Goal: Information Seeking & Learning: Learn about a topic

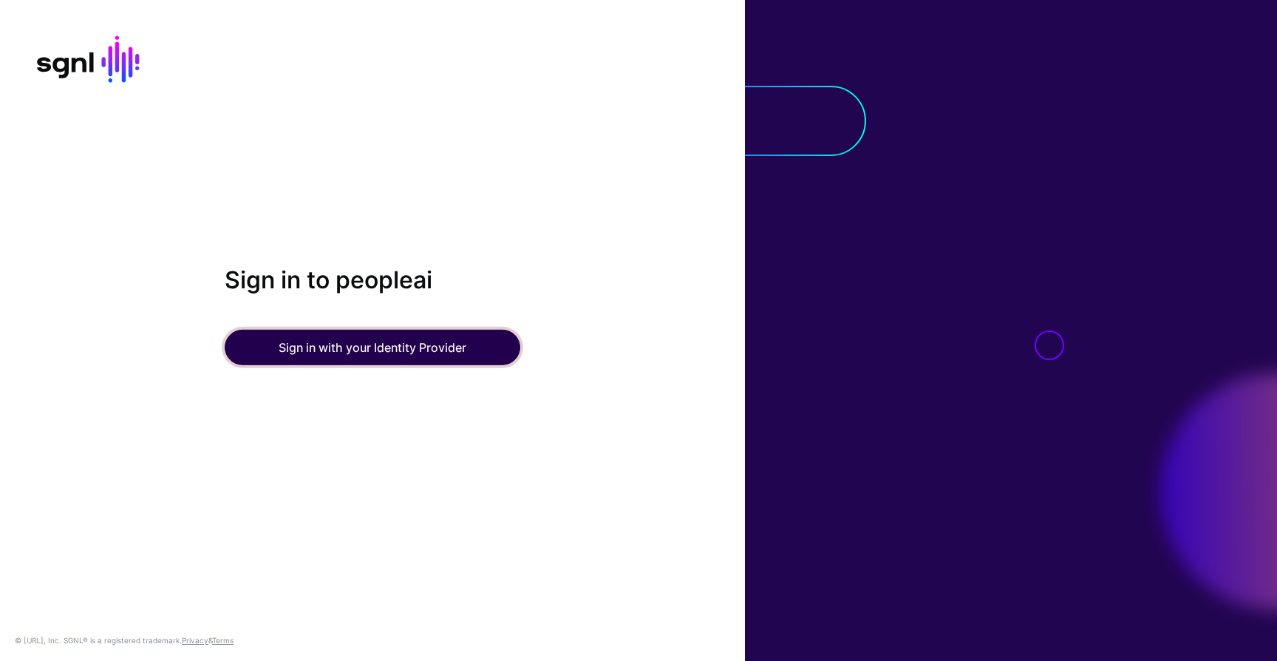
click at [439, 350] on button "Sign in with your Identity Provider" at bounding box center [373, 347] width 296 height 35
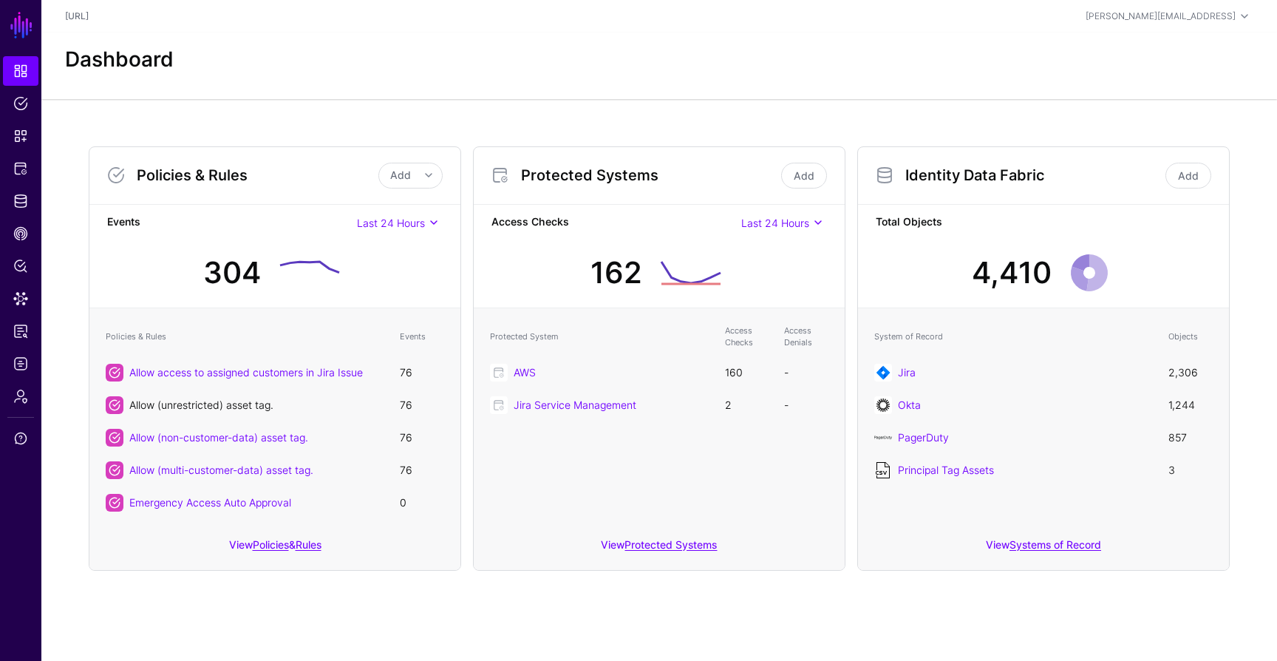
click at [224, 406] on link "Allow (unrestricted) asset tag." at bounding box center [201, 404] width 144 height 13
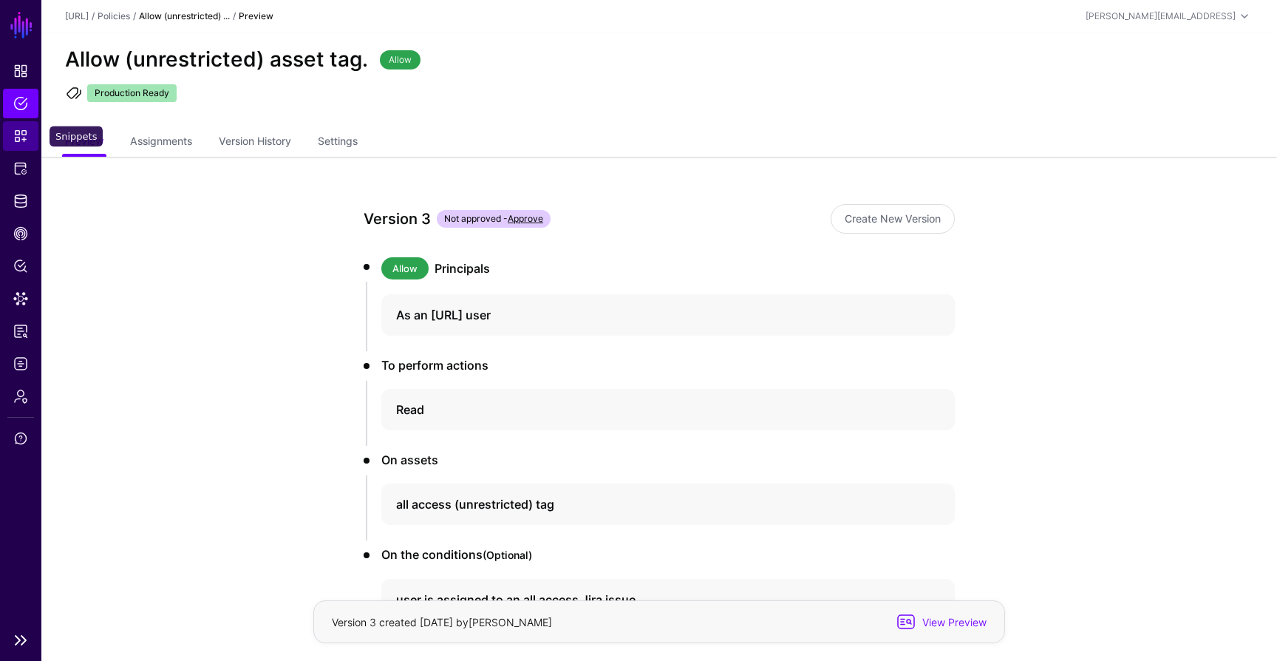
click at [17, 146] on link "Snippets" at bounding box center [20, 136] width 35 height 30
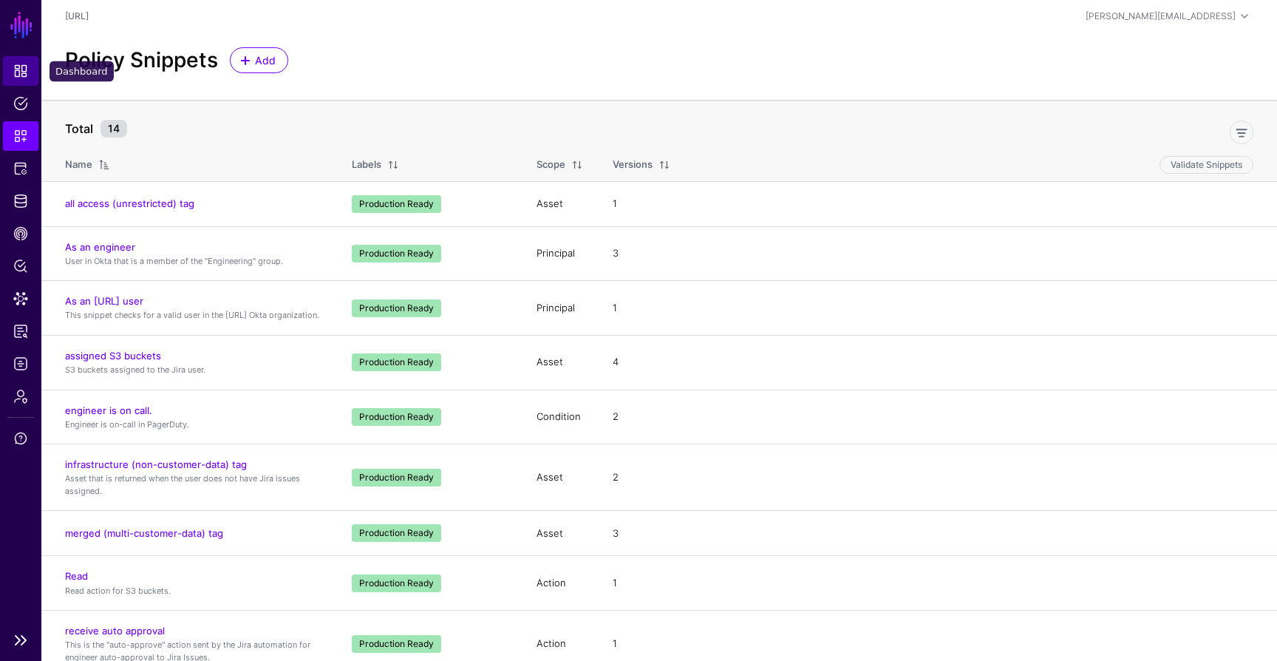
click at [18, 78] on span "Dashboard" at bounding box center [20, 71] width 15 height 15
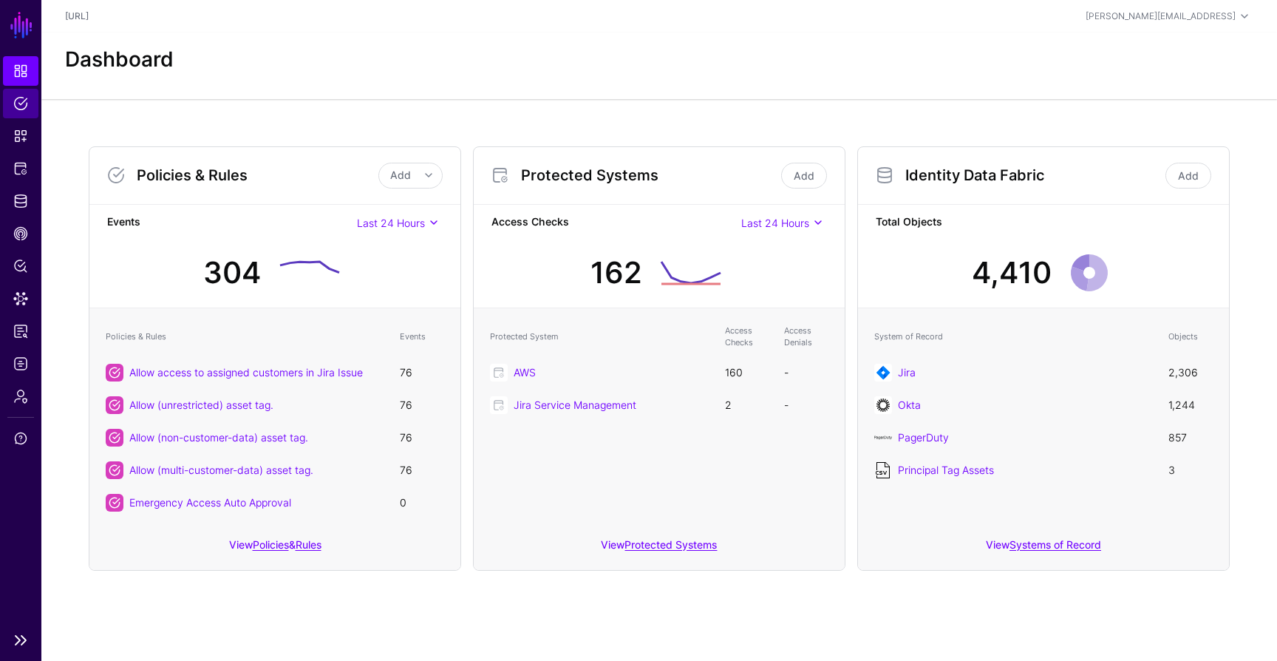
click at [24, 102] on span "Policies" at bounding box center [20, 103] width 15 height 15
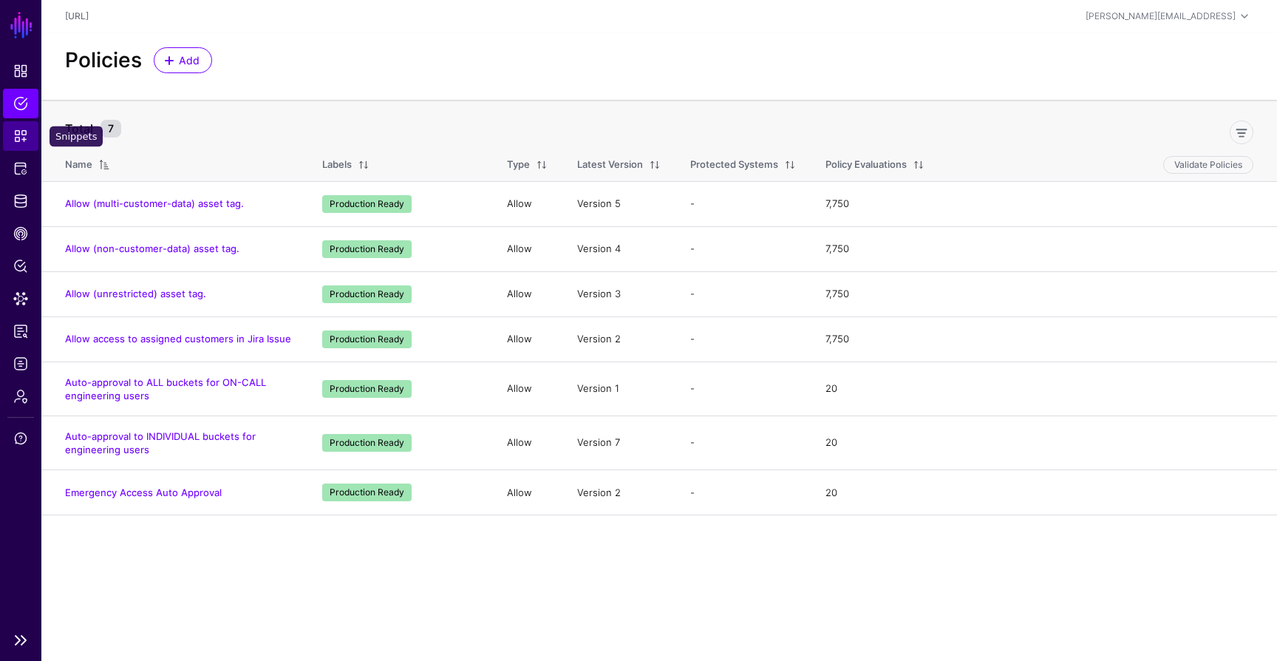
click at [17, 138] on span "Snippets" at bounding box center [20, 136] width 15 height 15
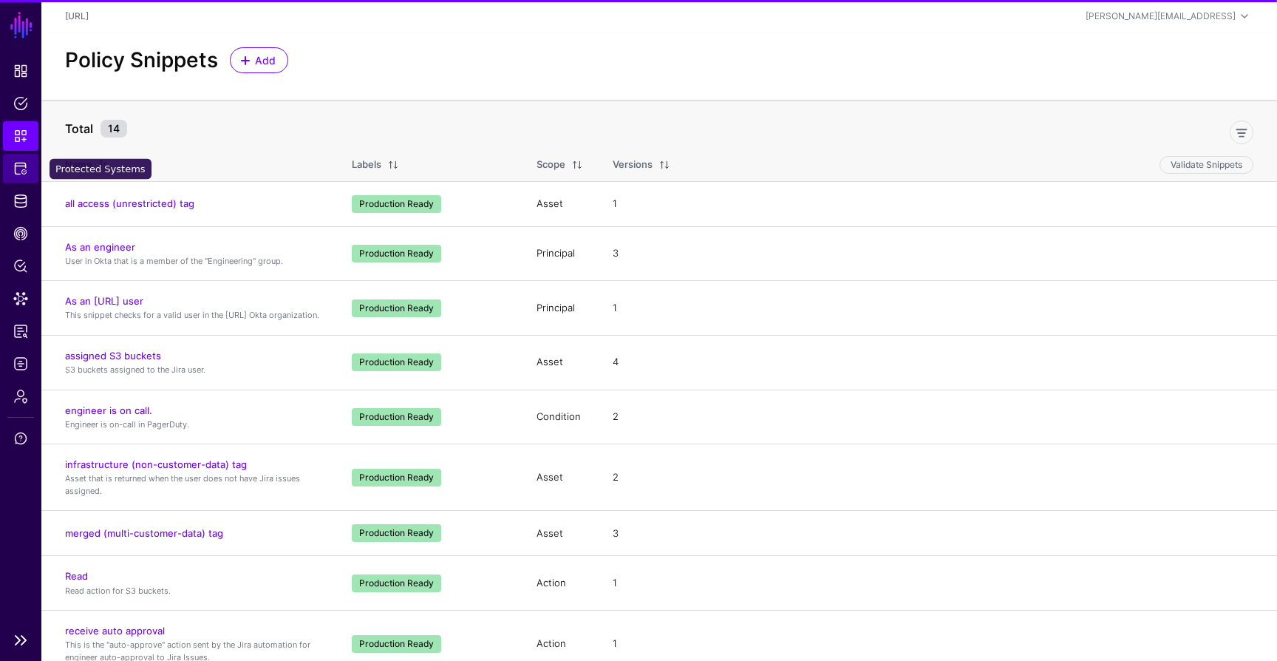
click at [18, 171] on span "Protected Systems" at bounding box center [20, 168] width 15 height 15
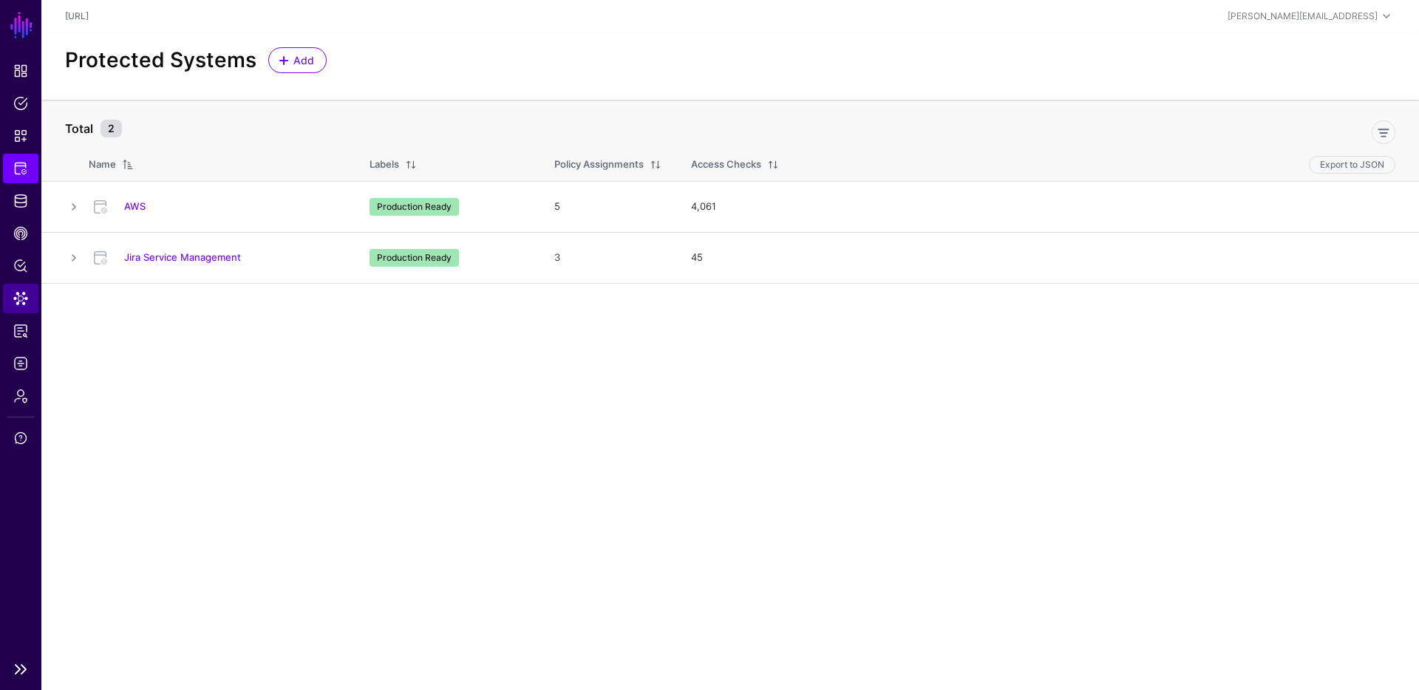
click at [23, 304] on span "Data Lens" at bounding box center [20, 298] width 15 height 15
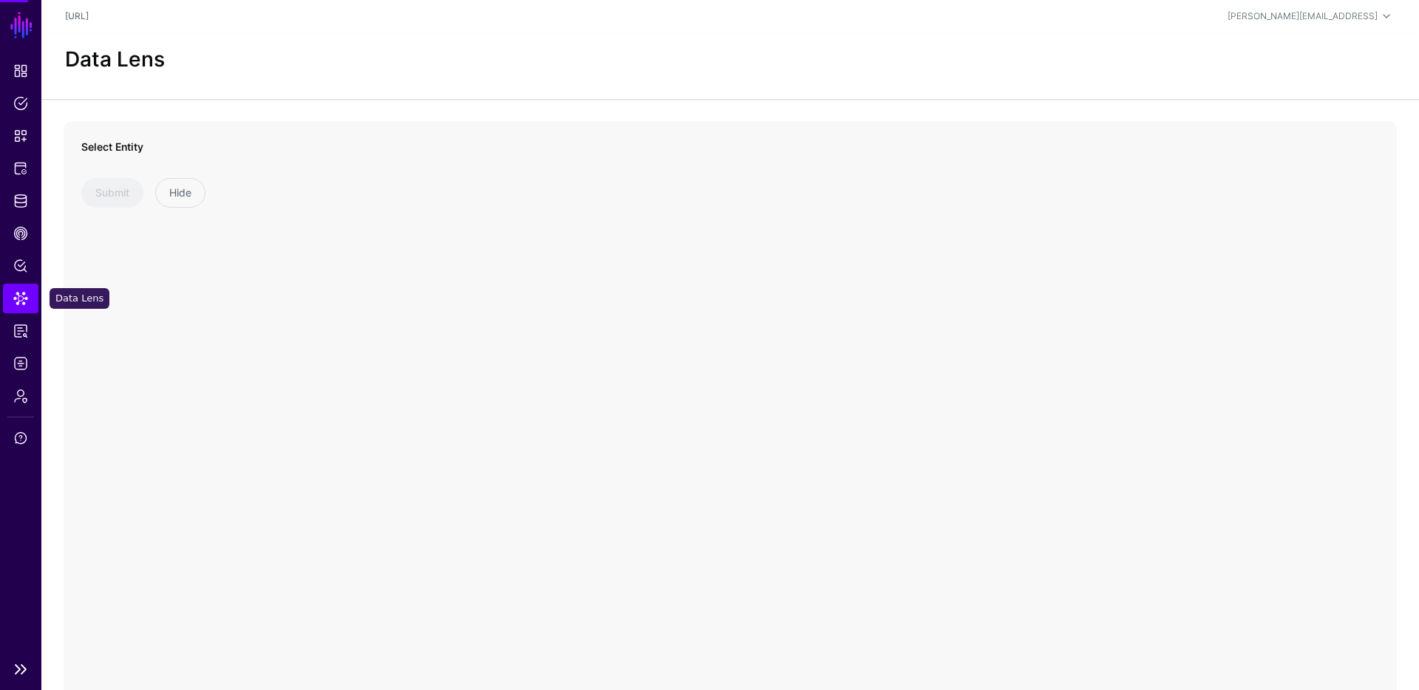
click at [23, 304] on span "Data Lens" at bounding box center [20, 298] width 15 height 15
click at [20, 72] on span "Dashboard" at bounding box center [20, 71] width 15 height 15
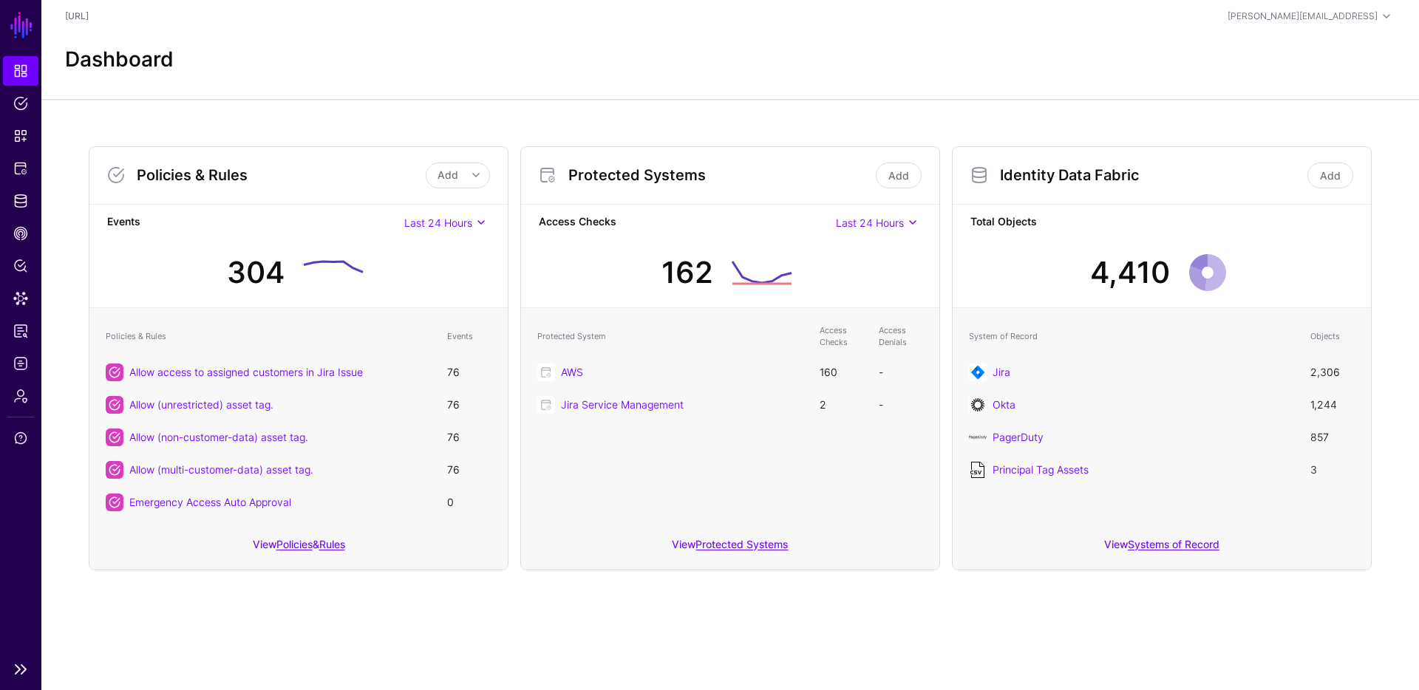
click at [18, 27] on link "SGNL" at bounding box center [21, 25] width 25 height 33
click at [18, 391] on span "Admin" at bounding box center [20, 396] width 15 height 15
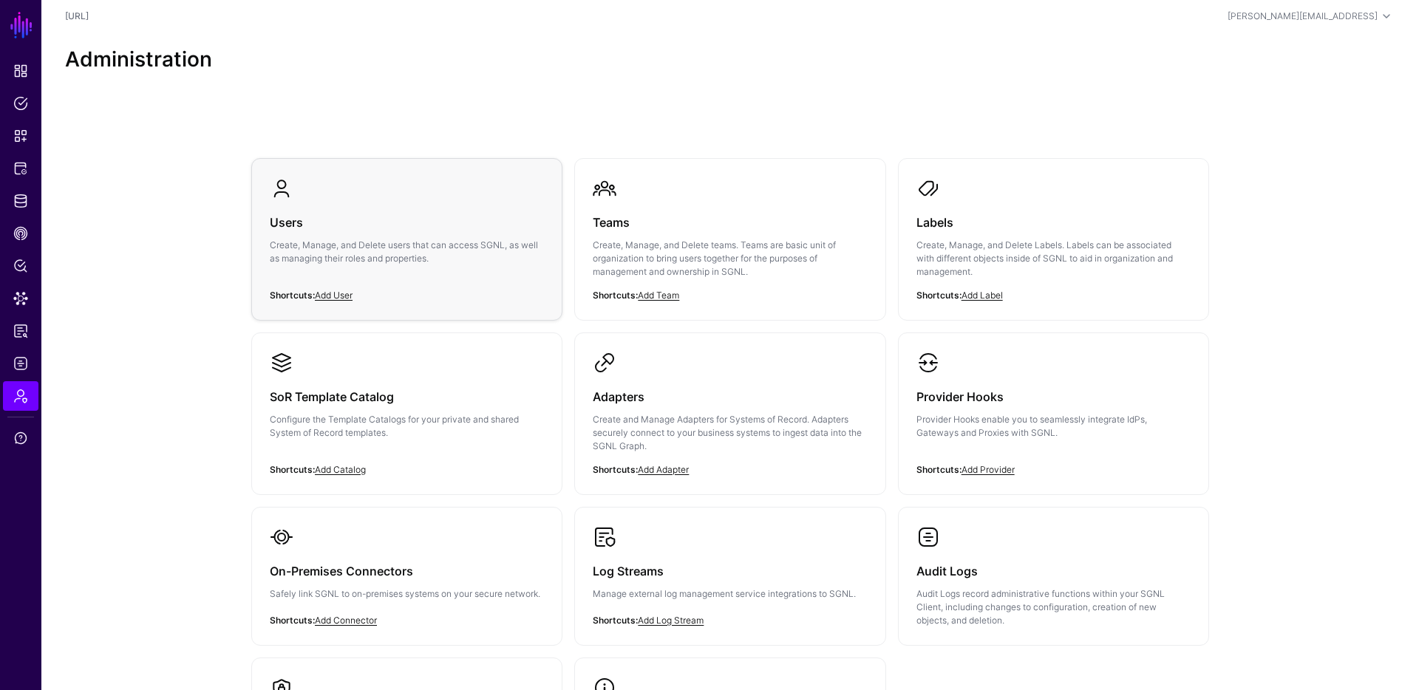
click at [289, 215] on h3 "Users" at bounding box center [407, 222] width 274 height 21
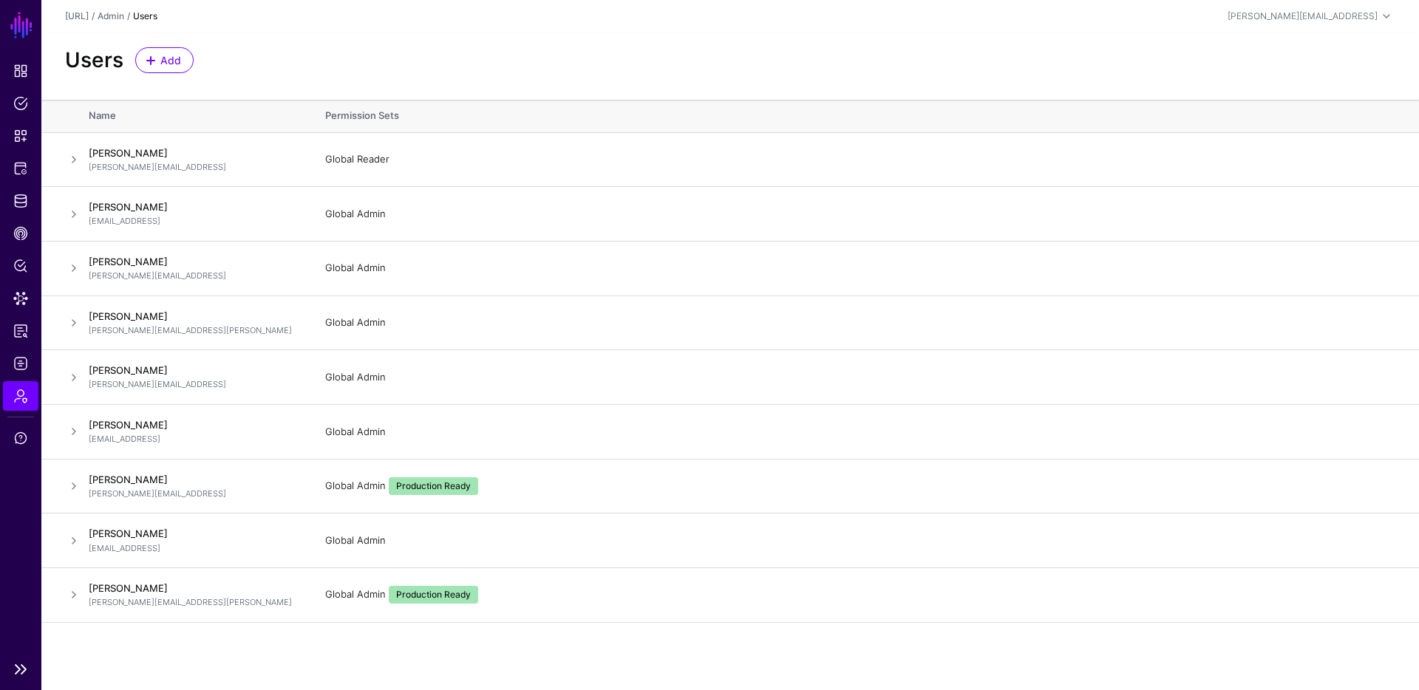
click at [20, 32] on link "SGNL" at bounding box center [21, 25] width 25 height 33
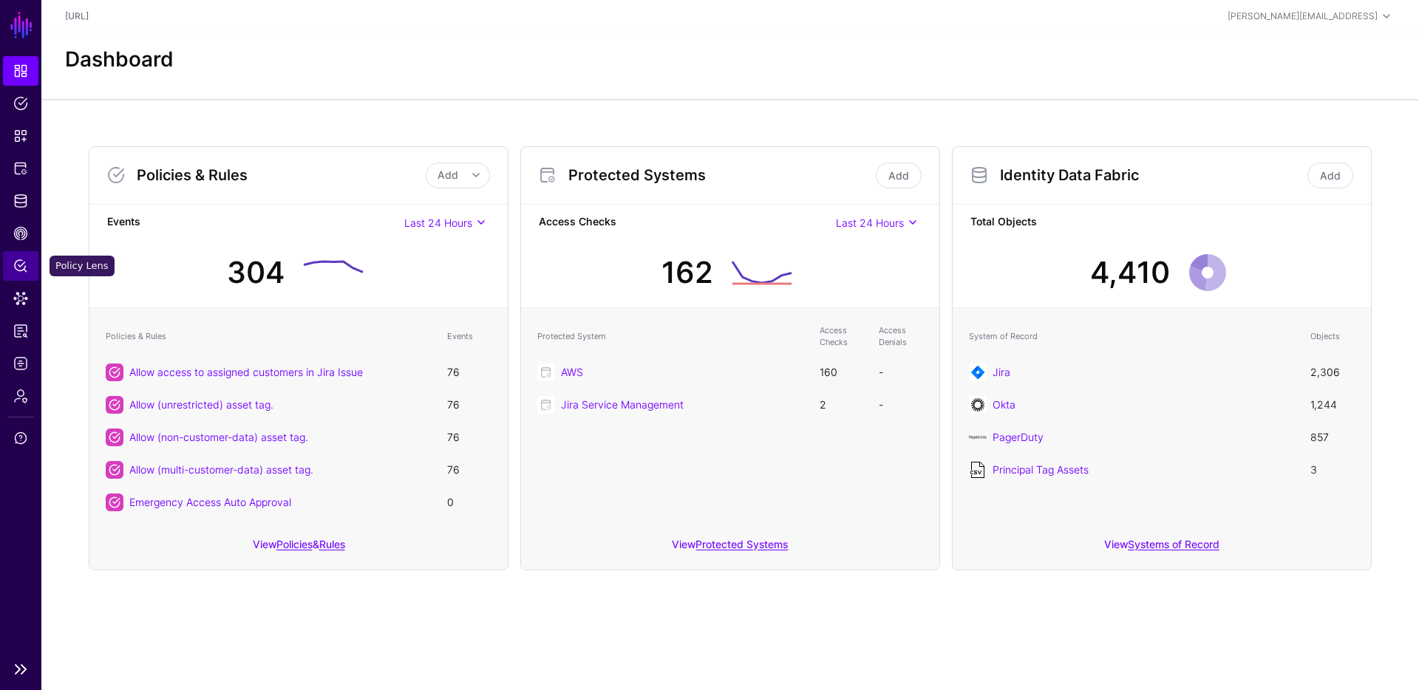
click at [21, 268] on span "Policy Lens" at bounding box center [20, 266] width 15 height 15
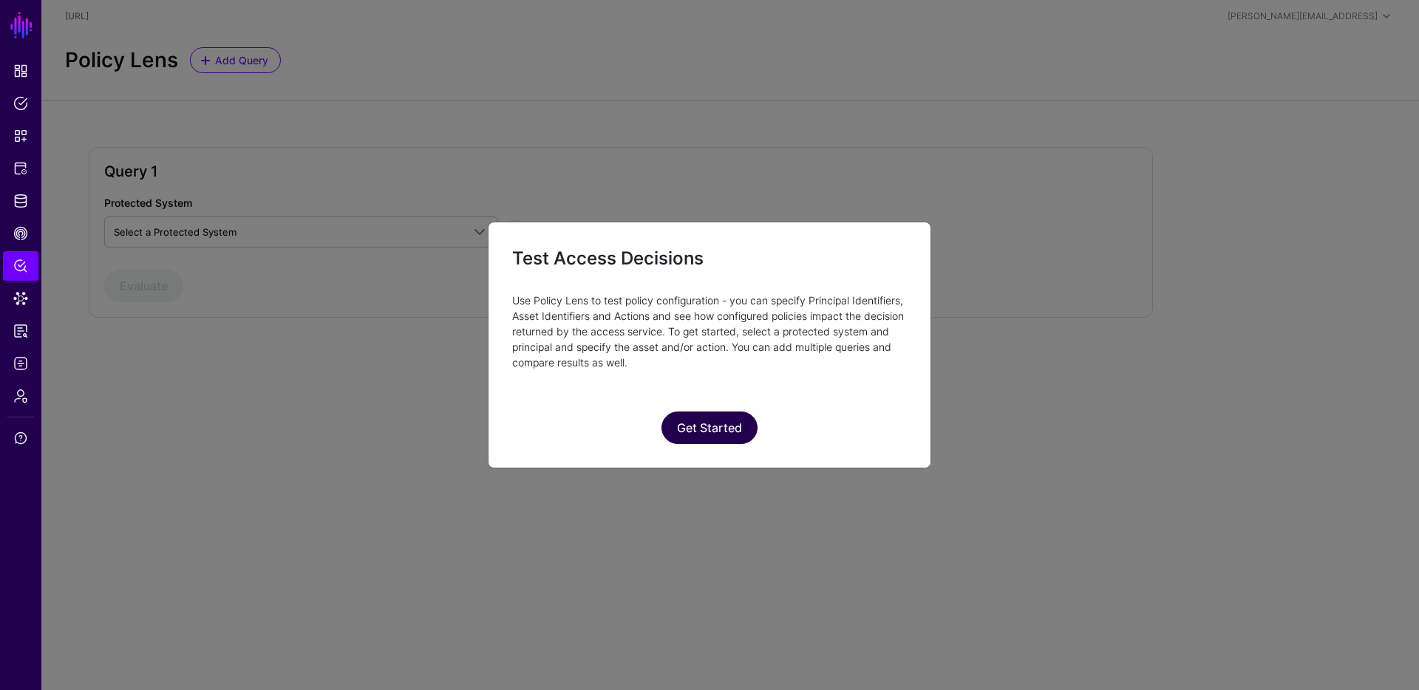
click at [711, 436] on button "Get Started" at bounding box center [709, 428] width 96 height 33
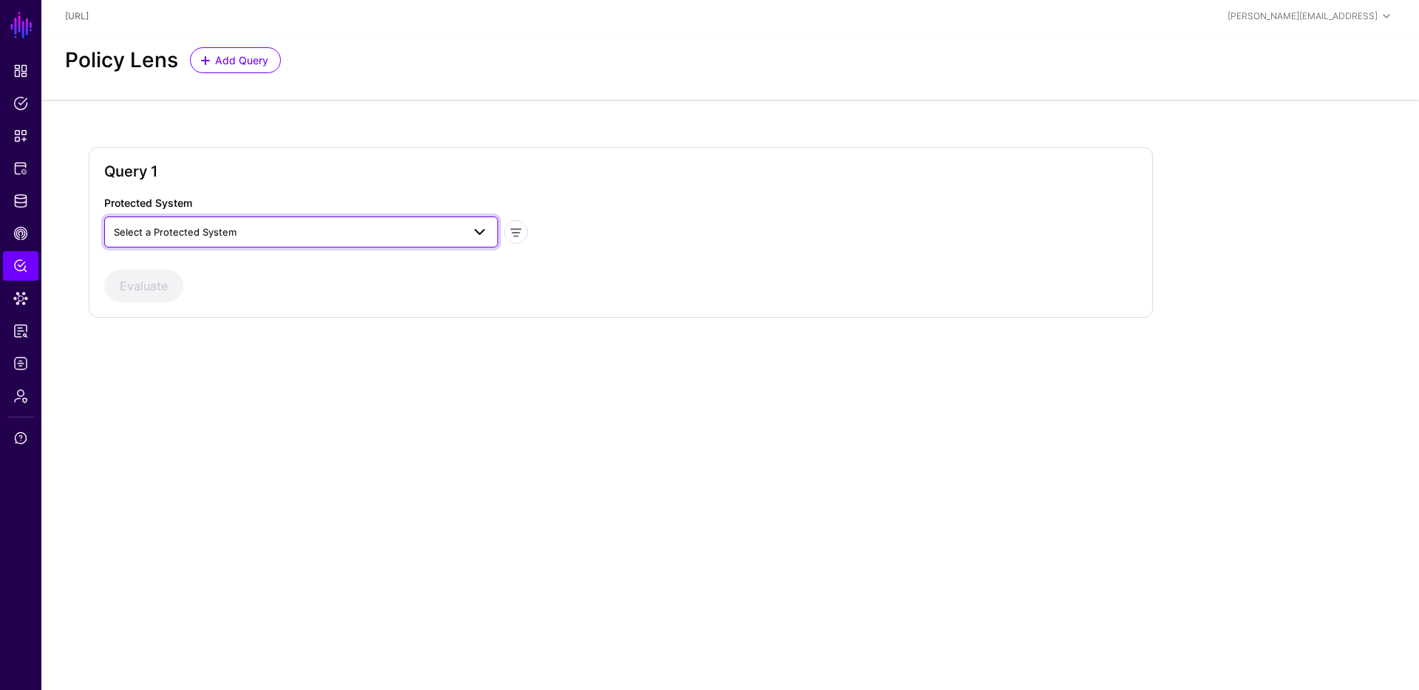
click at [466, 229] on span at bounding box center [475, 232] width 27 height 18
click at [388, 264] on div "AWS" at bounding box center [301, 266] width 370 height 15
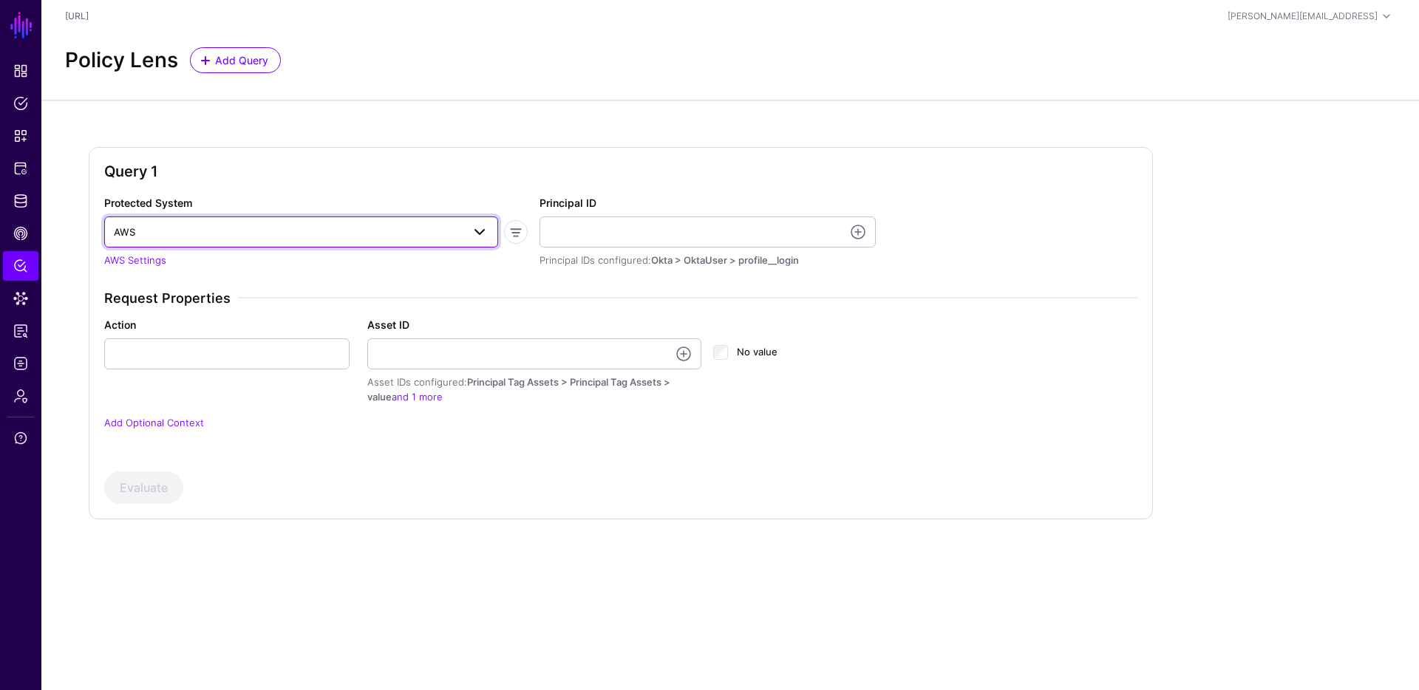
click at [474, 230] on span at bounding box center [480, 232] width 18 height 18
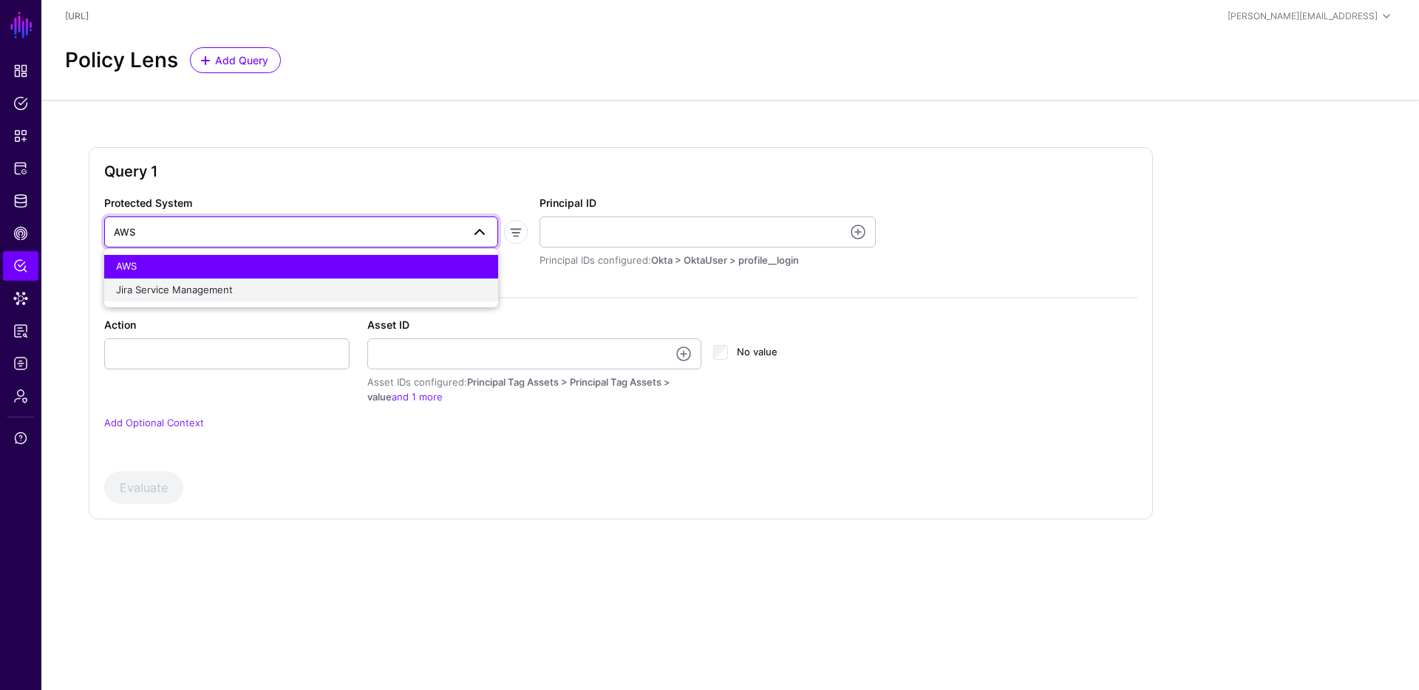
click at [390, 284] on div "Jira Service Management" at bounding box center [301, 290] width 370 height 15
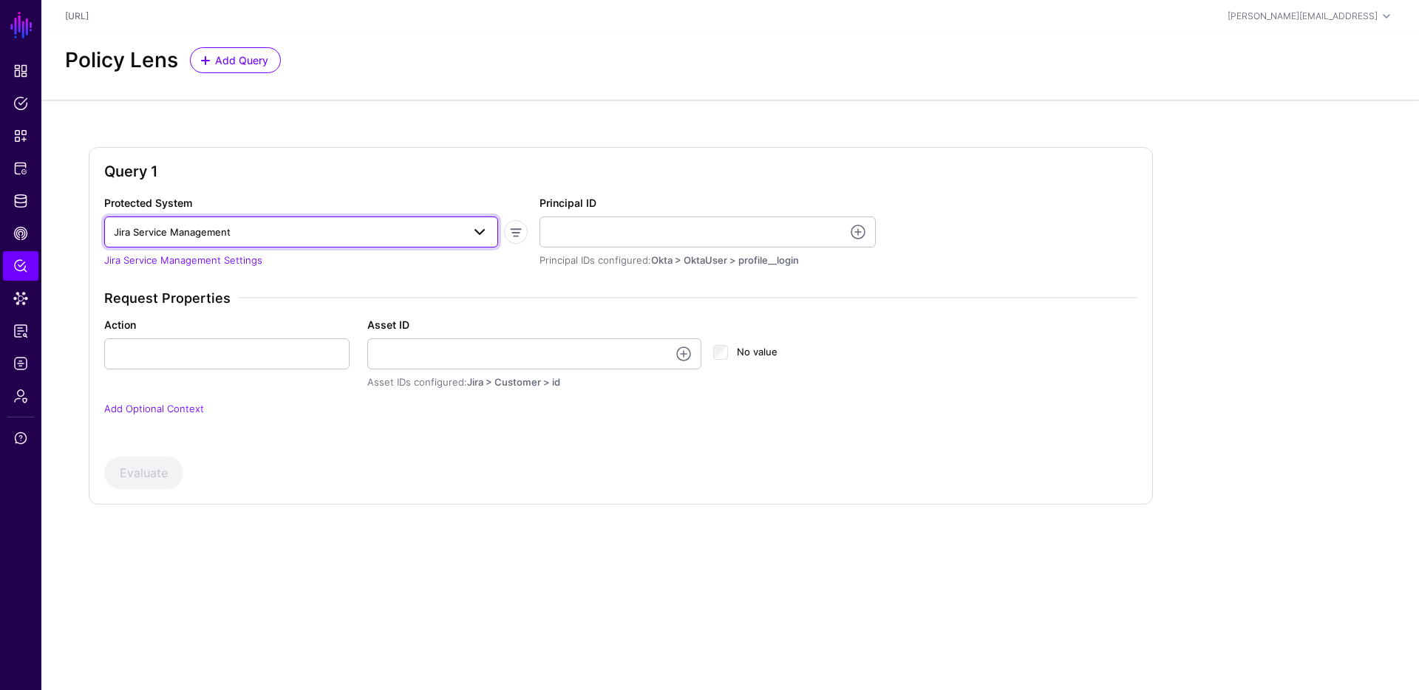
click at [477, 231] on span at bounding box center [480, 232] width 18 height 18
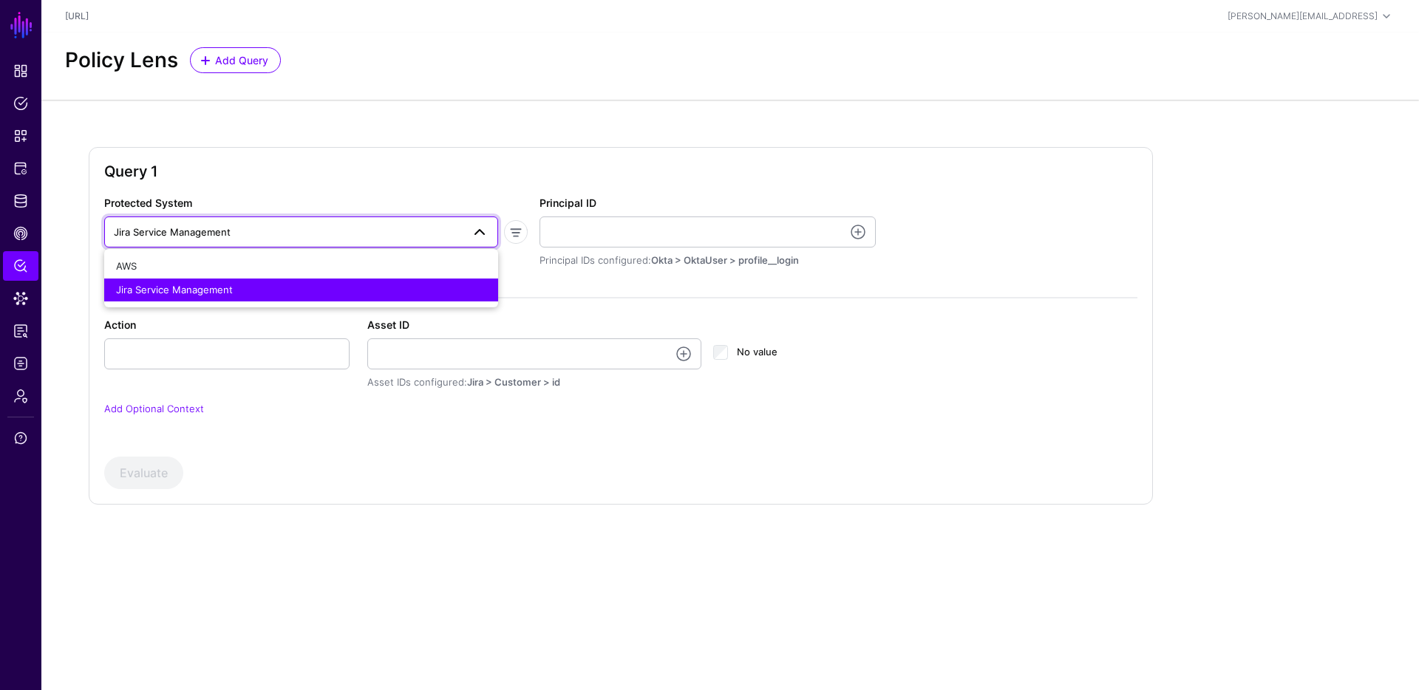
click at [472, 190] on div "Query 1" at bounding box center [620, 179] width 1033 height 33
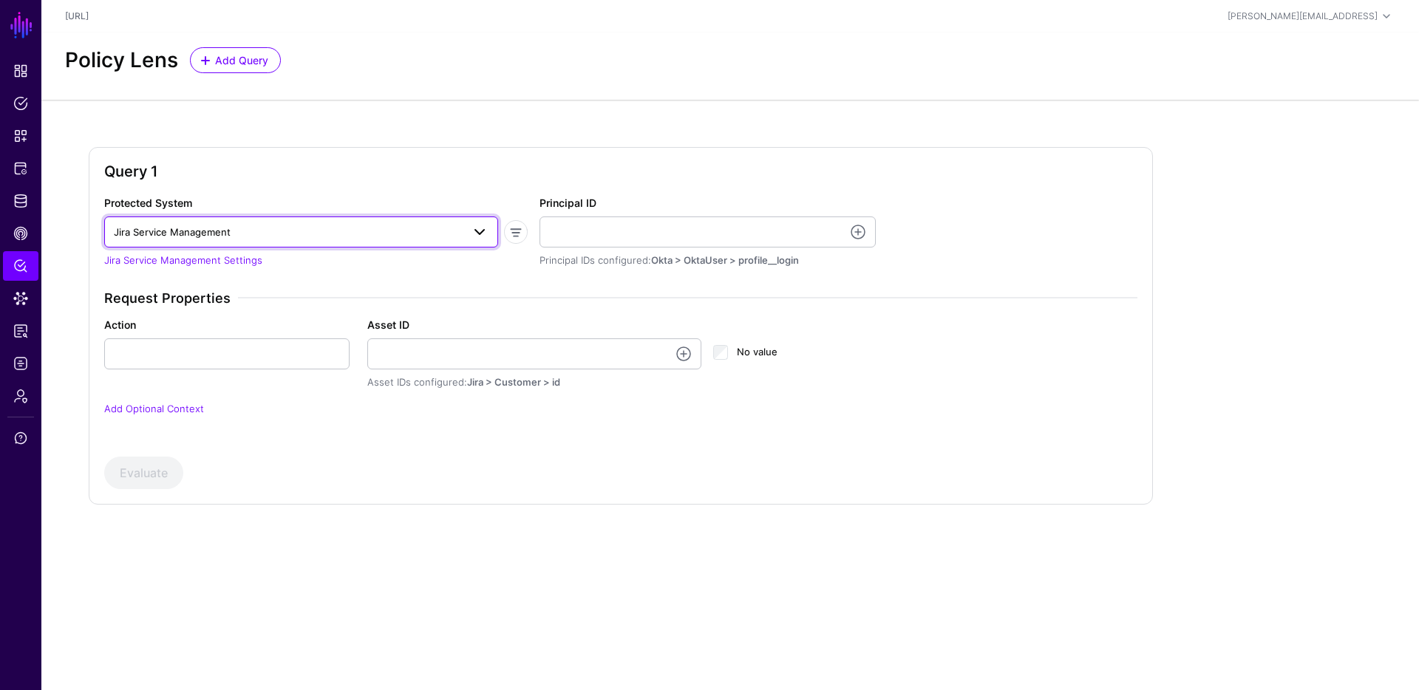
click at [471, 228] on span at bounding box center [480, 232] width 18 height 18
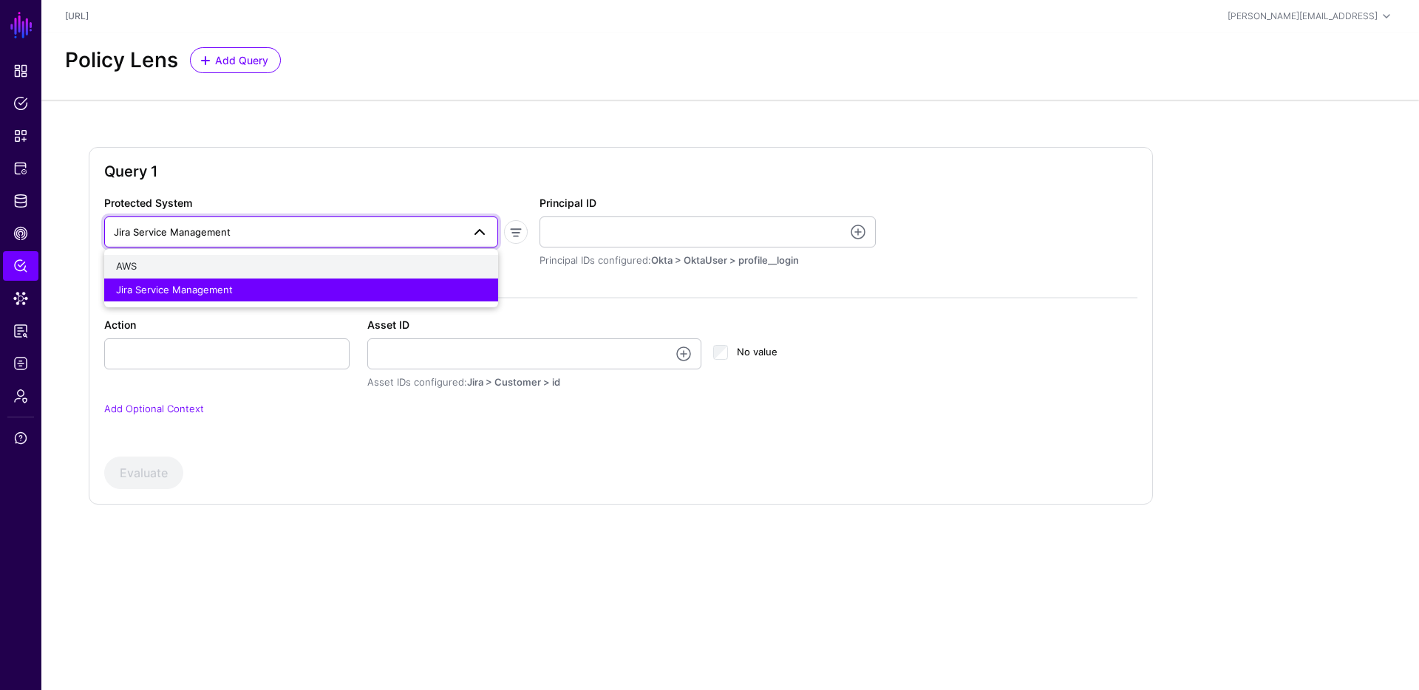
click at [398, 270] on div "AWS" at bounding box center [301, 266] width 370 height 15
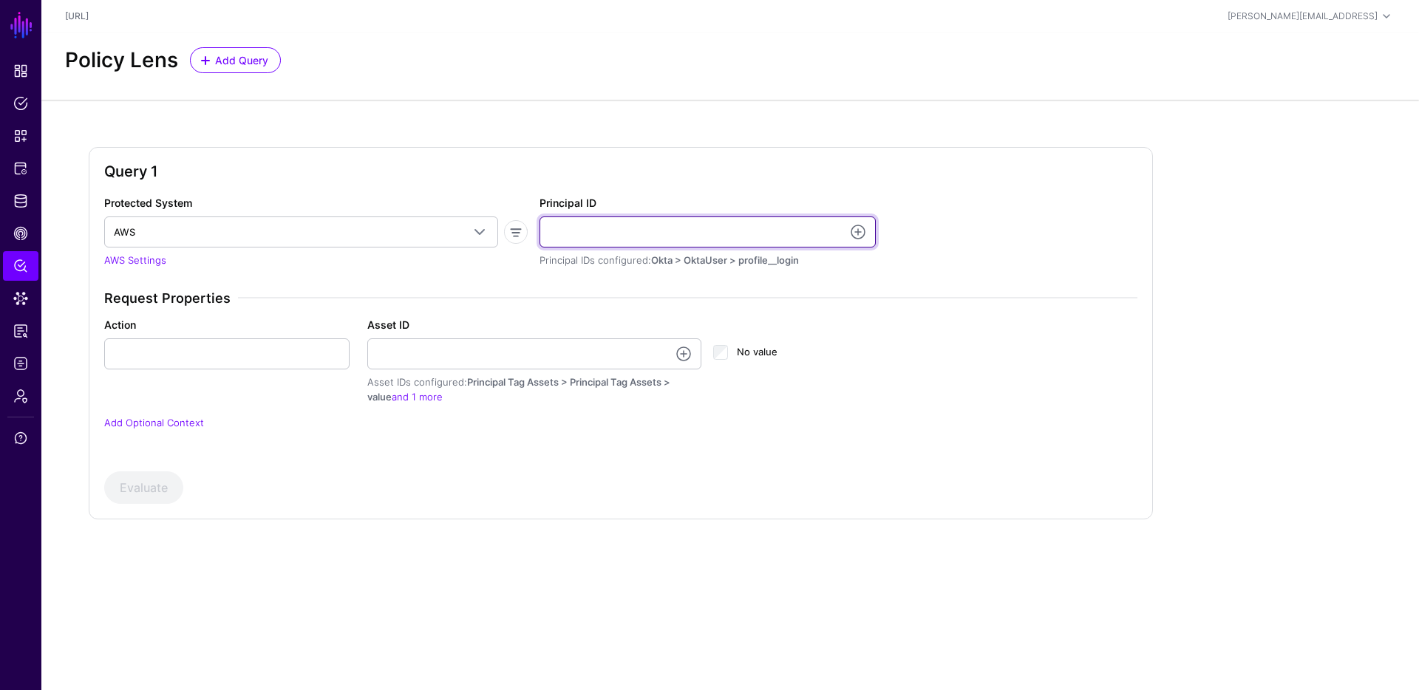
click at [652, 238] on input "Principal ID" at bounding box center [707, 232] width 336 height 31
type input "**********"
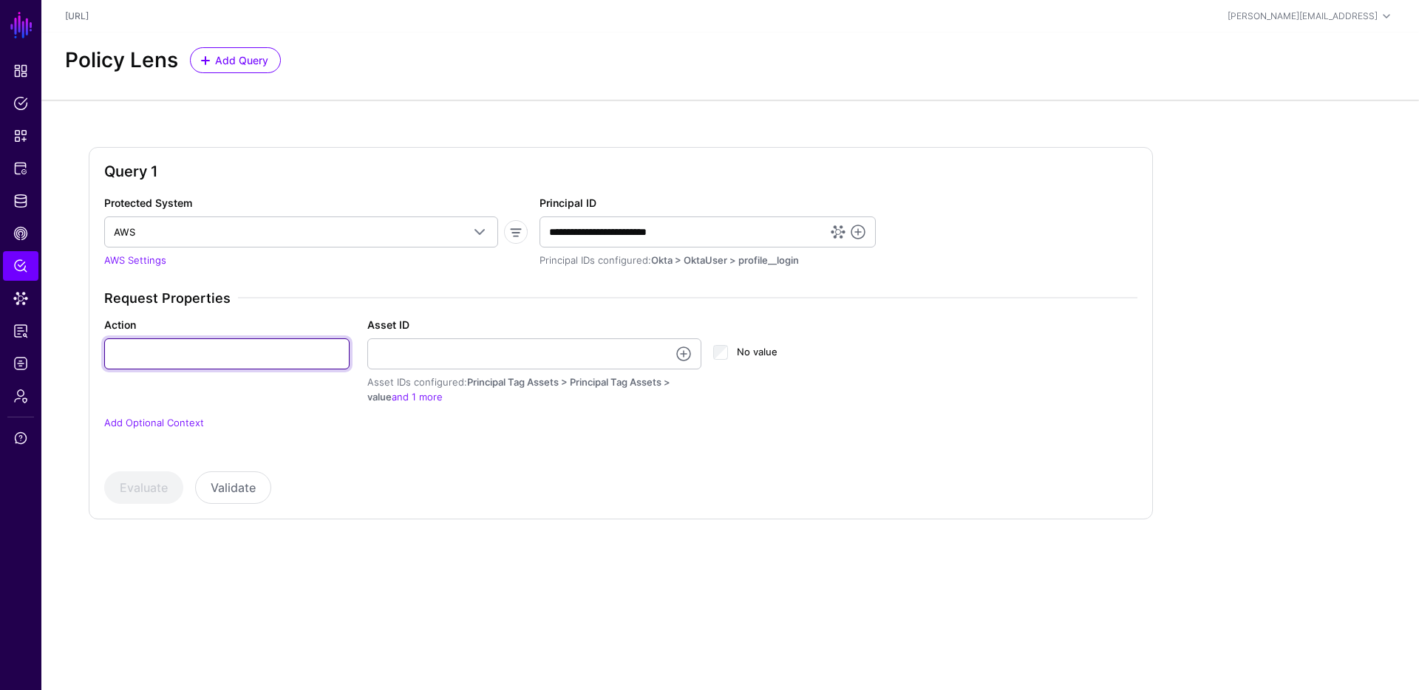
click at [282, 349] on input "Action" at bounding box center [226, 353] width 245 height 31
type input "****"
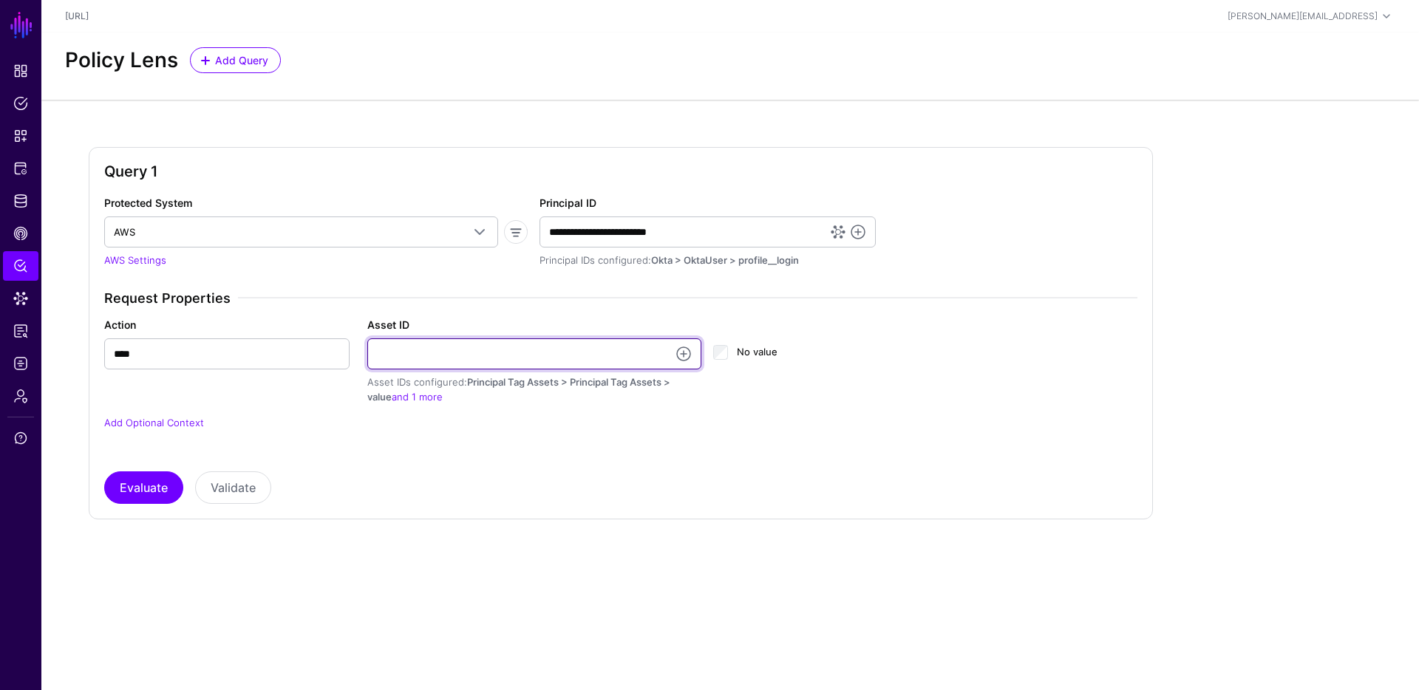
click at [434, 359] on input "Asset ID" at bounding box center [534, 353] width 335 height 31
type input "**********"
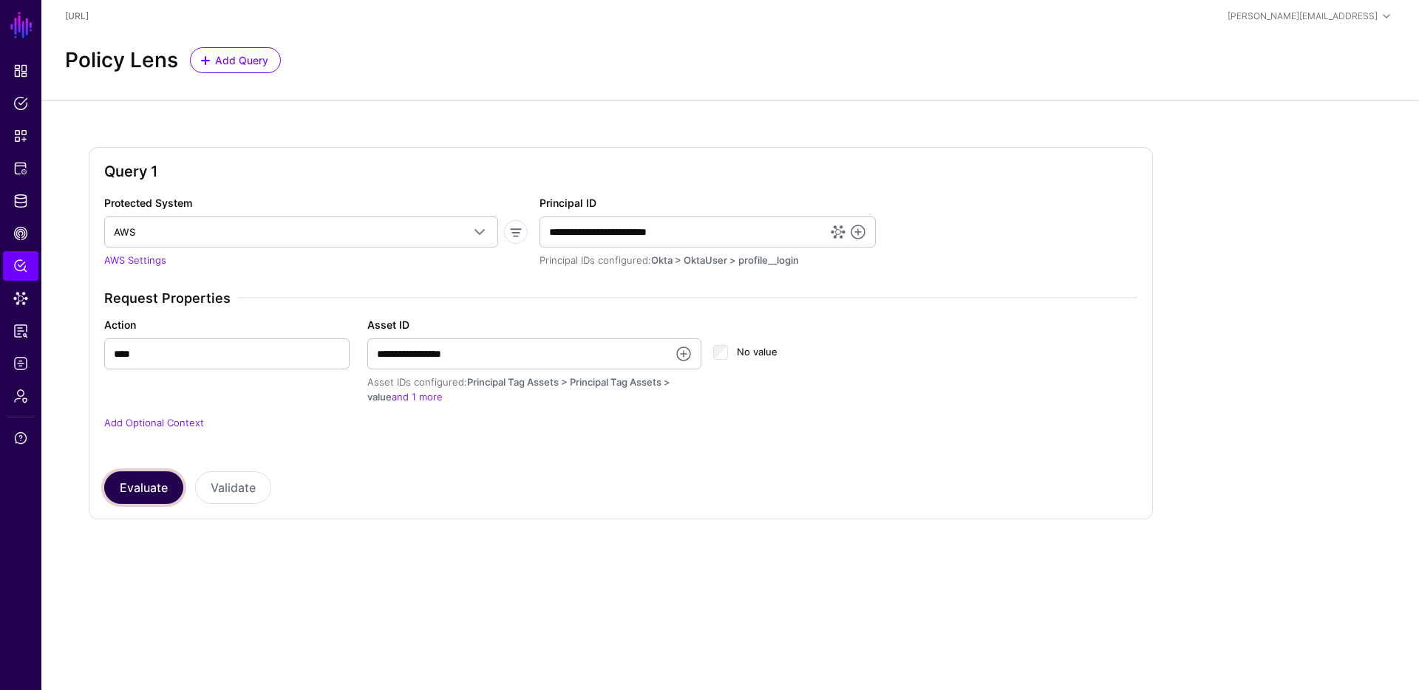
click at [140, 494] on button "Evaluate" at bounding box center [143, 487] width 79 height 33
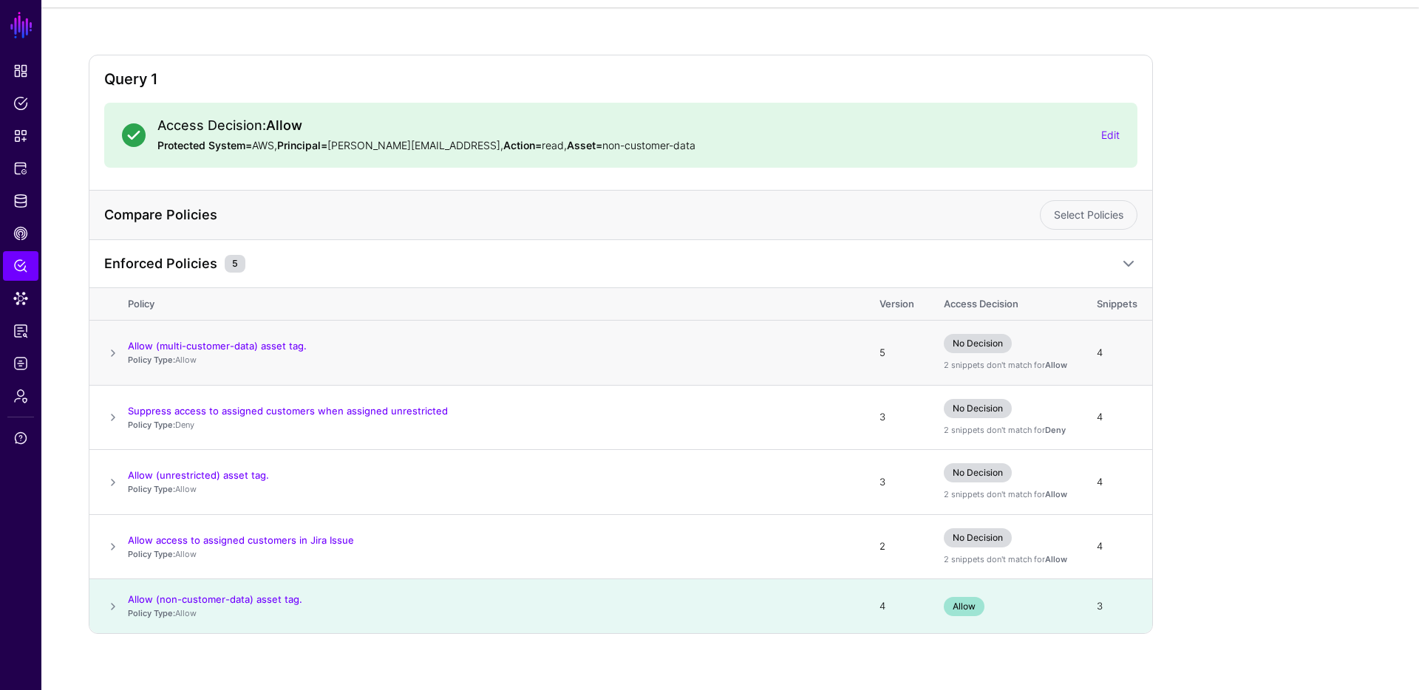
scroll to position [107, 0]
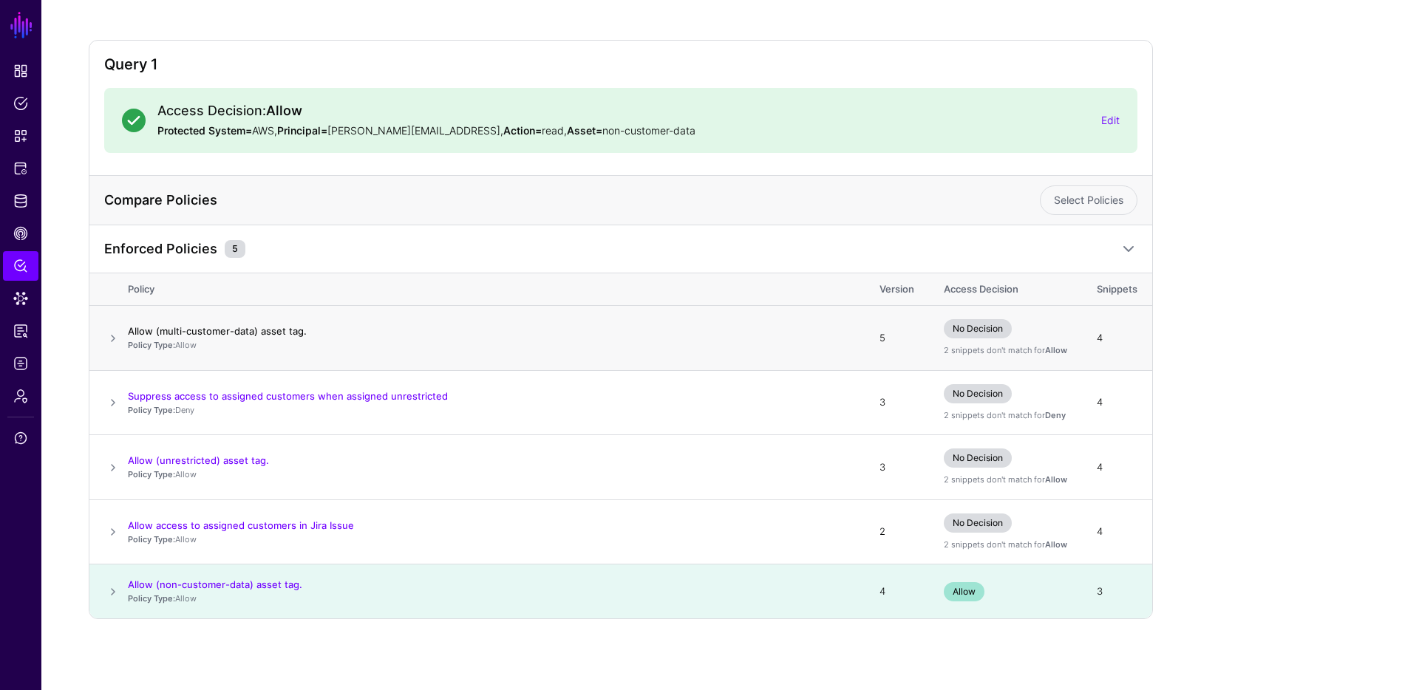
click at [214, 332] on link "Allow (multi-customer-data) asset tag." at bounding box center [217, 331] width 179 height 12
click at [110, 339] on span at bounding box center [113, 339] width 18 height 18
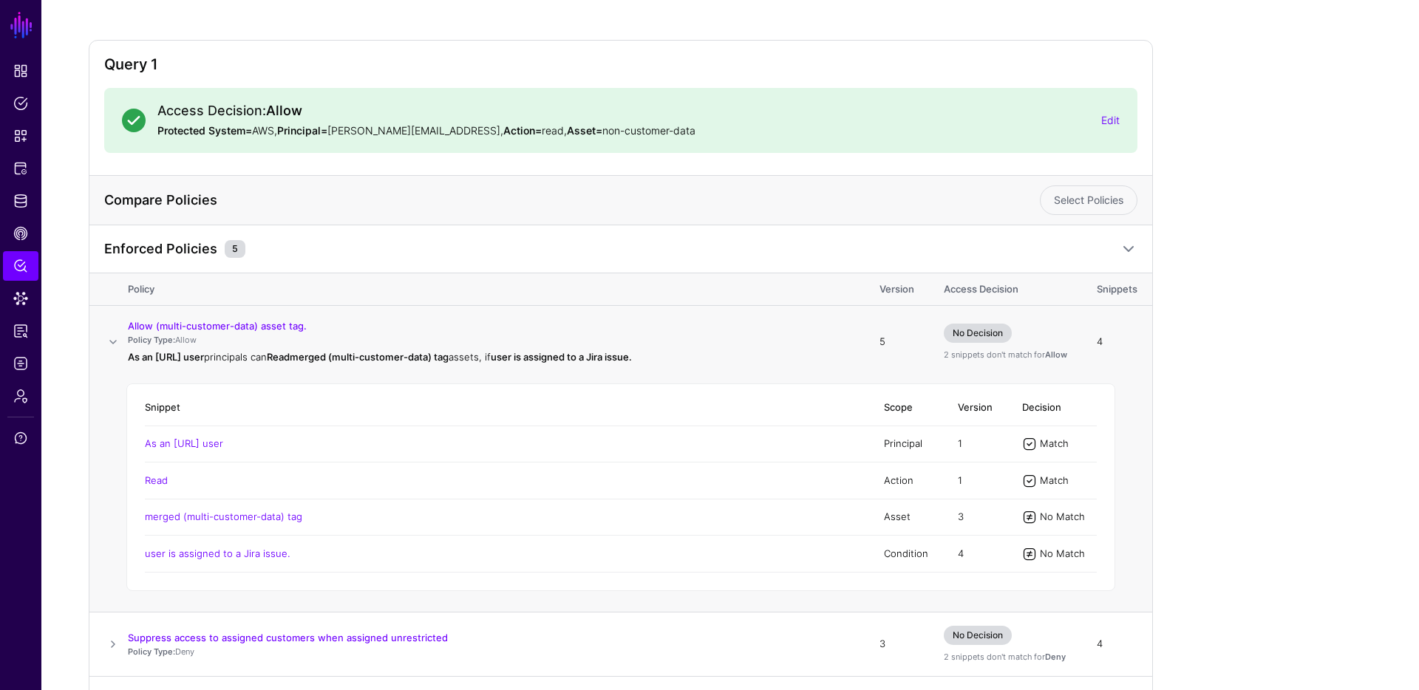
click at [109, 341] on span at bounding box center [113, 342] width 18 height 18
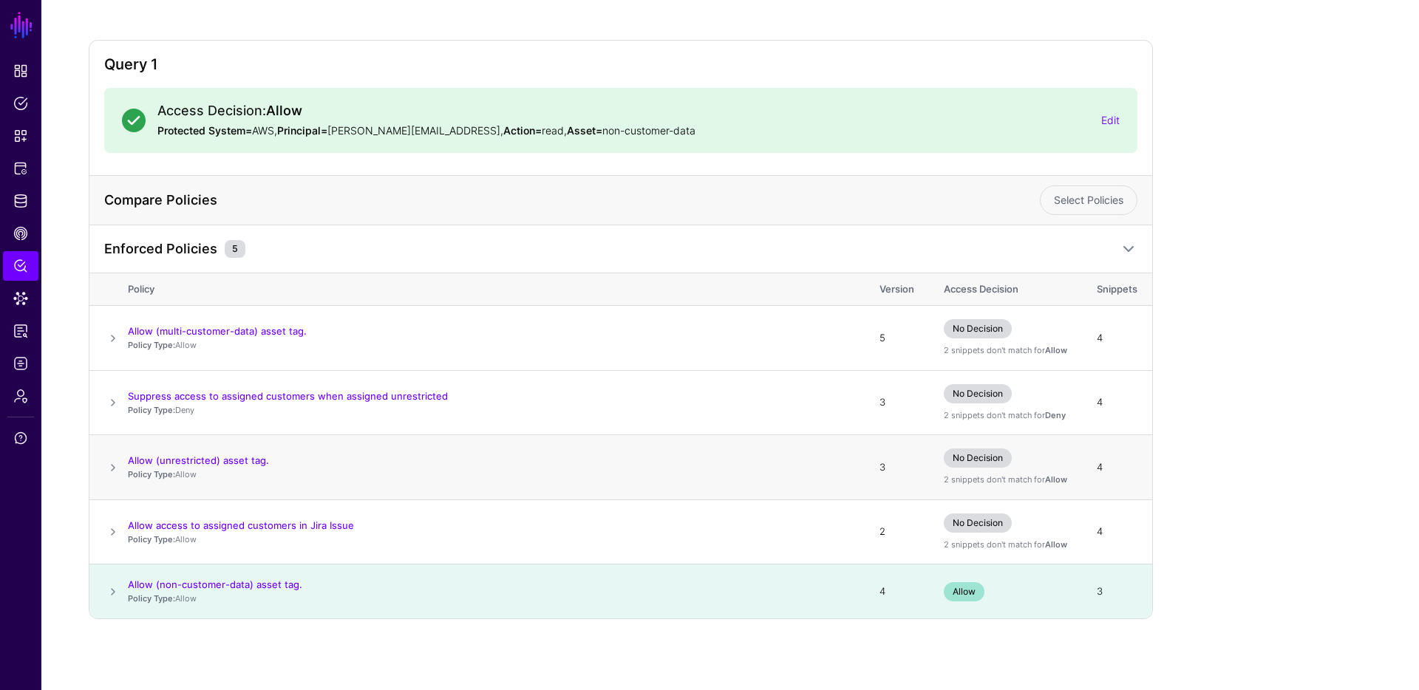
click at [114, 466] on span at bounding box center [113, 468] width 18 height 18
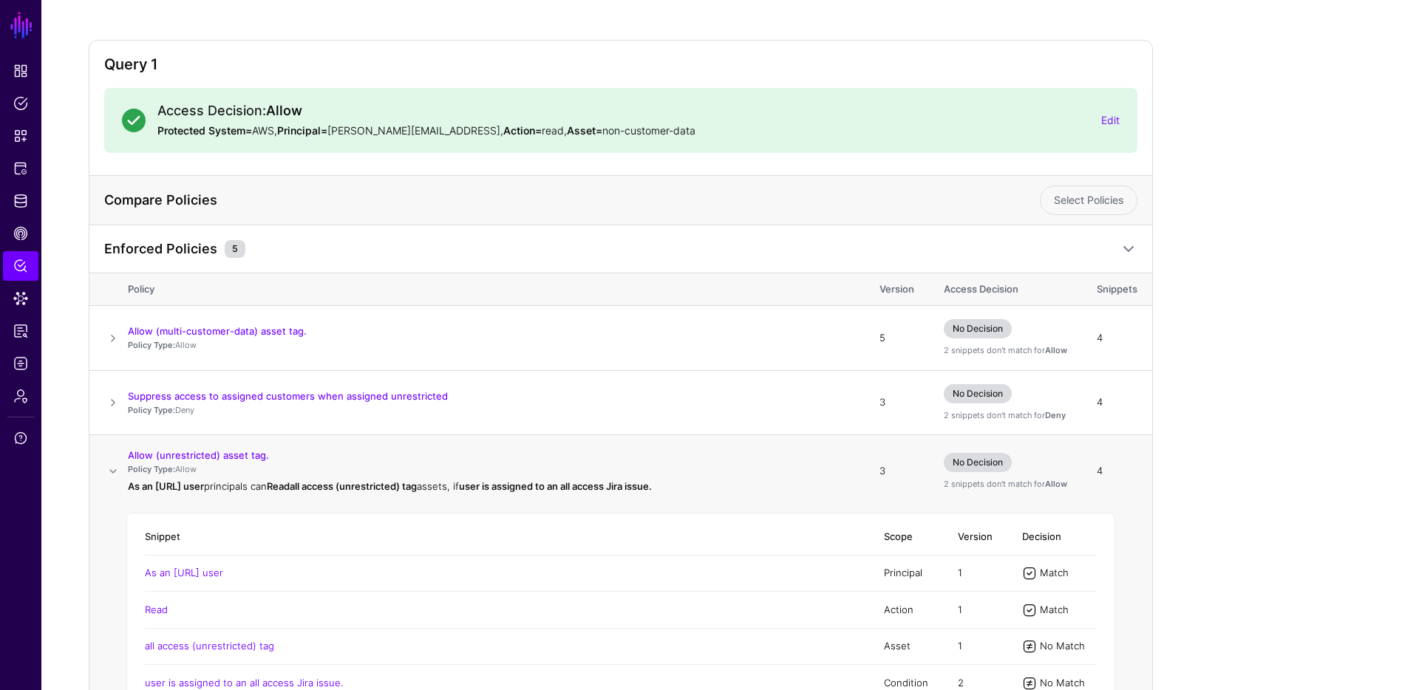
click at [115, 466] on span at bounding box center [113, 472] width 18 height 18
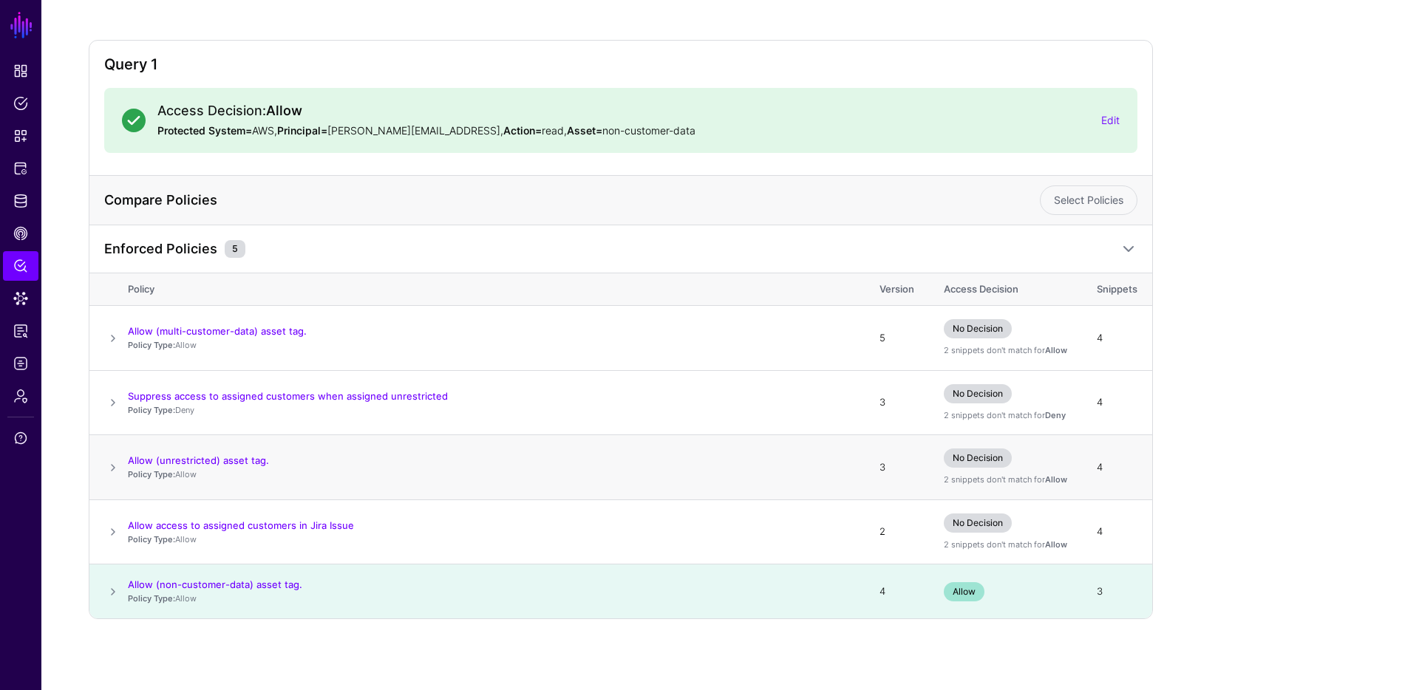
click at [112, 466] on span at bounding box center [113, 468] width 18 height 18
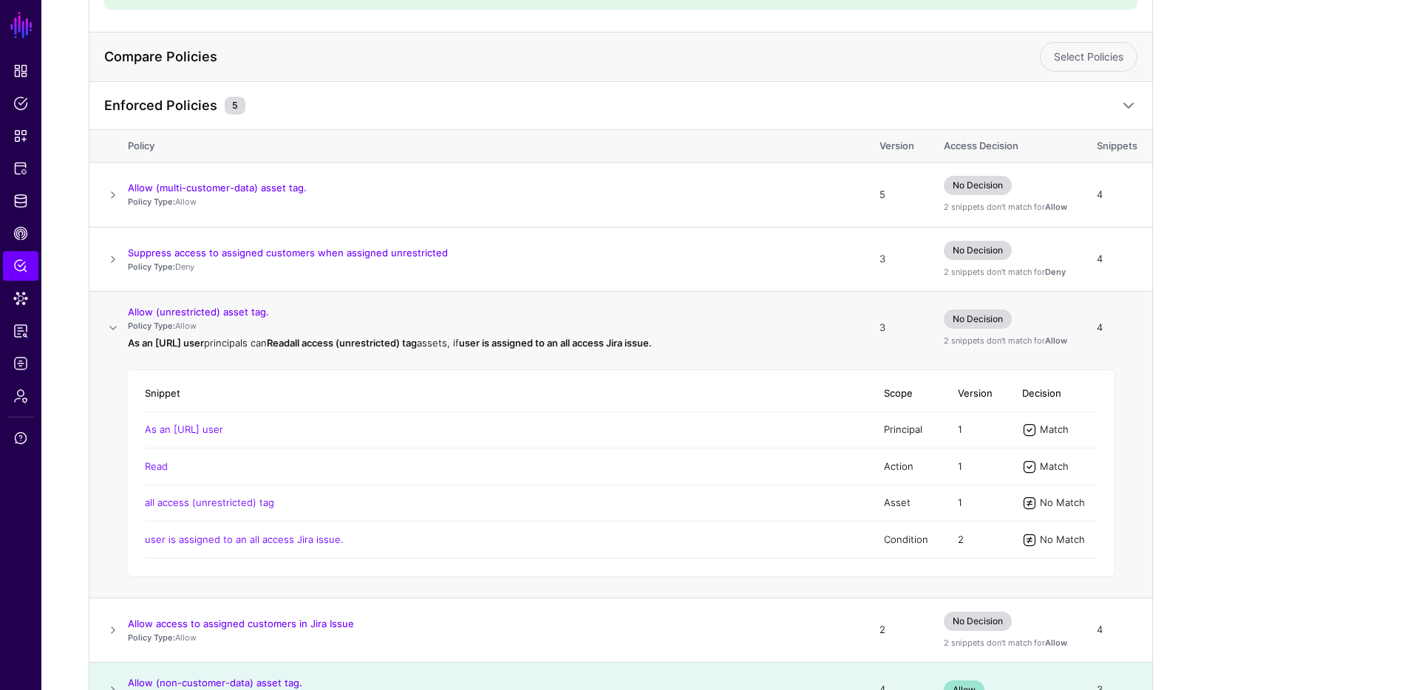
scroll to position [256, 0]
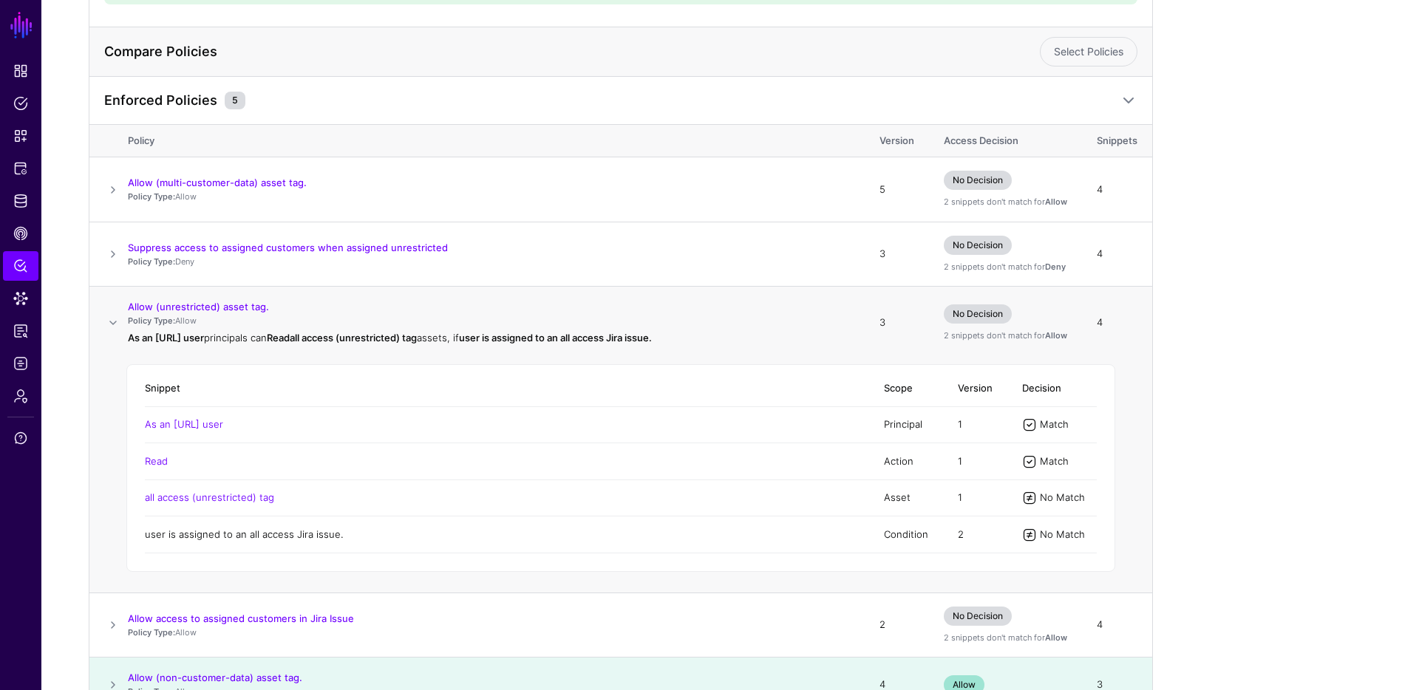
click at [287, 536] on link "user is assigned to an all access Jira issue." at bounding box center [244, 534] width 199 height 12
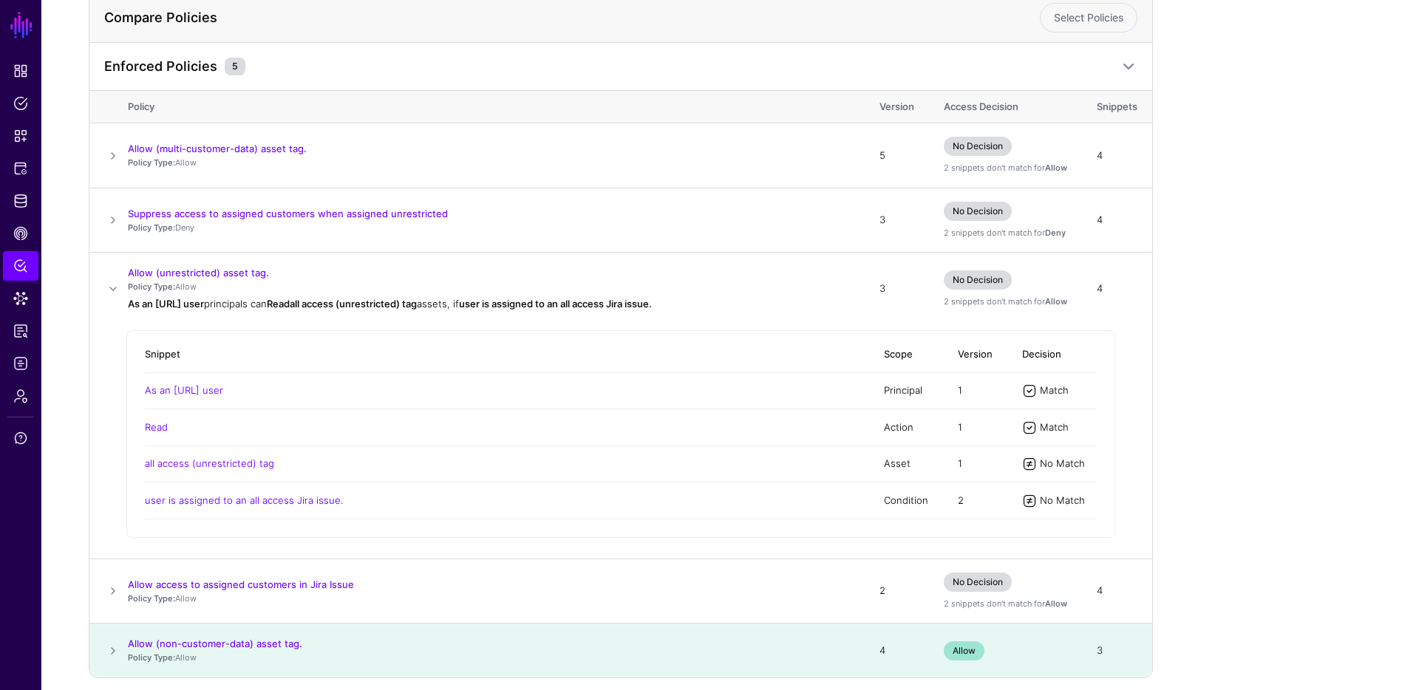
scroll to position [284, 0]
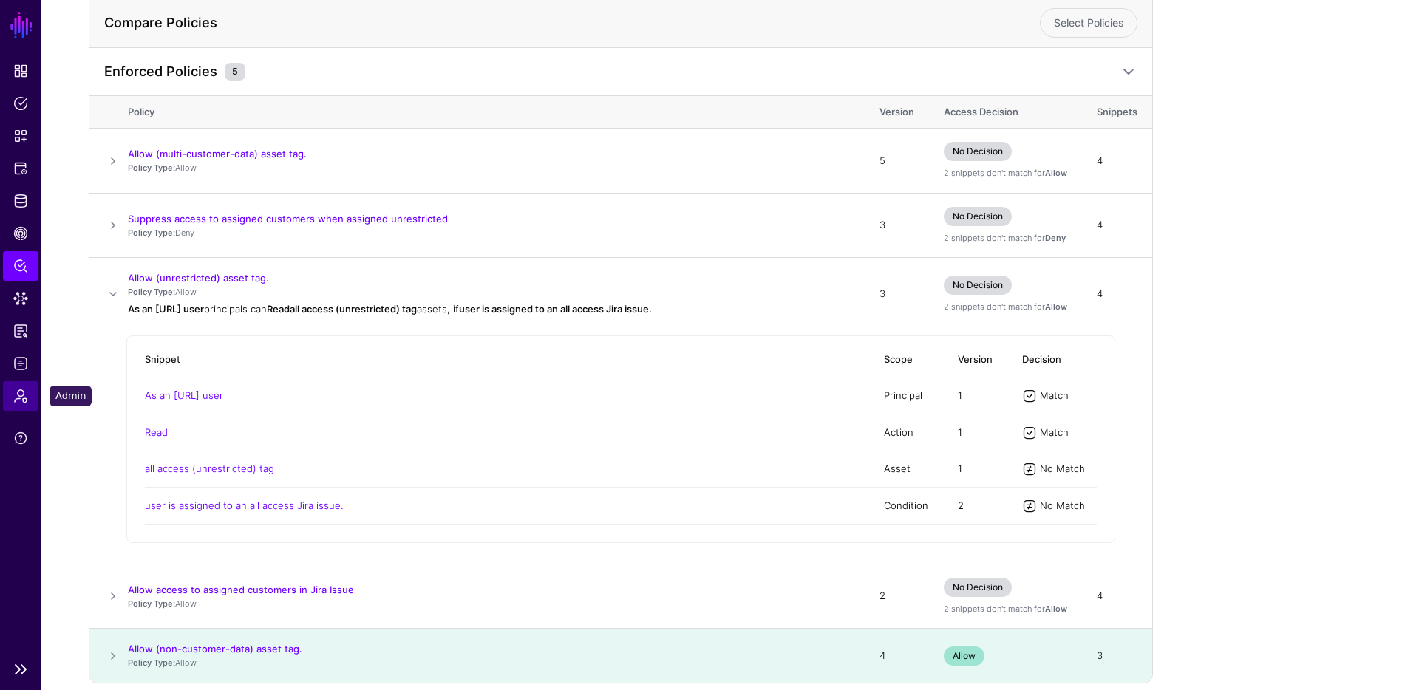
click at [24, 394] on span "Admin" at bounding box center [20, 396] width 15 height 15
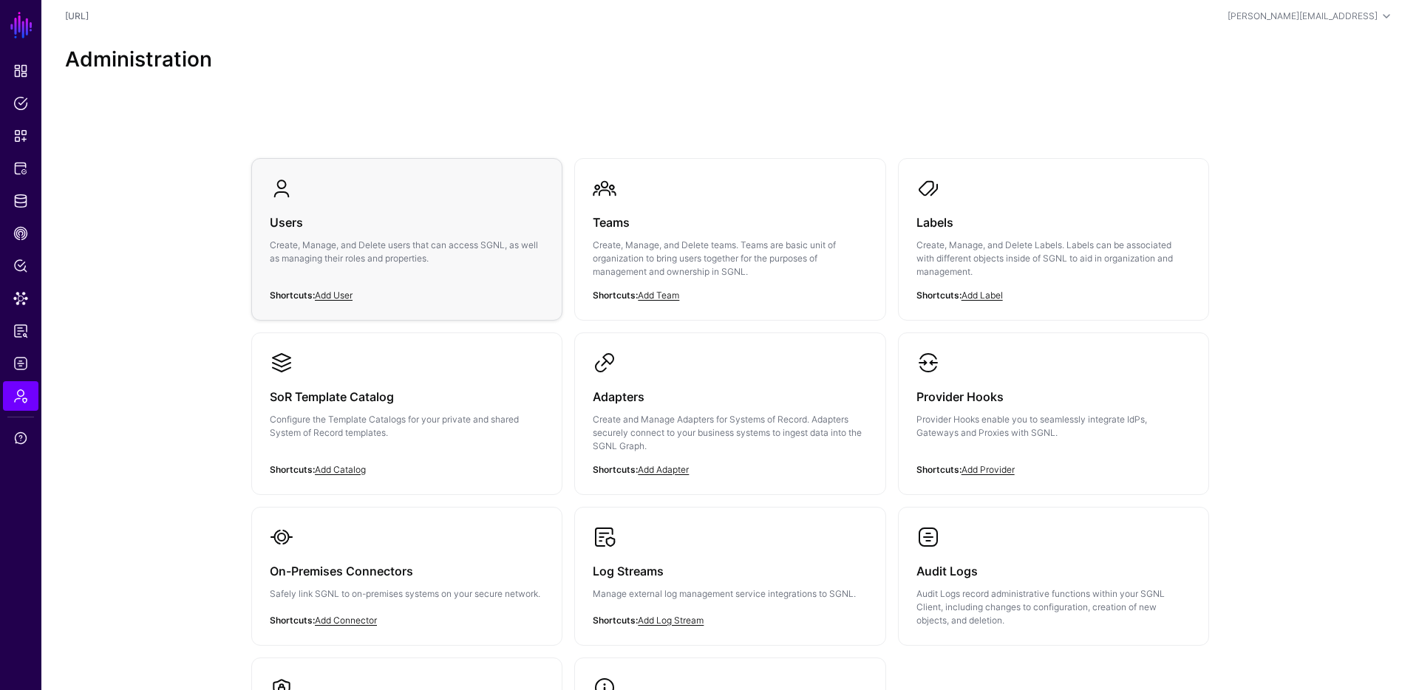
click at [289, 219] on h3 "Users" at bounding box center [407, 222] width 274 height 21
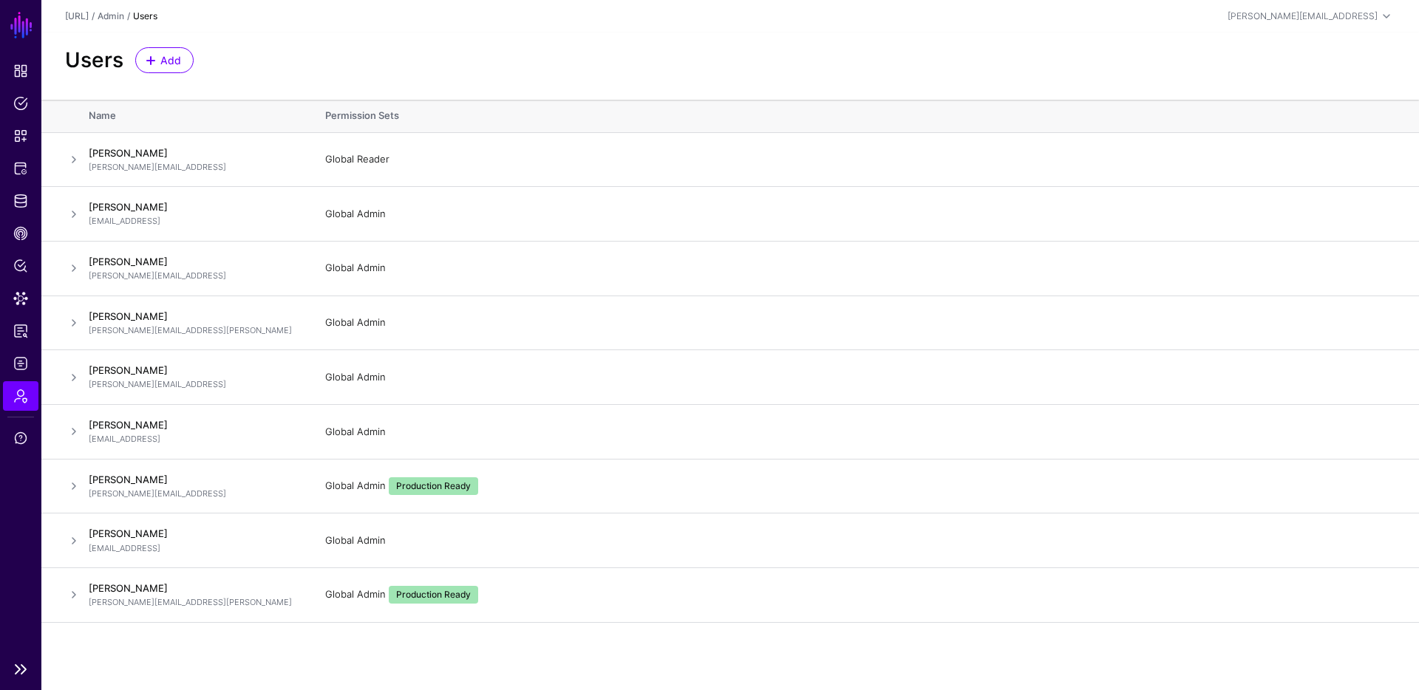
click at [16, 24] on link "SGNL" at bounding box center [21, 25] width 25 height 33
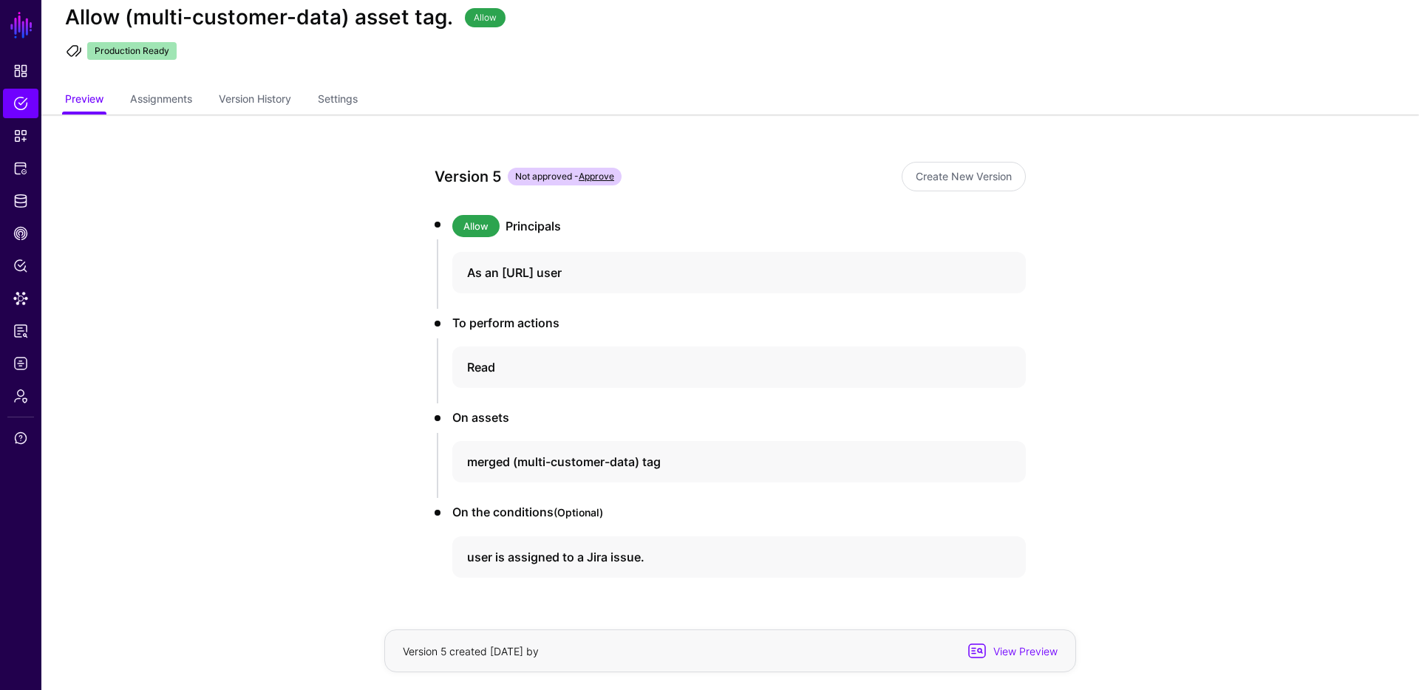
scroll to position [81, 0]
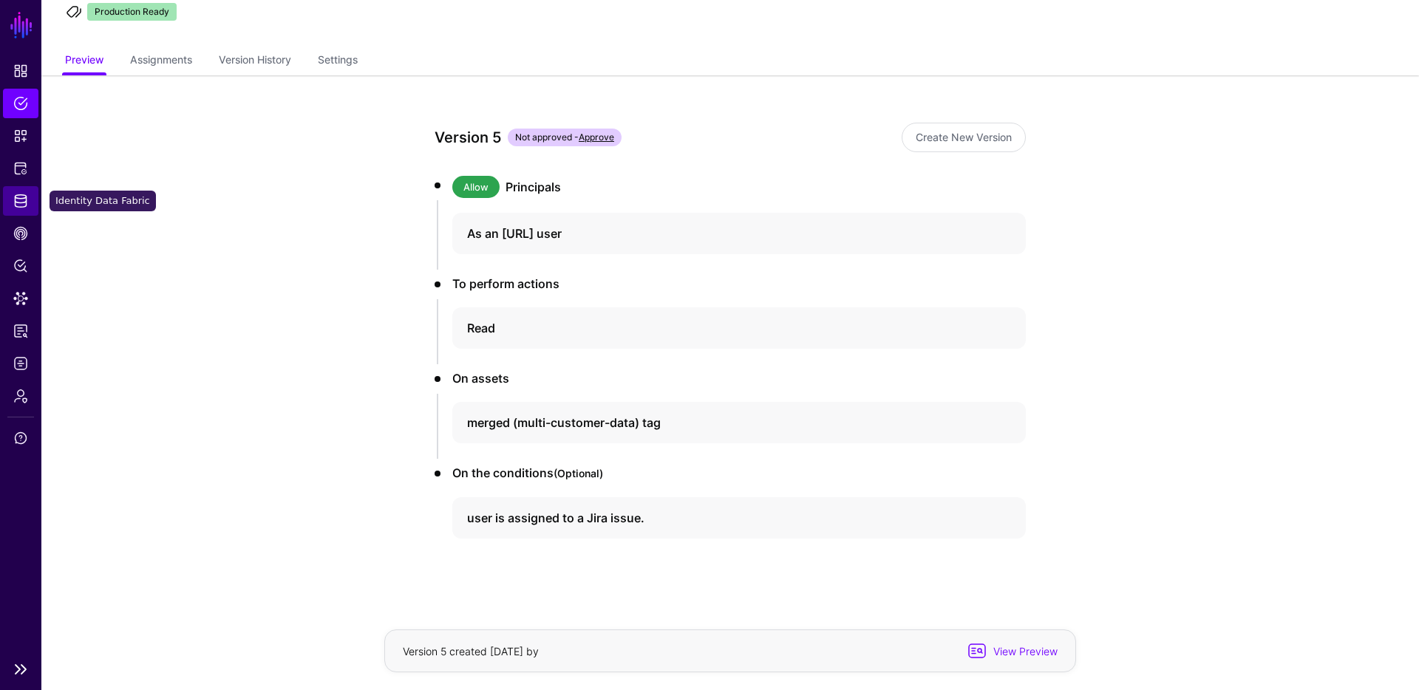
click at [23, 198] on span "Identity Data Fabric" at bounding box center [20, 201] width 15 height 15
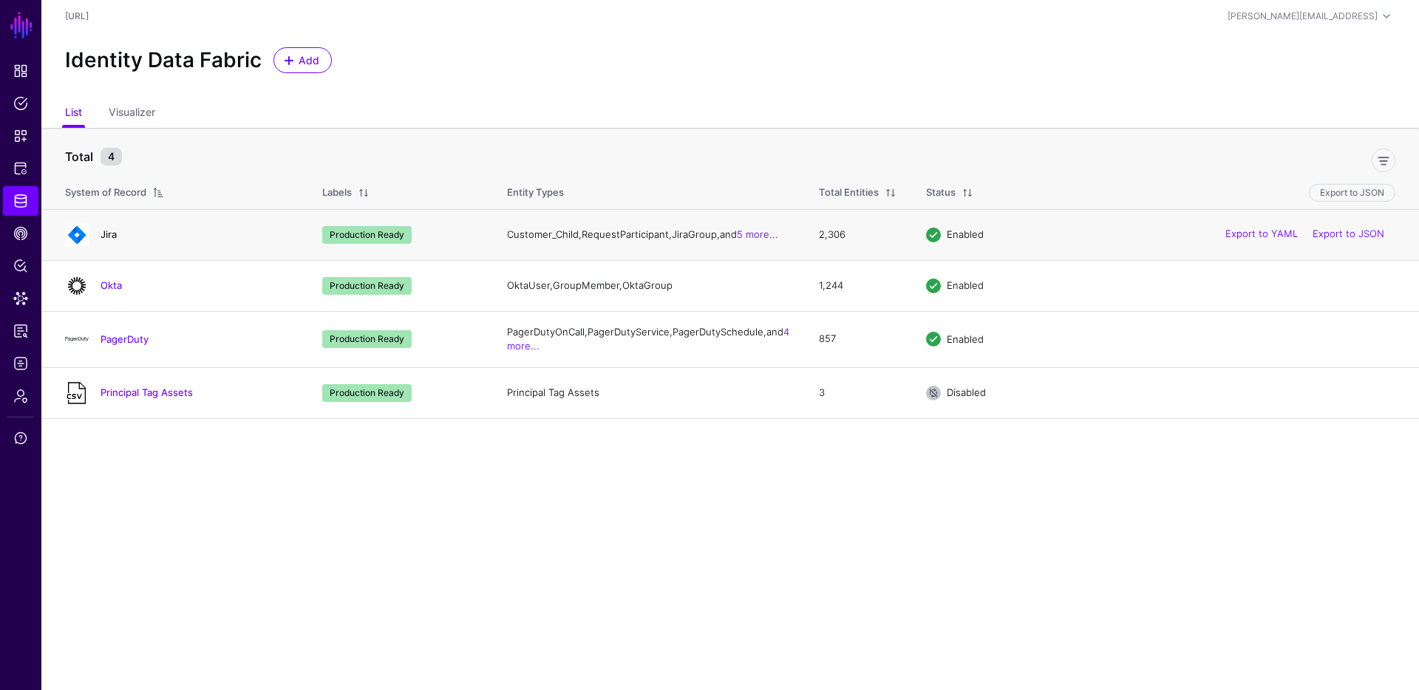
click at [109, 238] on link "Jira" at bounding box center [108, 234] width 16 height 12
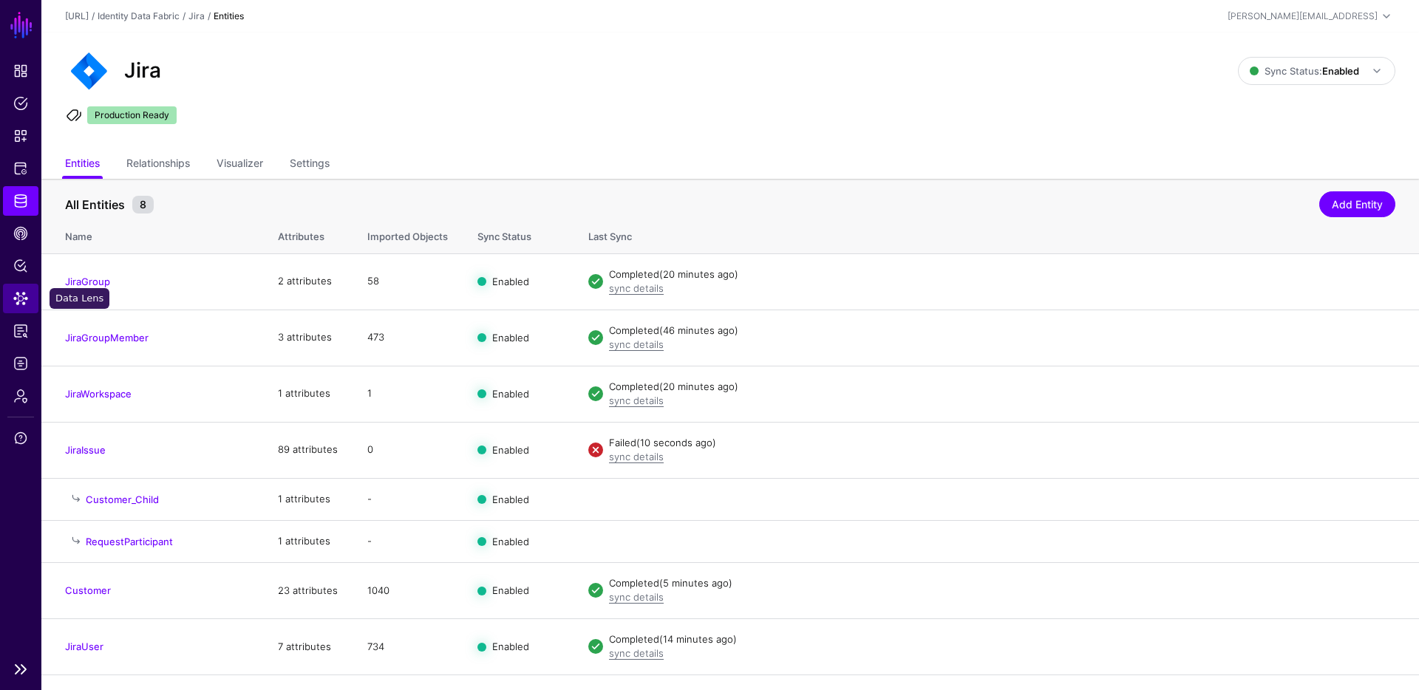
click at [20, 295] on span "Data Lens" at bounding box center [20, 298] width 15 height 15
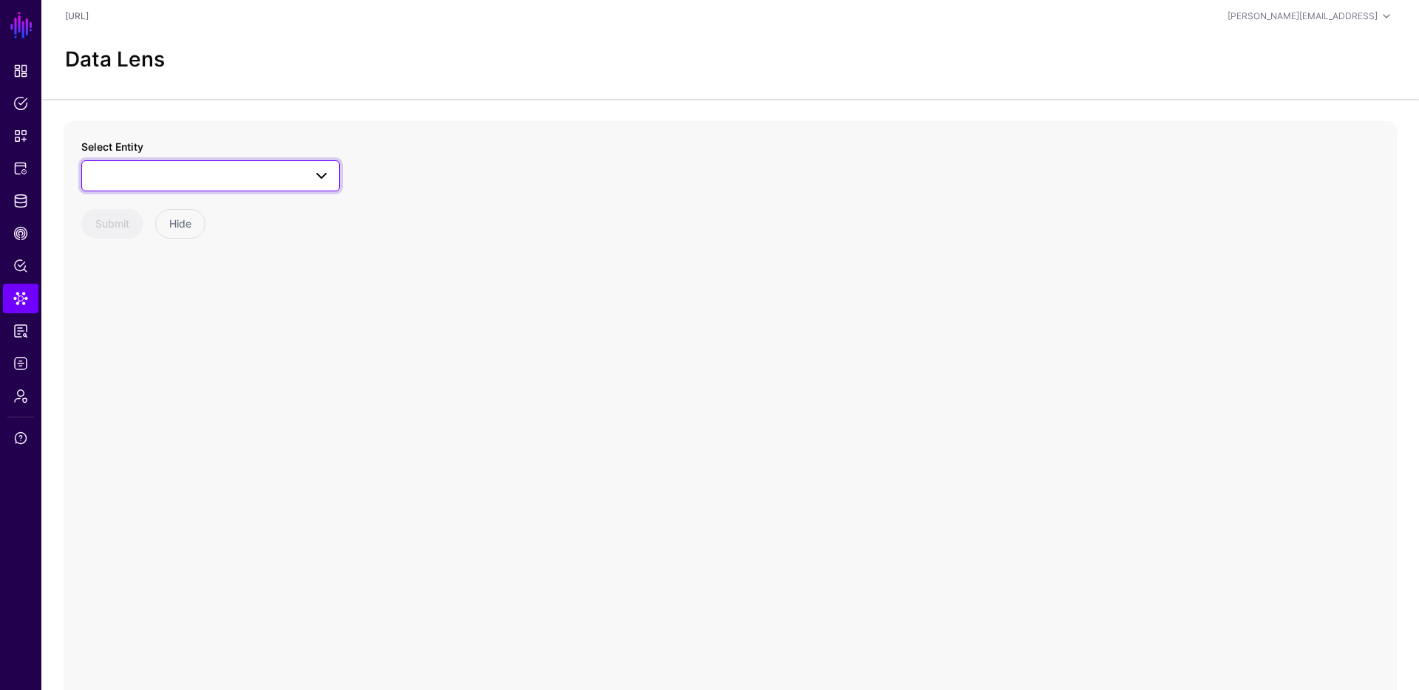
click at [275, 174] on span at bounding box center [210, 176] width 239 height 18
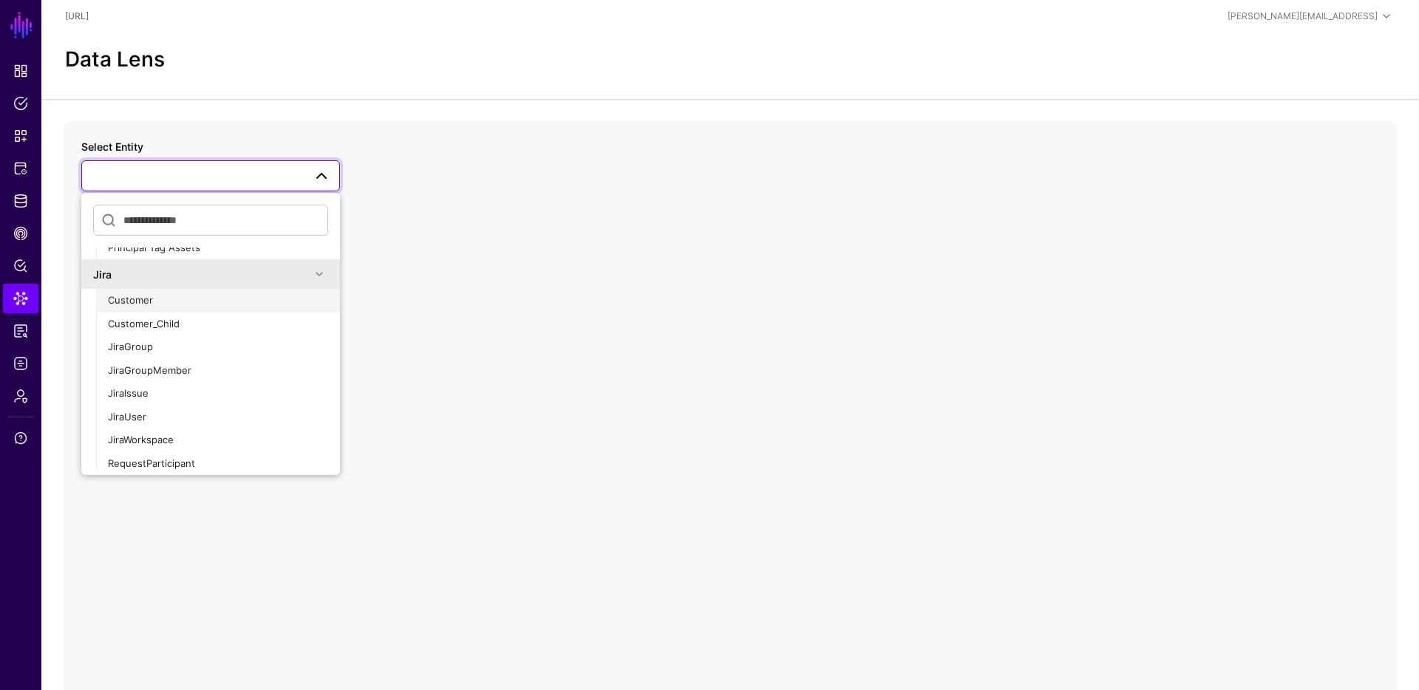
scroll to position [43, 0]
click at [149, 392] on div "JiraIssue" at bounding box center [218, 391] width 220 height 15
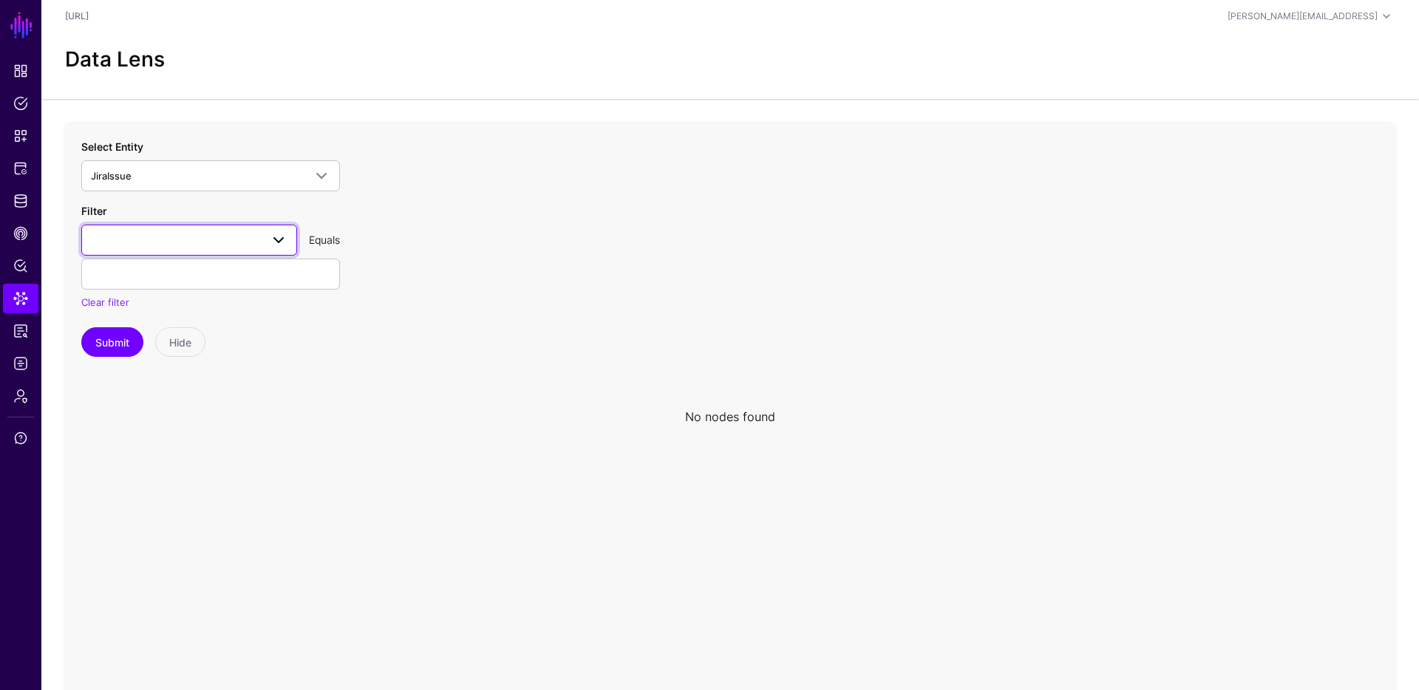
click at [273, 235] on span at bounding box center [279, 240] width 18 height 18
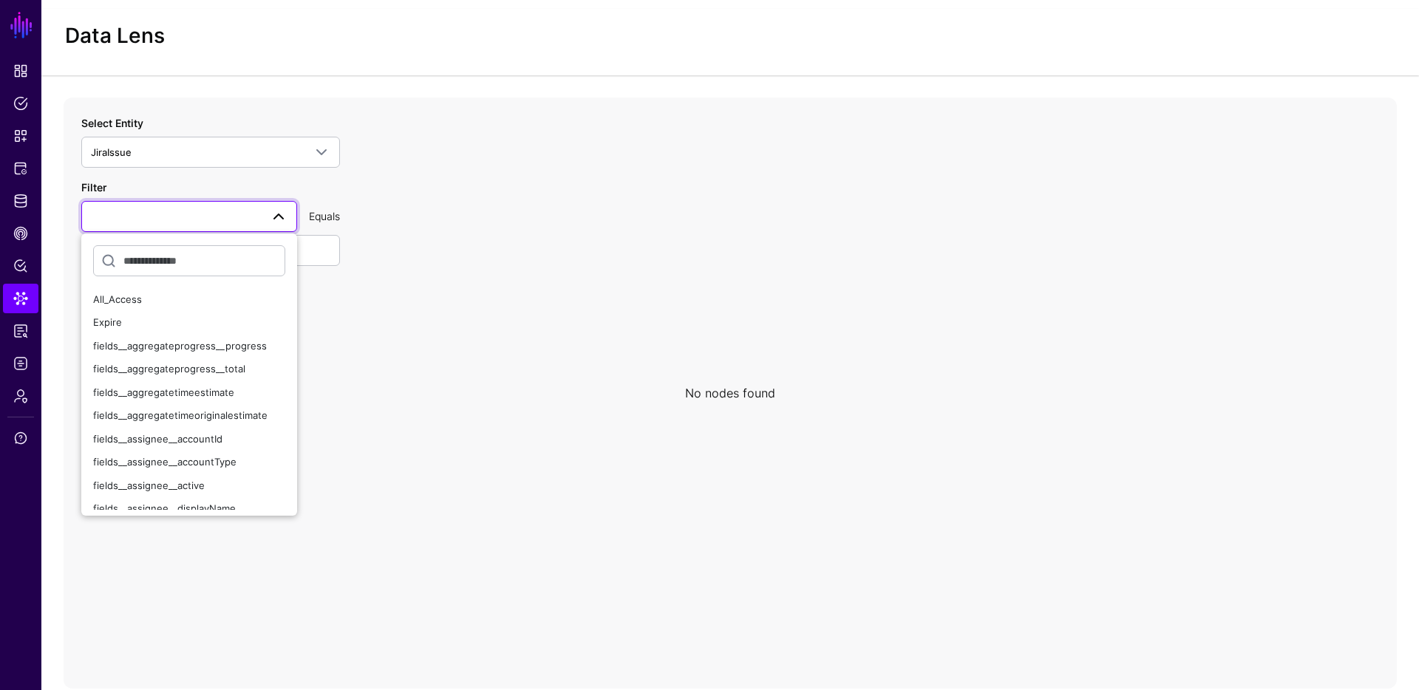
click at [361, 325] on icon at bounding box center [730, 393] width 1333 height 591
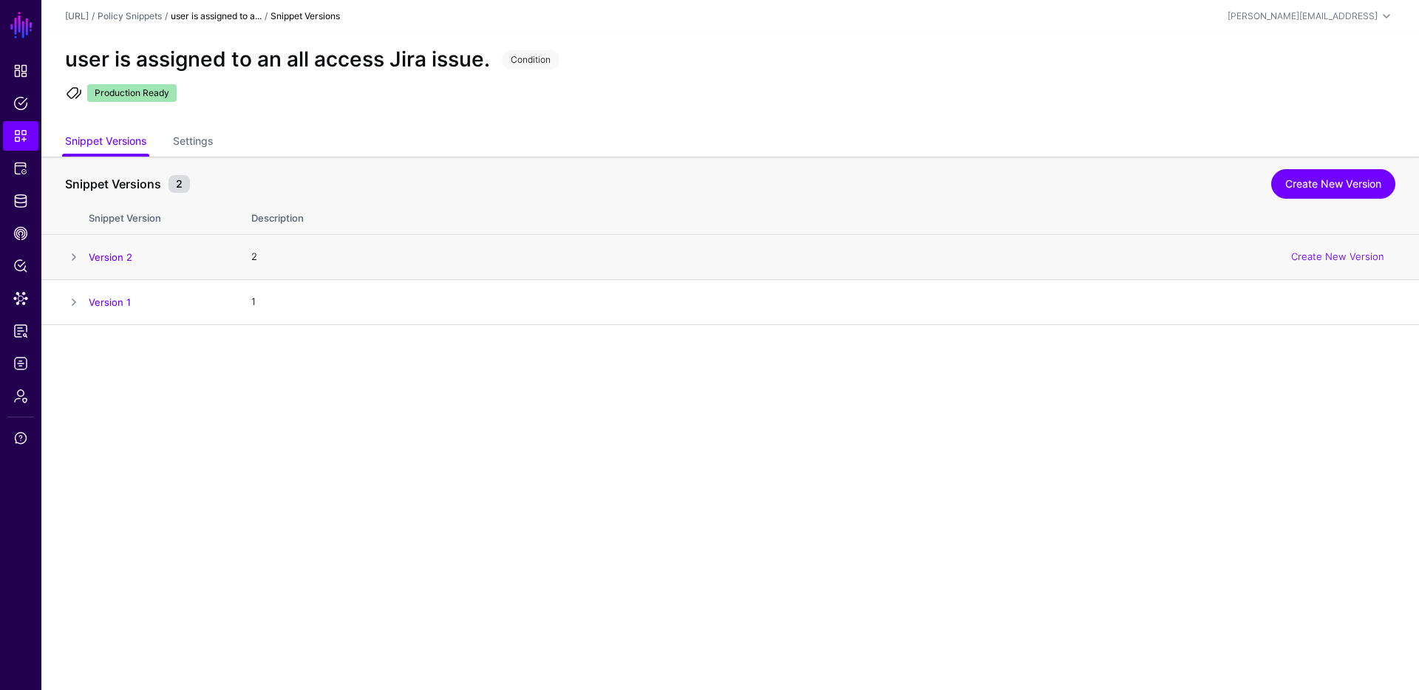
click at [67, 255] on span at bounding box center [74, 257] width 18 height 18
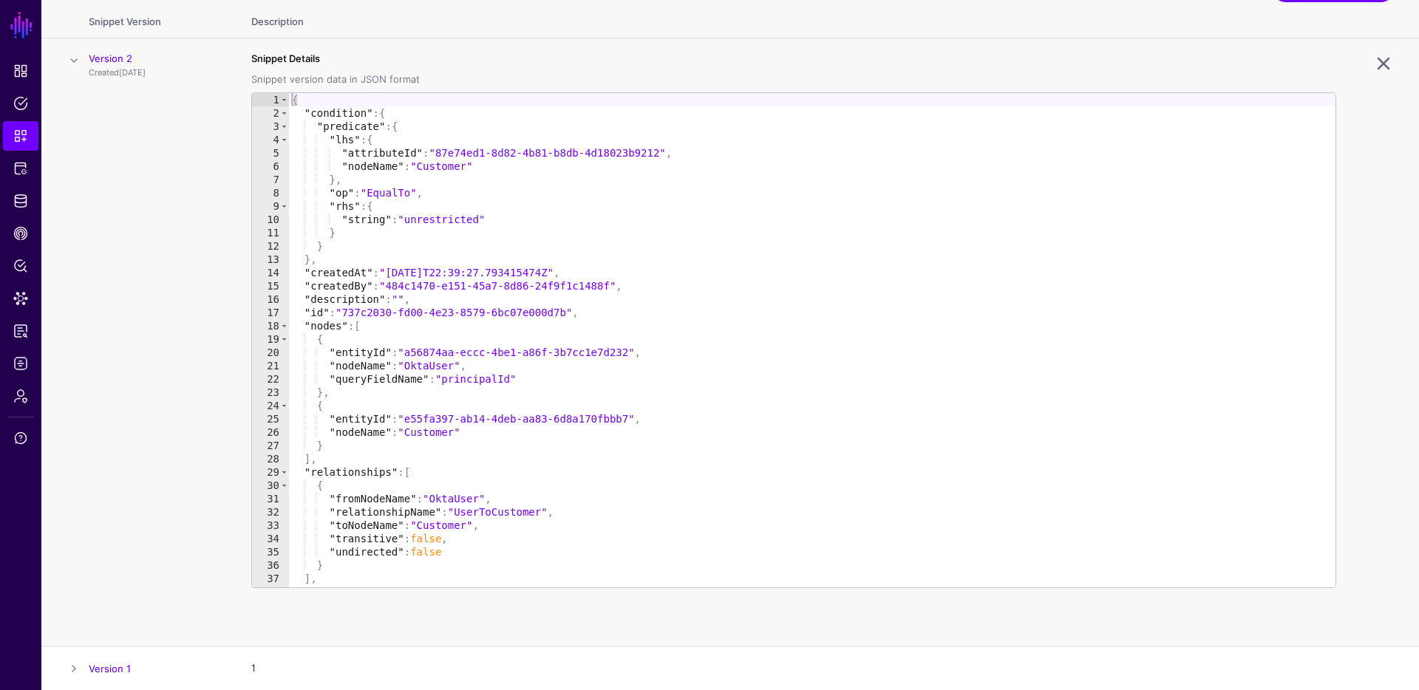
scroll to position [198, 0]
click at [1387, 62] on link at bounding box center [1383, 62] width 24 height 24
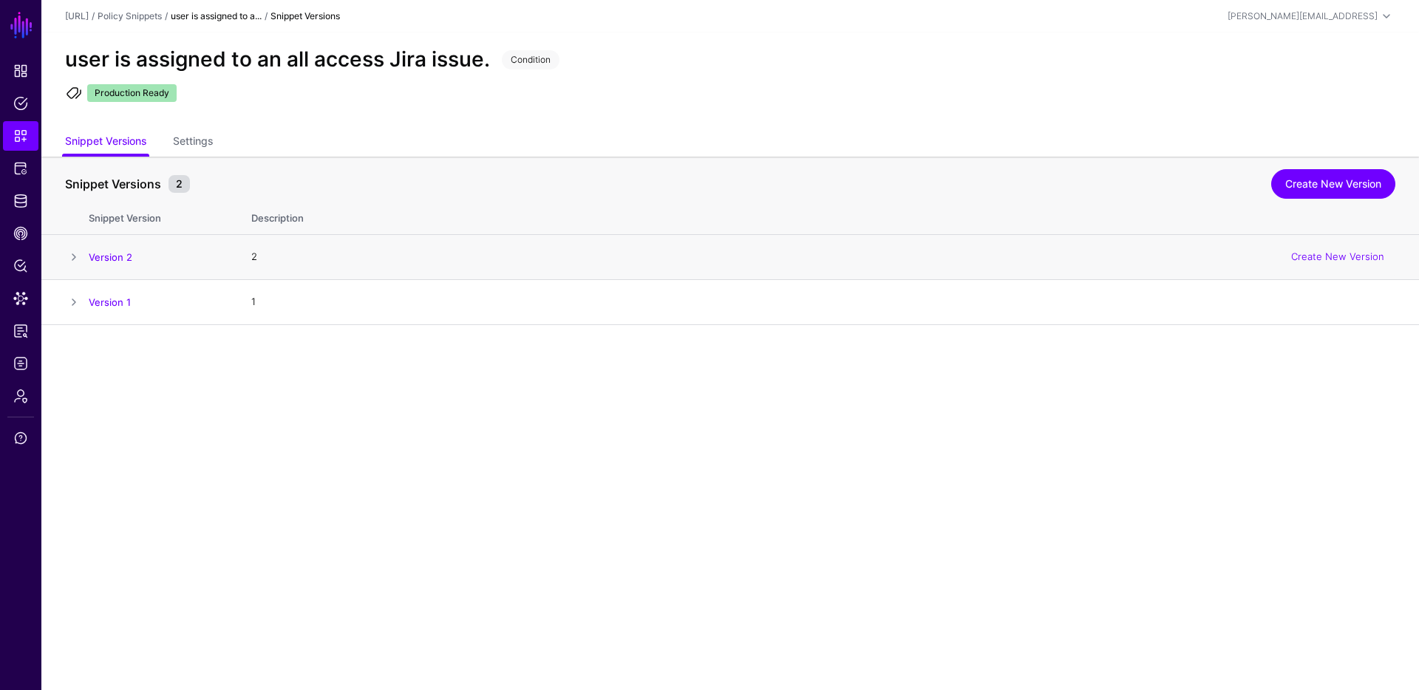
scroll to position [0, 0]
click at [1387, 62] on div "user is assigned to an all access Jira issue. Condition" at bounding box center [730, 59] width 1342 height 25
click at [19, 234] on span "CAEP Hub" at bounding box center [20, 233] width 15 height 15
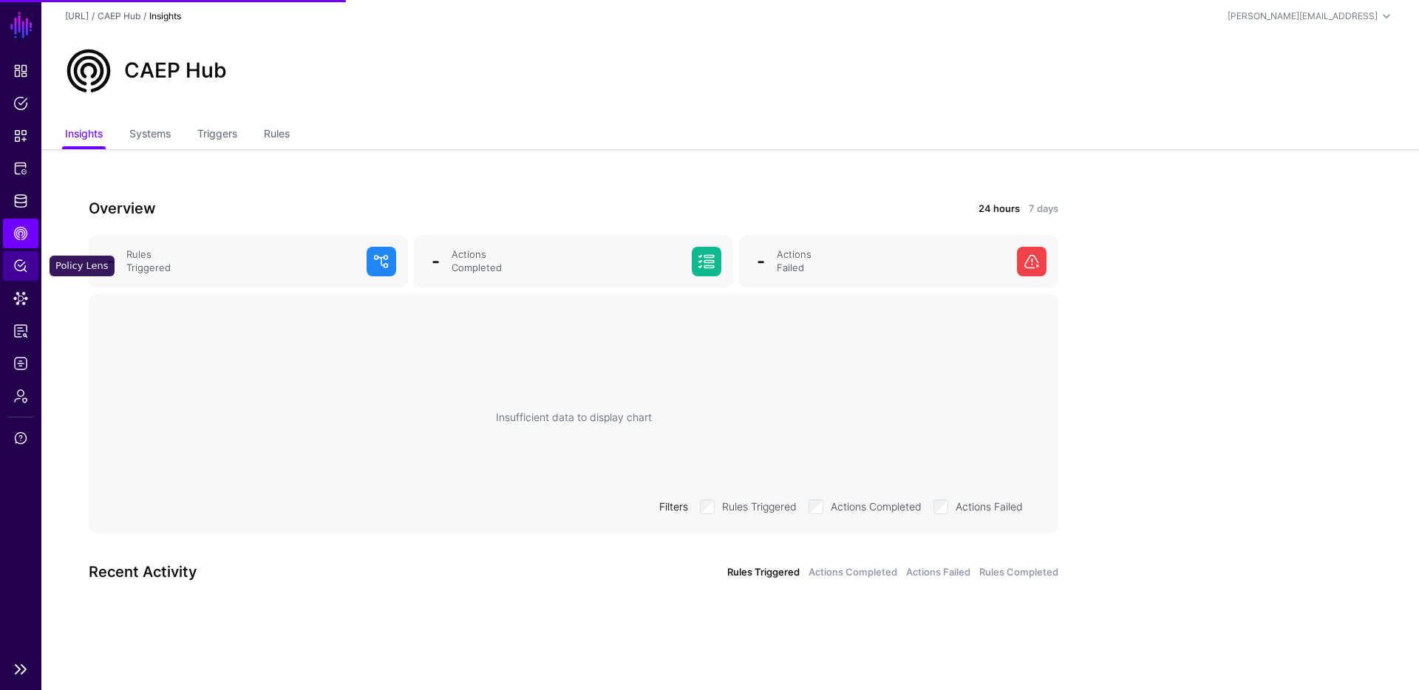
click at [27, 264] on span "Policy Lens" at bounding box center [20, 266] width 15 height 15
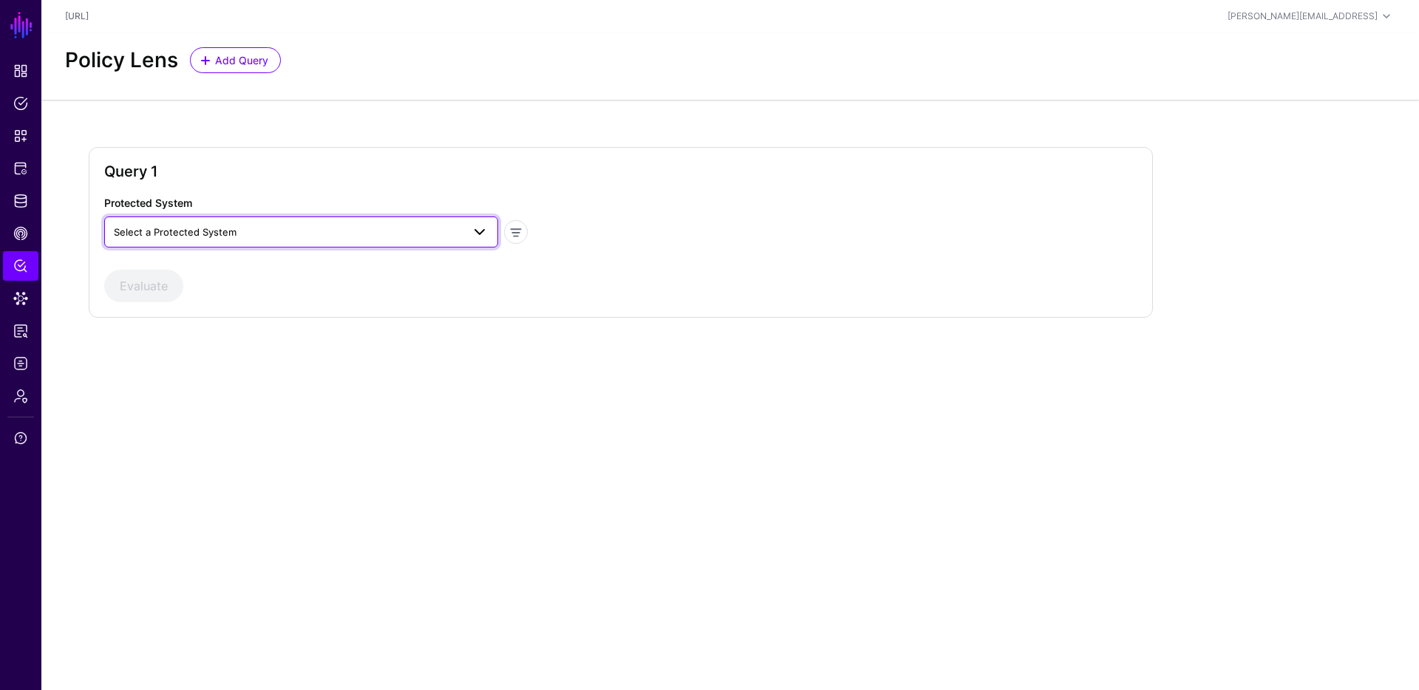
click at [177, 226] on span "Select a Protected System" at bounding box center [175, 232] width 123 height 12
click at [189, 290] on span "Jira Service Management" at bounding box center [174, 290] width 117 height 12
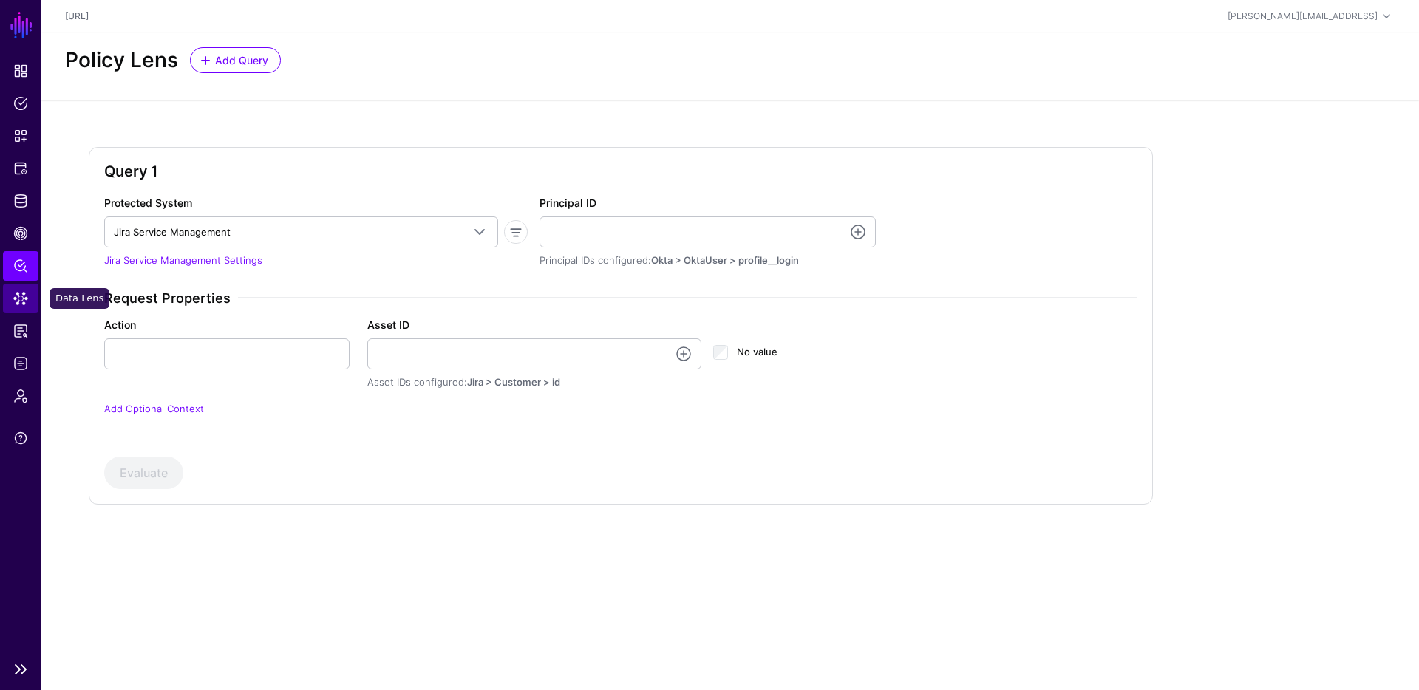
click at [22, 302] on span "Data Lens" at bounding box center [20, 298] width 15 height 15
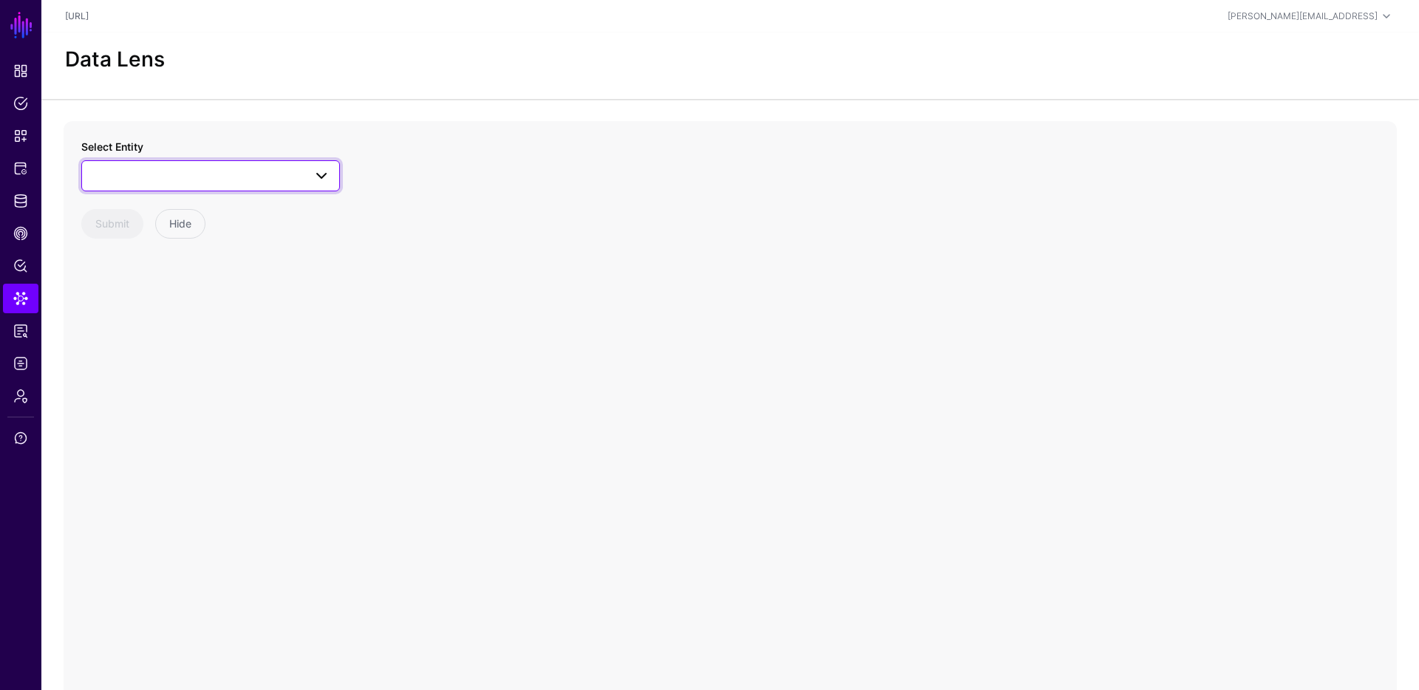
click at [219, 176] on span at bounding box center [210, 176] width 239 height 18
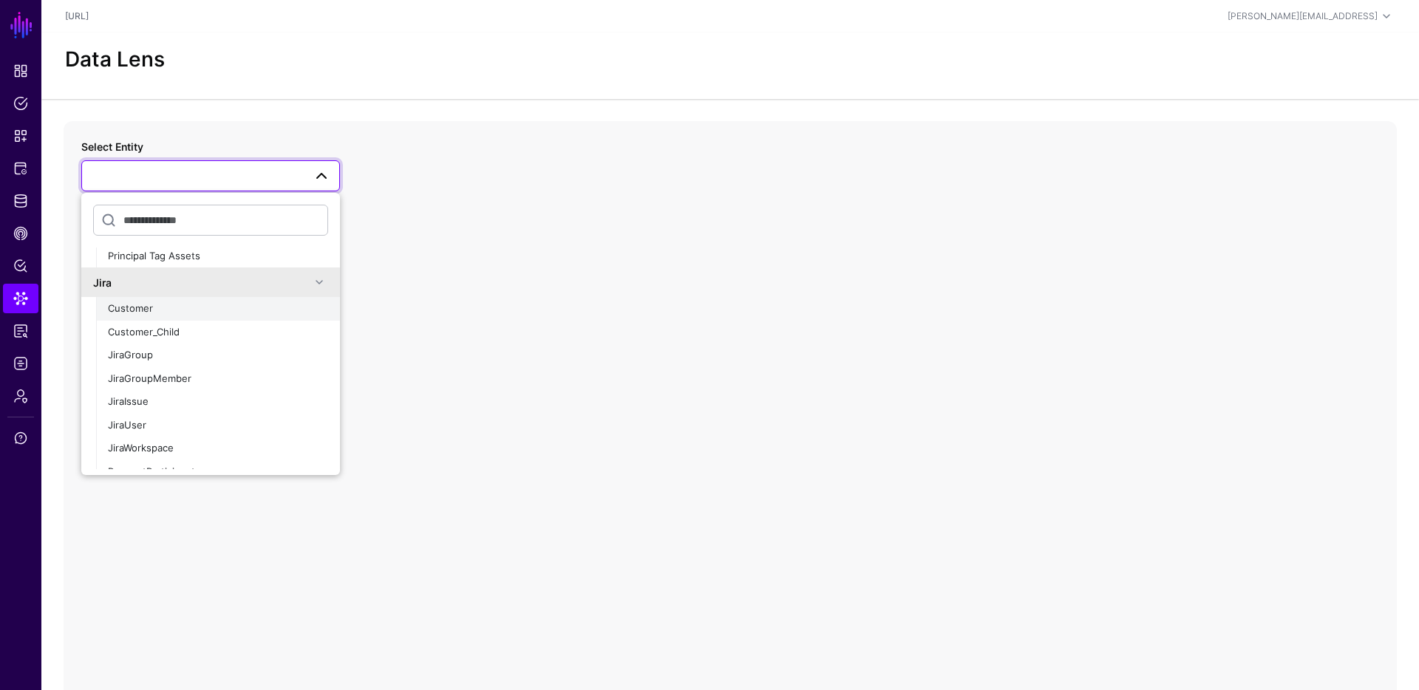
scroll to position [30, 0]
click at [192, 407] on div "JiraIssue" at bounding box center [218, 404] width 220 height 15
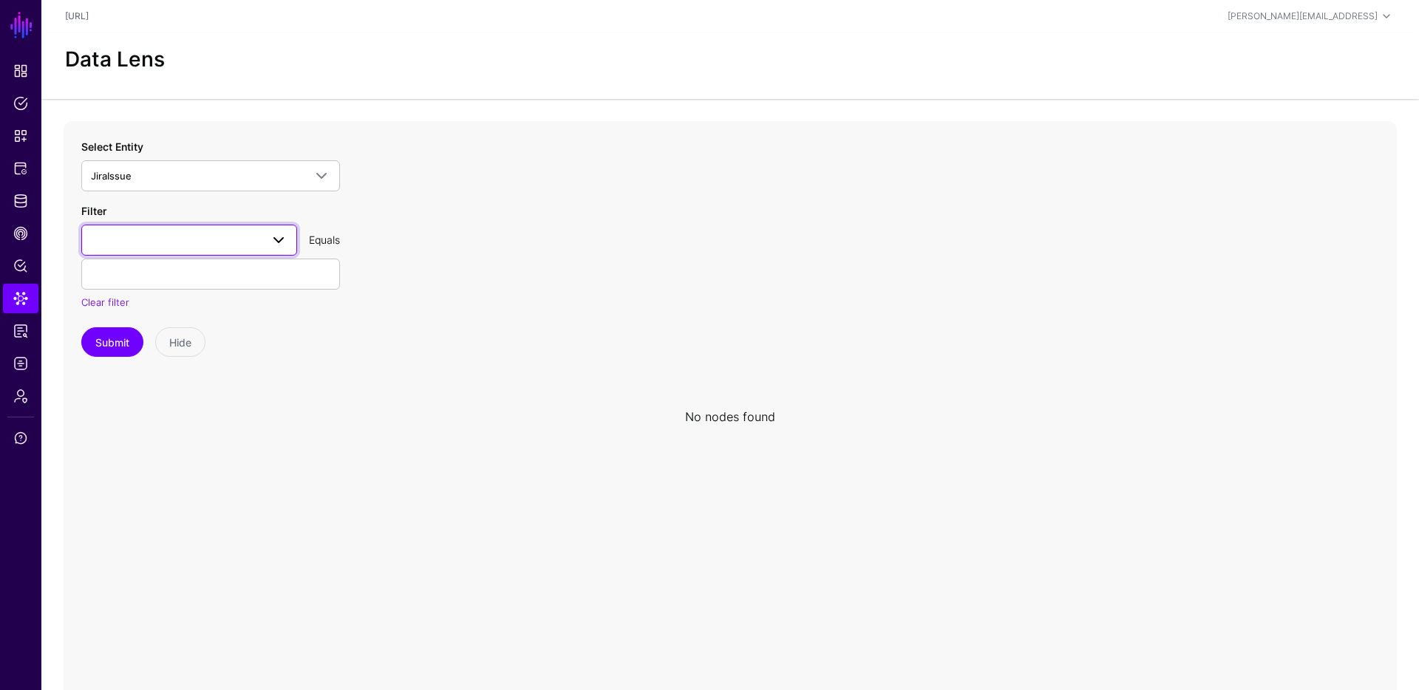
click at [273, 242] on span at bounding box center [279, 240] width 18 height 18
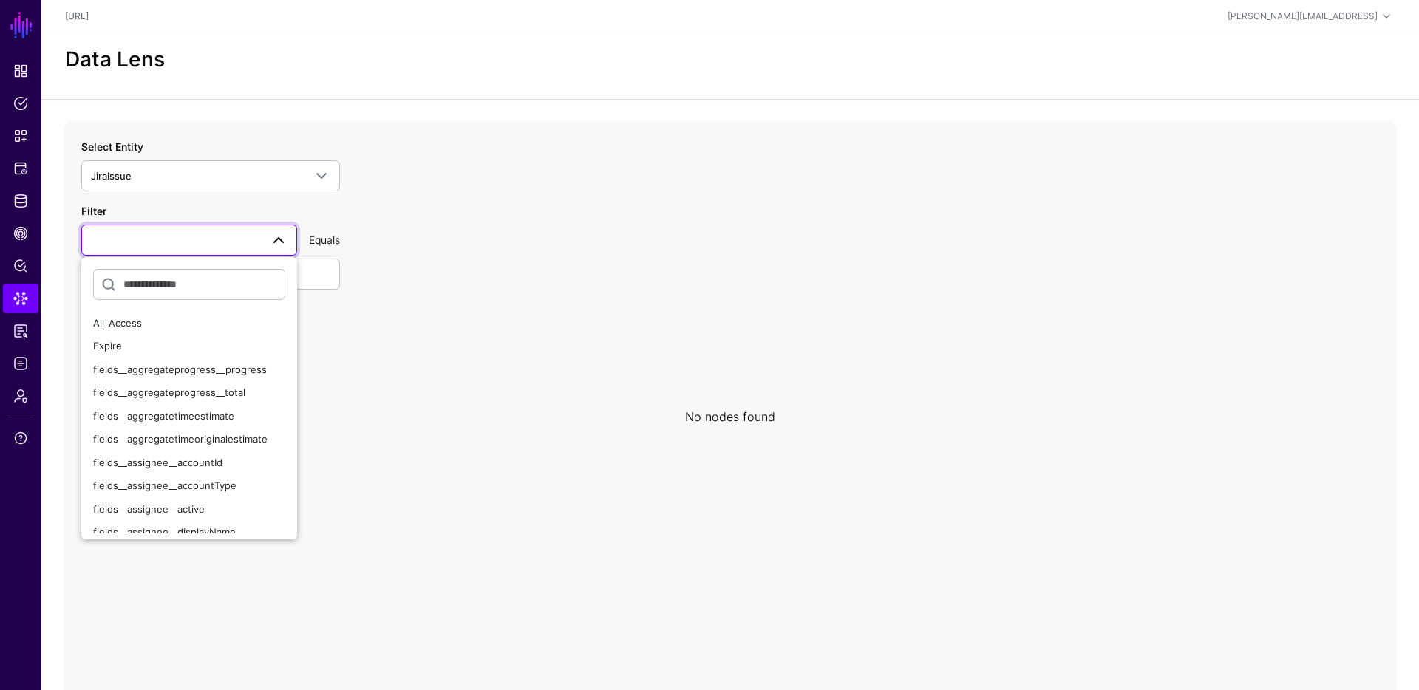
click at [279, 241] on span at bounding box center [279, 240] width 18 height 18
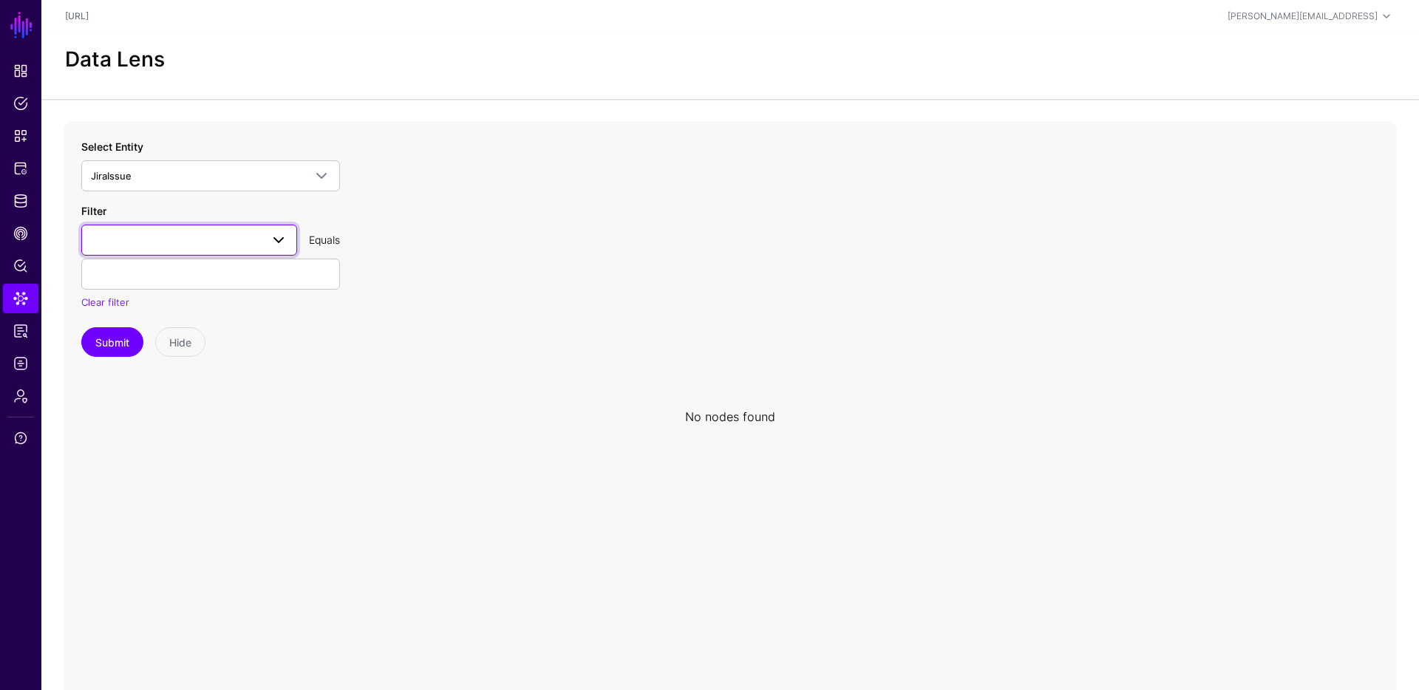
click at [279, 241] on span at bounding box center [279, 240] width 18 height 18
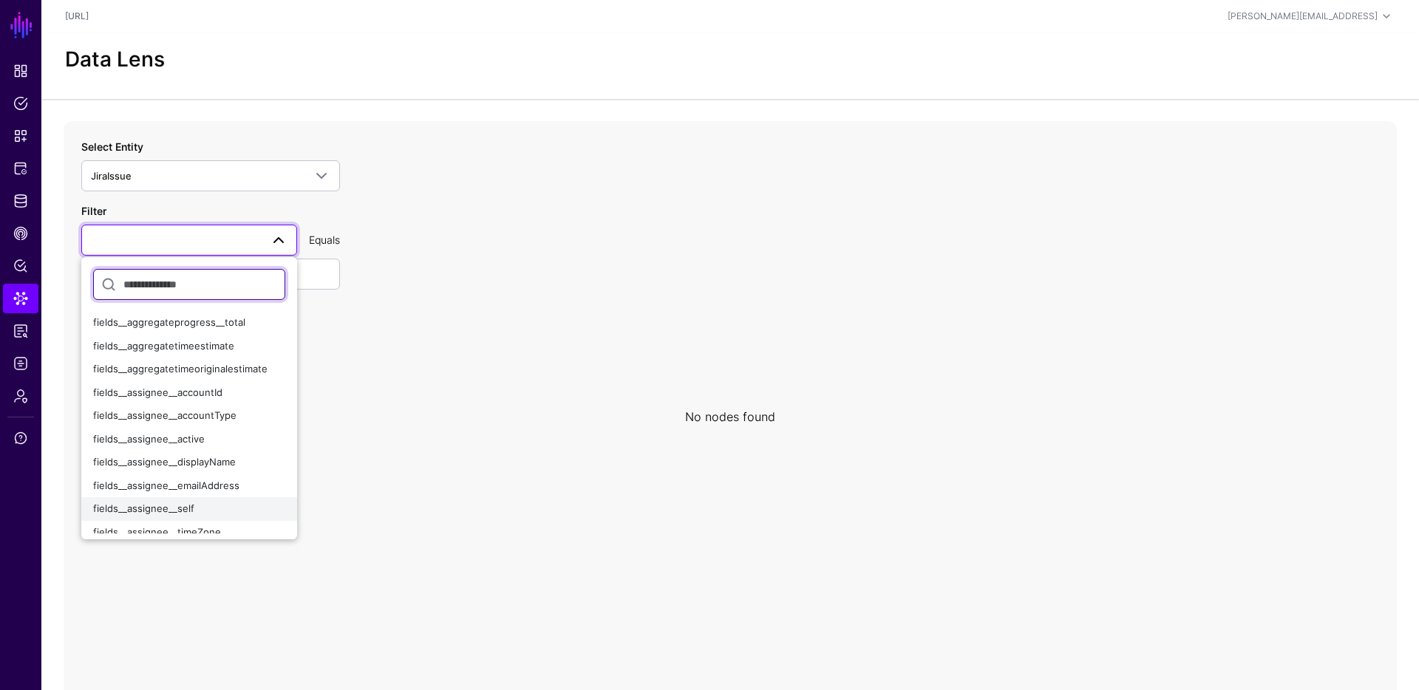
scroll to position [80, 0]
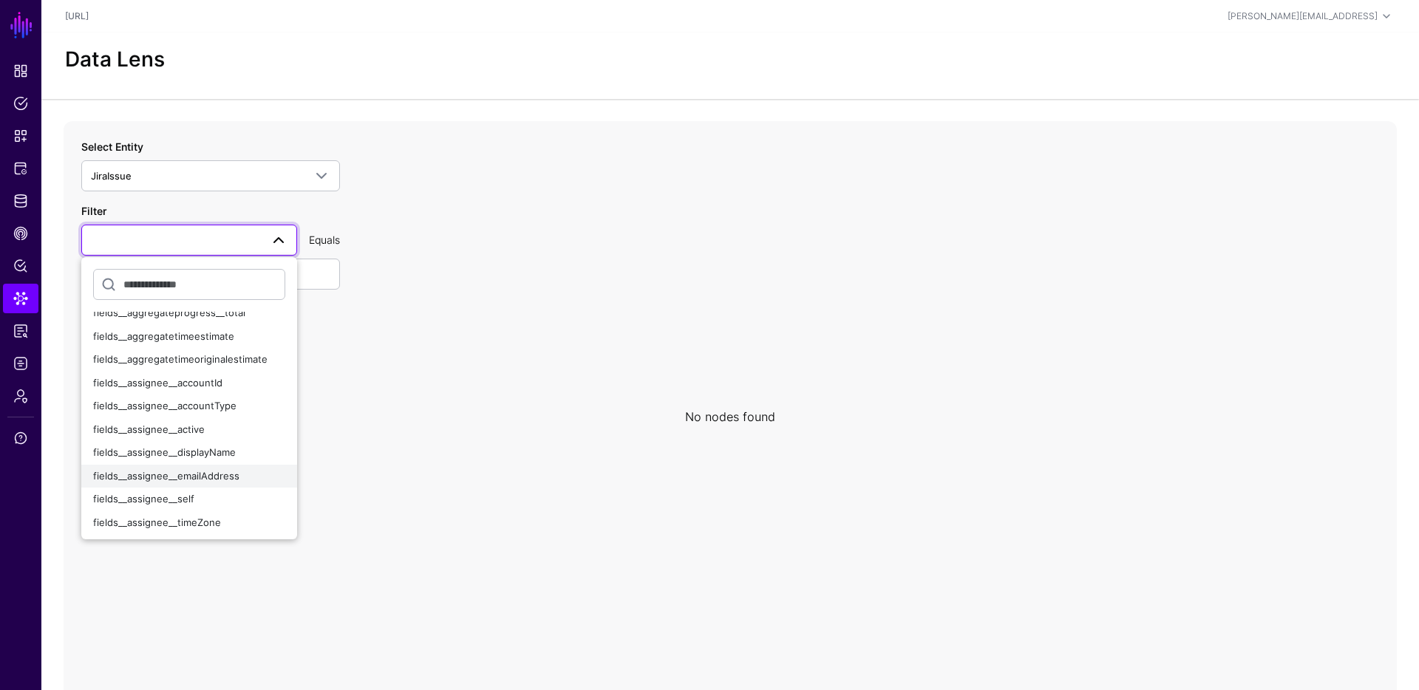
click at [224, 484] on button "fields__assignee__emailAddress" at bounding box center [189, 477] width 216 height 24
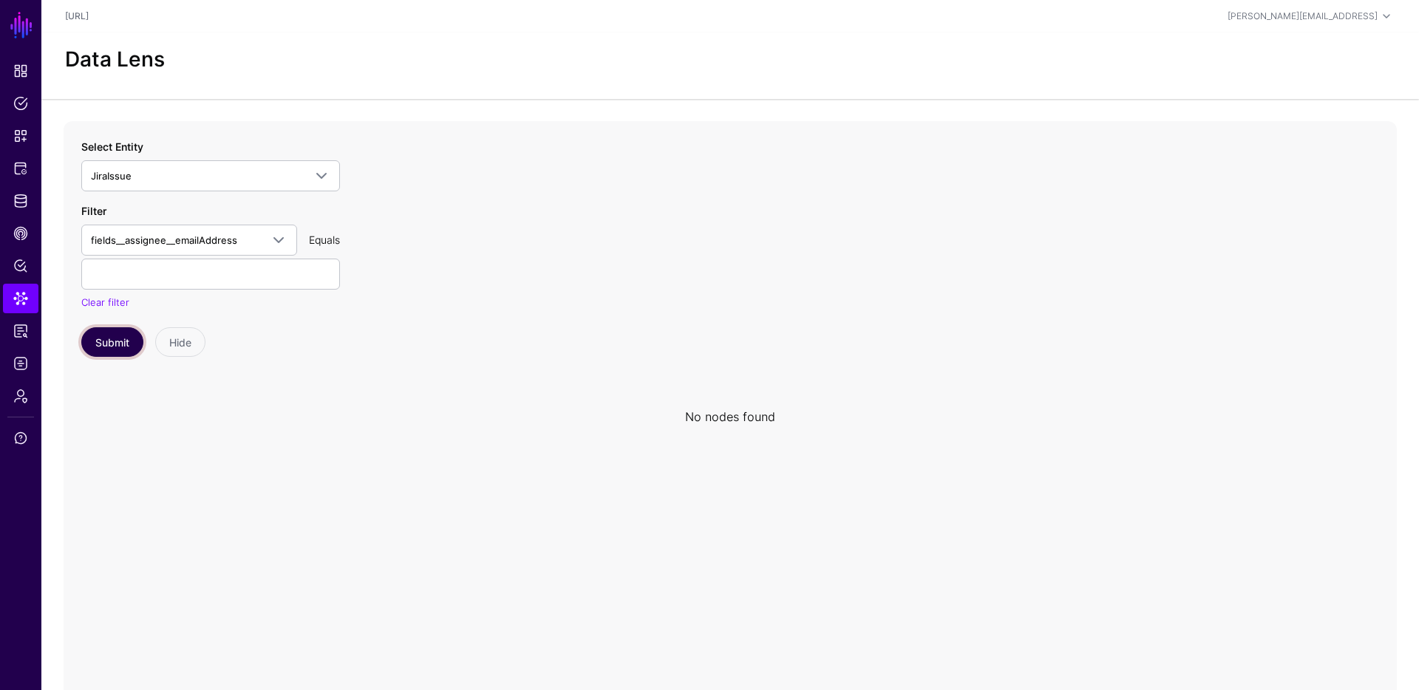
click at [113, 347] on button "Submit" at bounding box center [112, 342] width 62 height 30
click at [272, 243] on span at bounding box center [279, 240] width 18 height 18
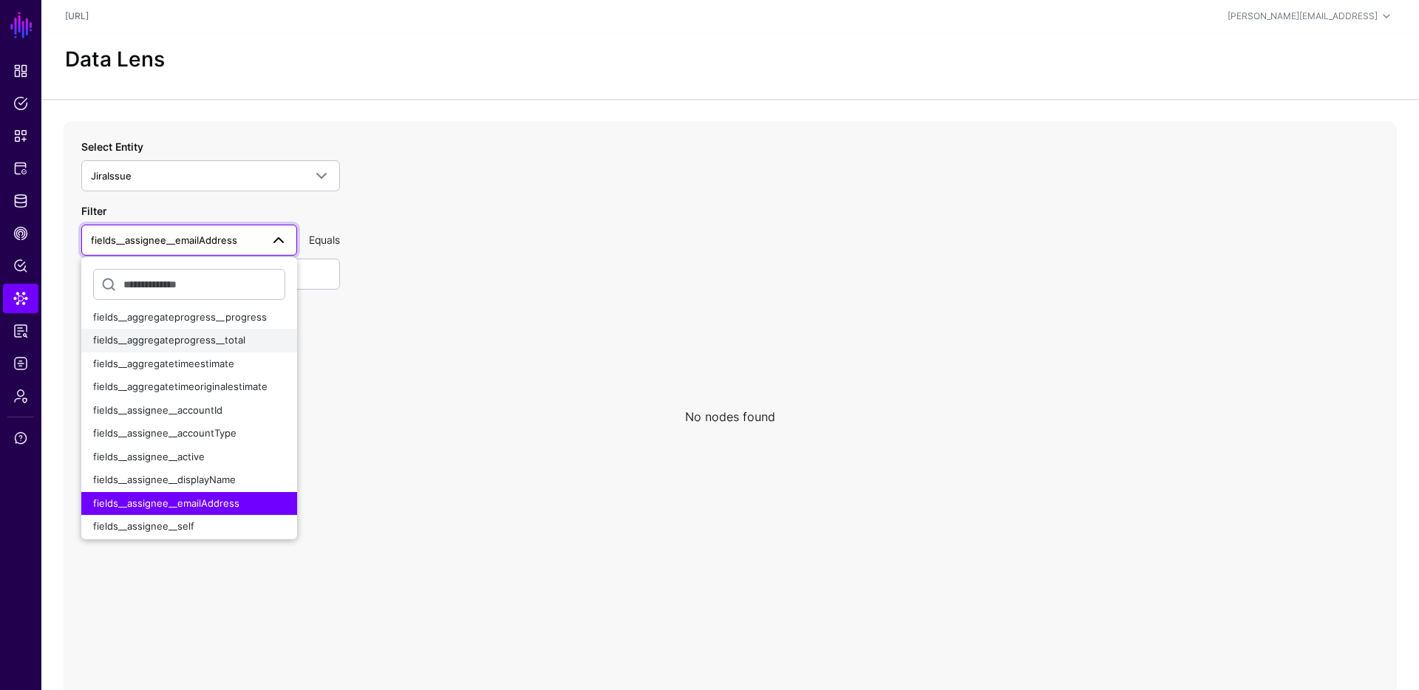
scroll to position [176, 0]
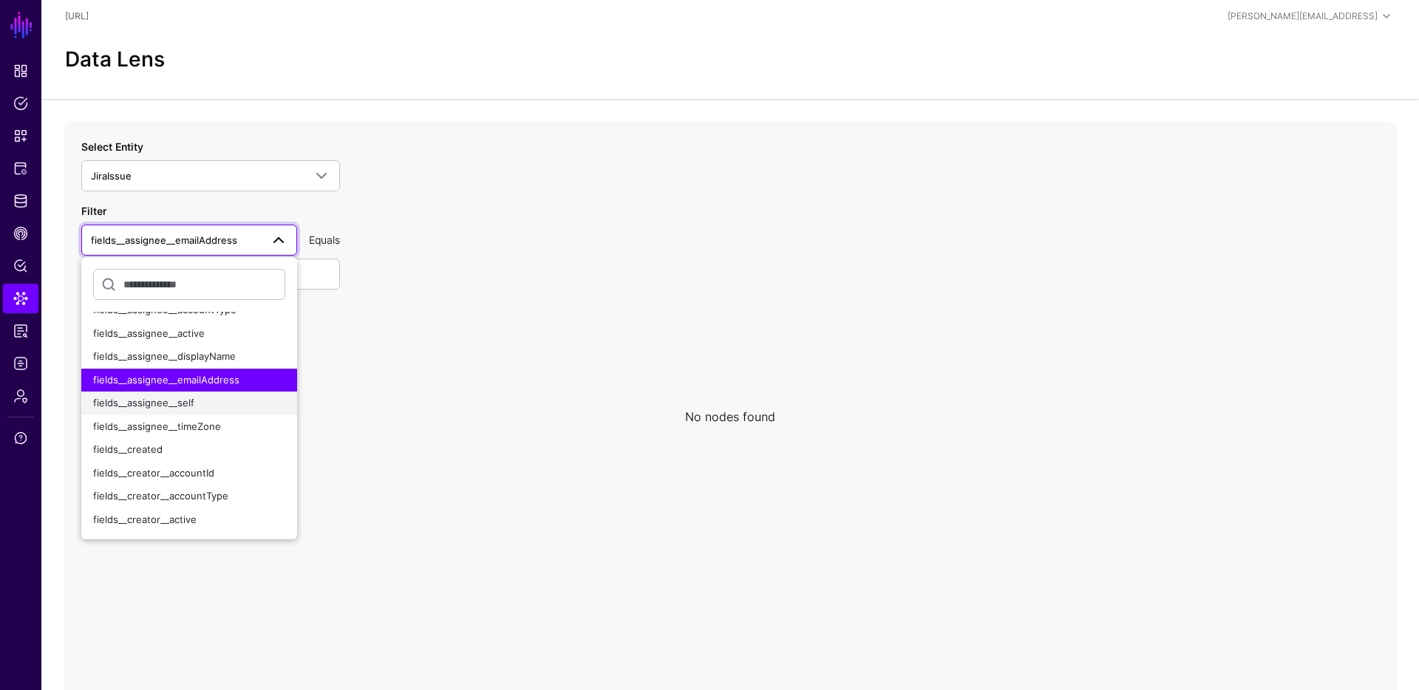
click at [228, 402] on div "fields__assignee__self" at bounding box center [189, 403] width 192 height 15
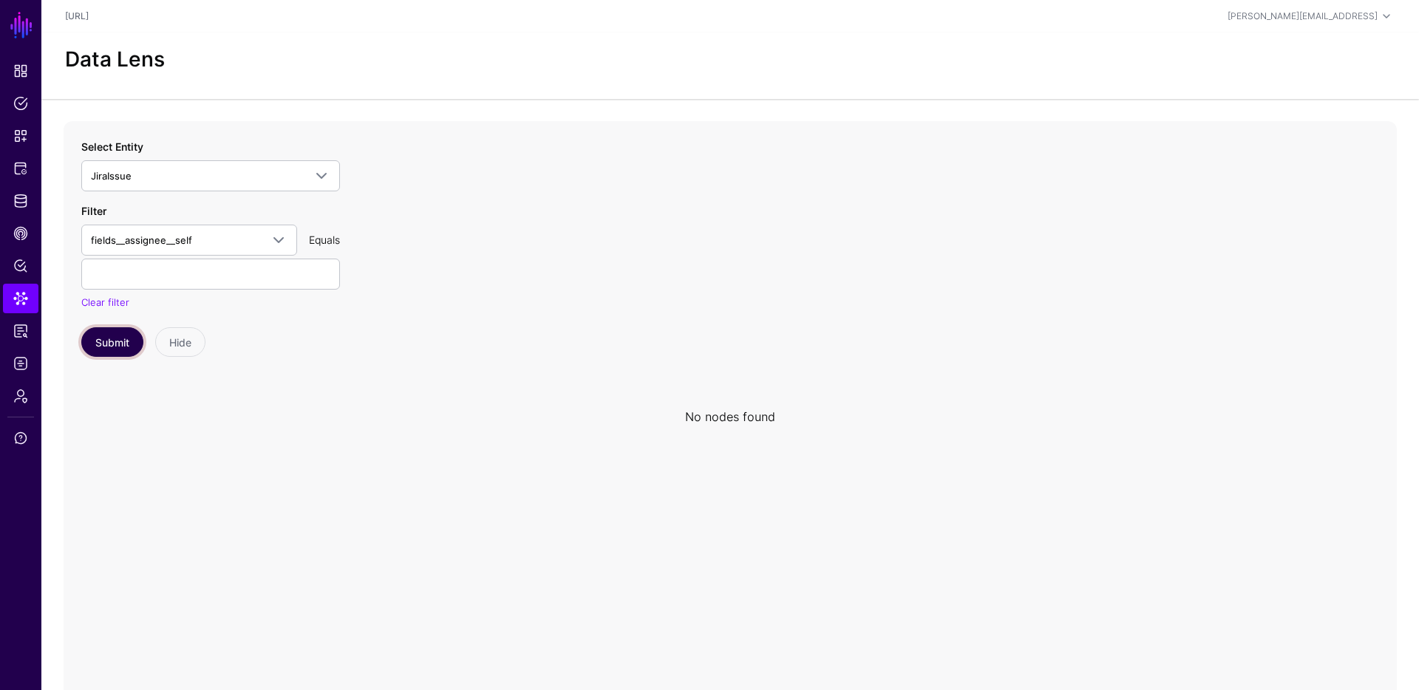
click at [115, 340] on button "Submit" at bounding box center [112, 342] width 62 height 30
click at [117, 301] on link "Clear filter" at bounding box center [105, 302] width 48 height 12
click at [280, 240] on span at bounding box center [279, 240] width 18 height 18
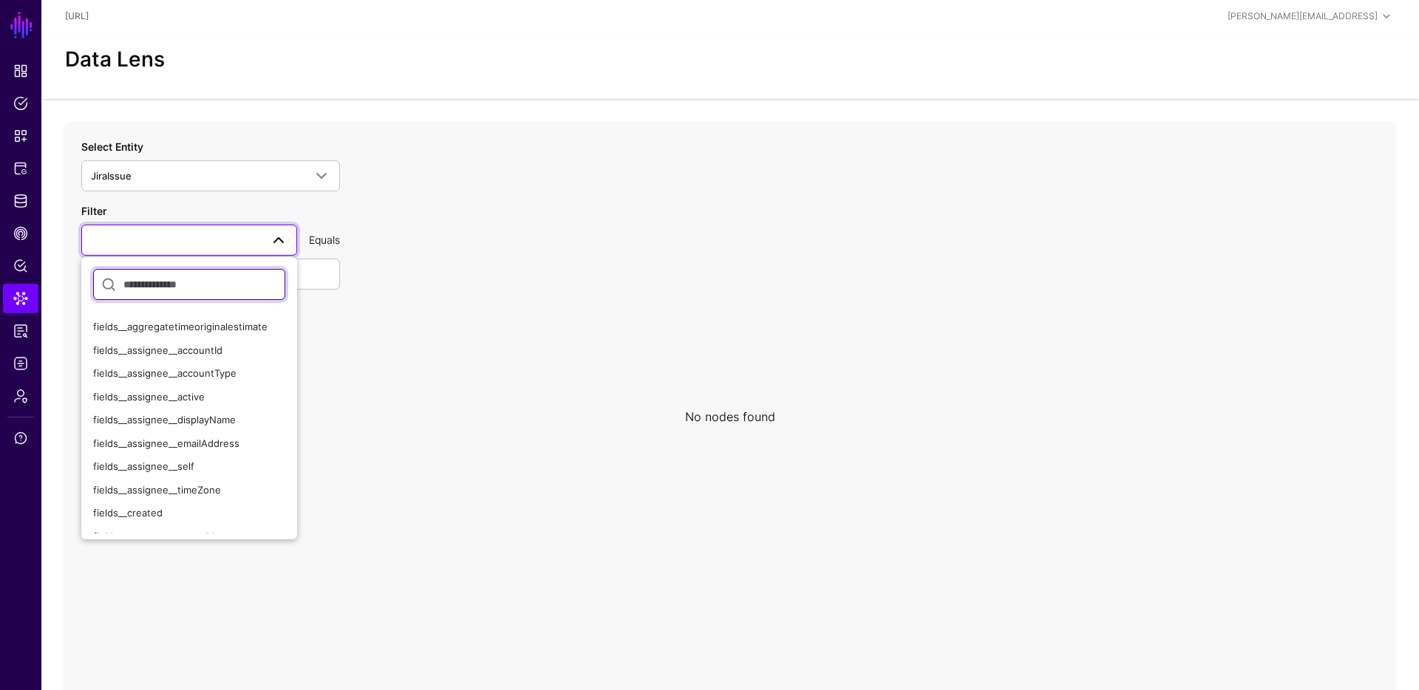
scroll to position [126, 0]
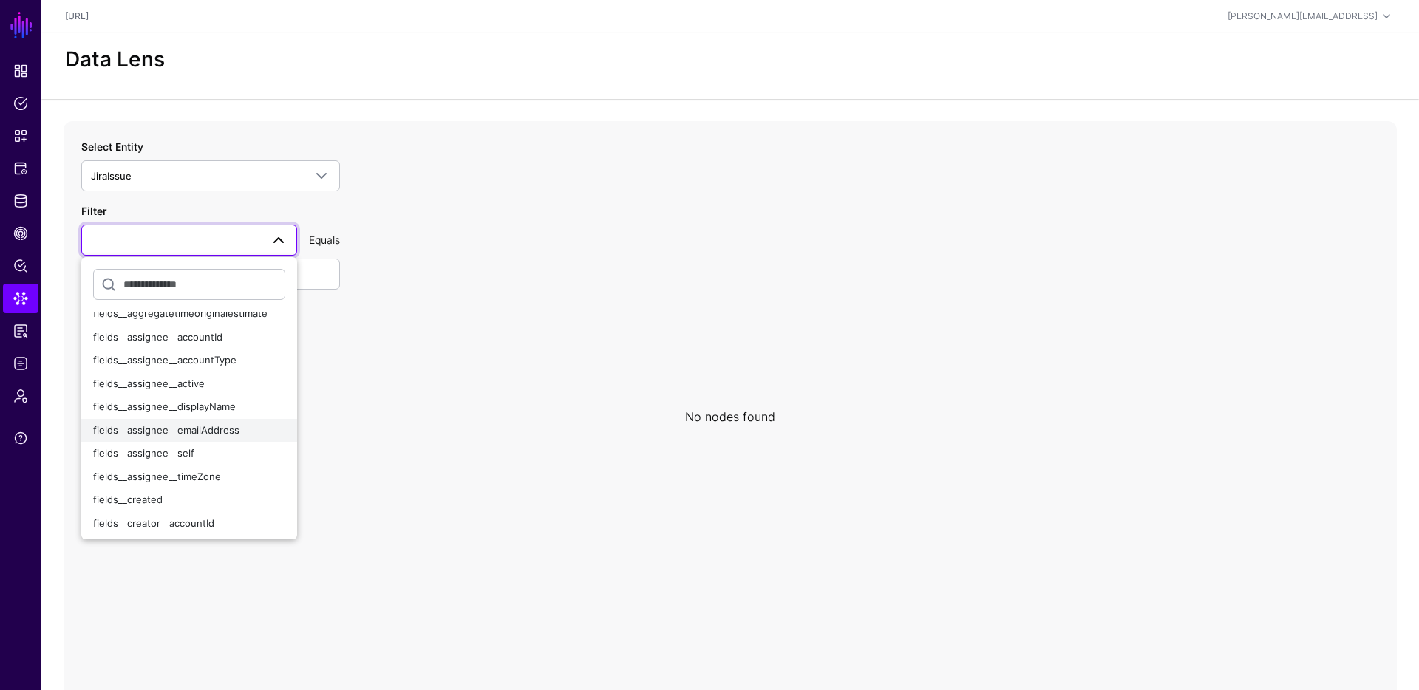
click at [242, 424] on div "fields__assignee__emailAddress" at bounding box center [189, 430] width 192 height 15
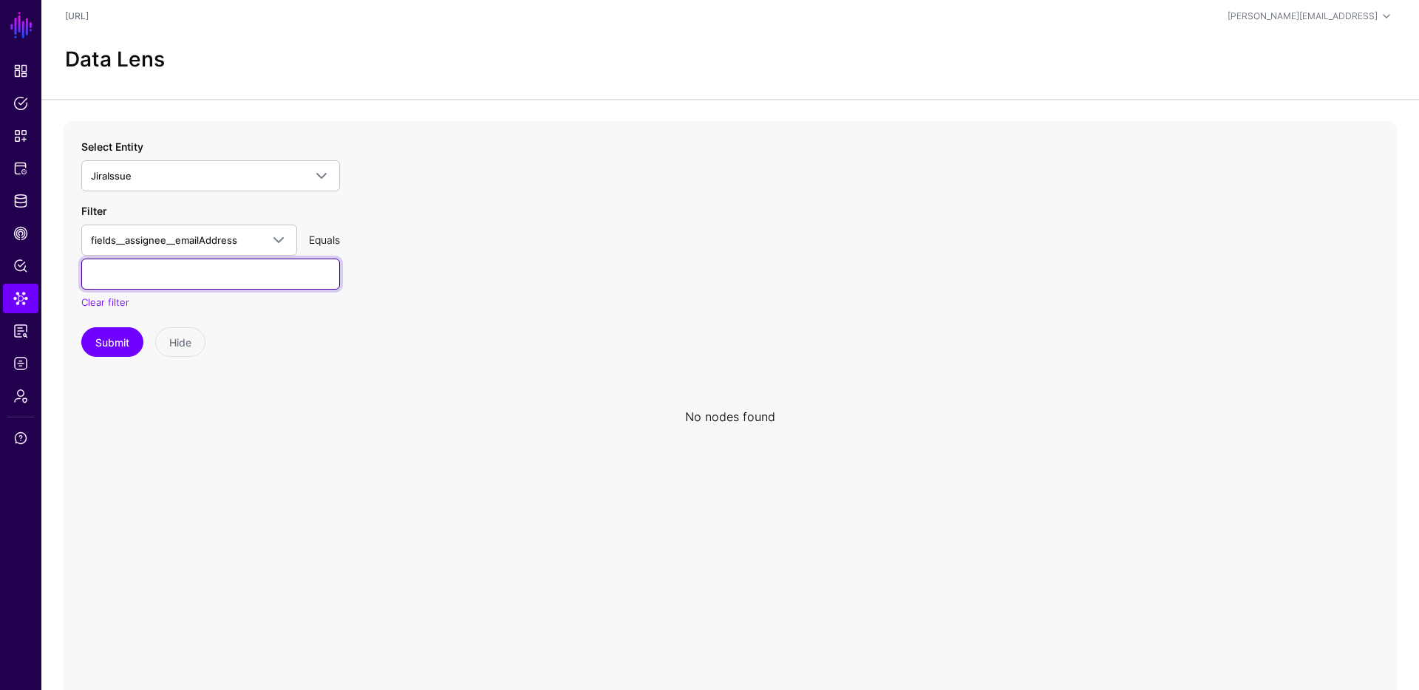
click at [262, 272] on input "text" at bounding box center [210, 274] width 259 height 31
type input "*"
type input "**********"
click at [115, 347] on button "Submit" at bounding box center [112, 342] width 62 height 30
click at [261, 235] on span at bounding box center [274, 240] width 27 height 18
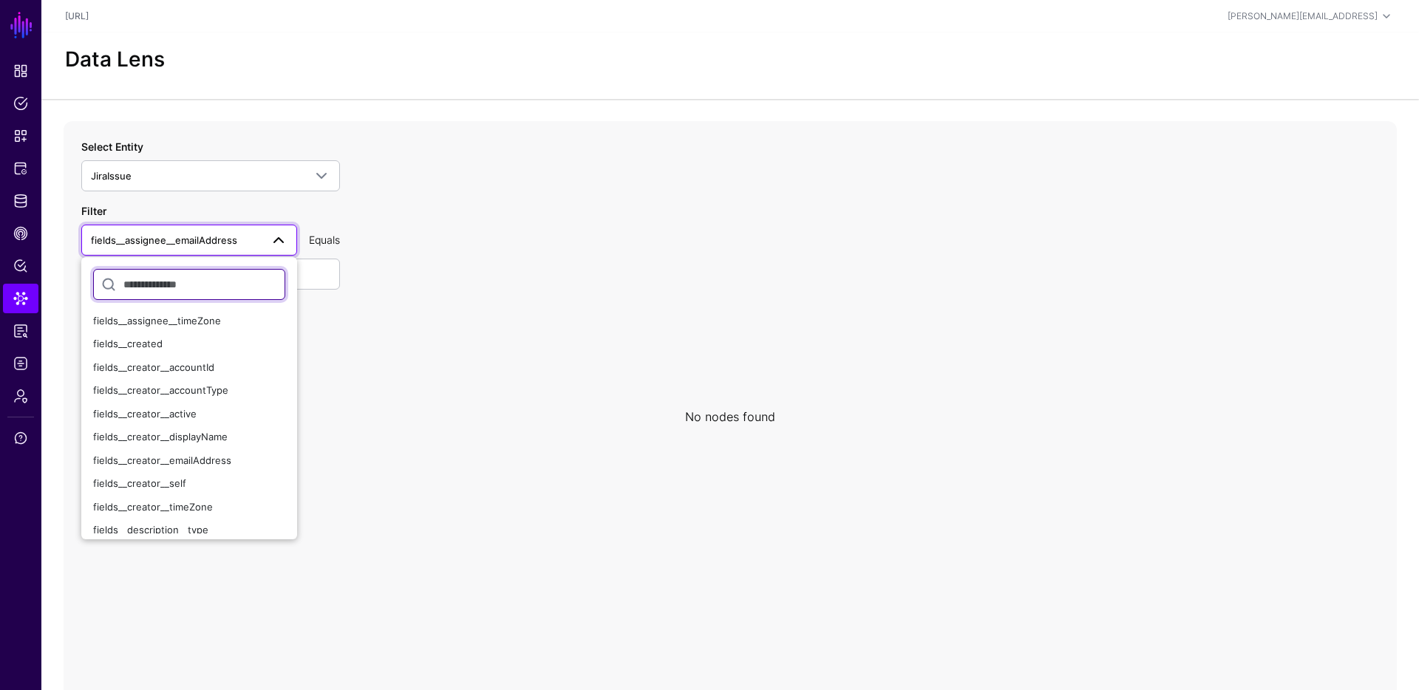
scroll to position [284, 0]
click at [227, 460] on span "fields__creator__emailAddress" at bounding box center [162, 458] width 138 height 12
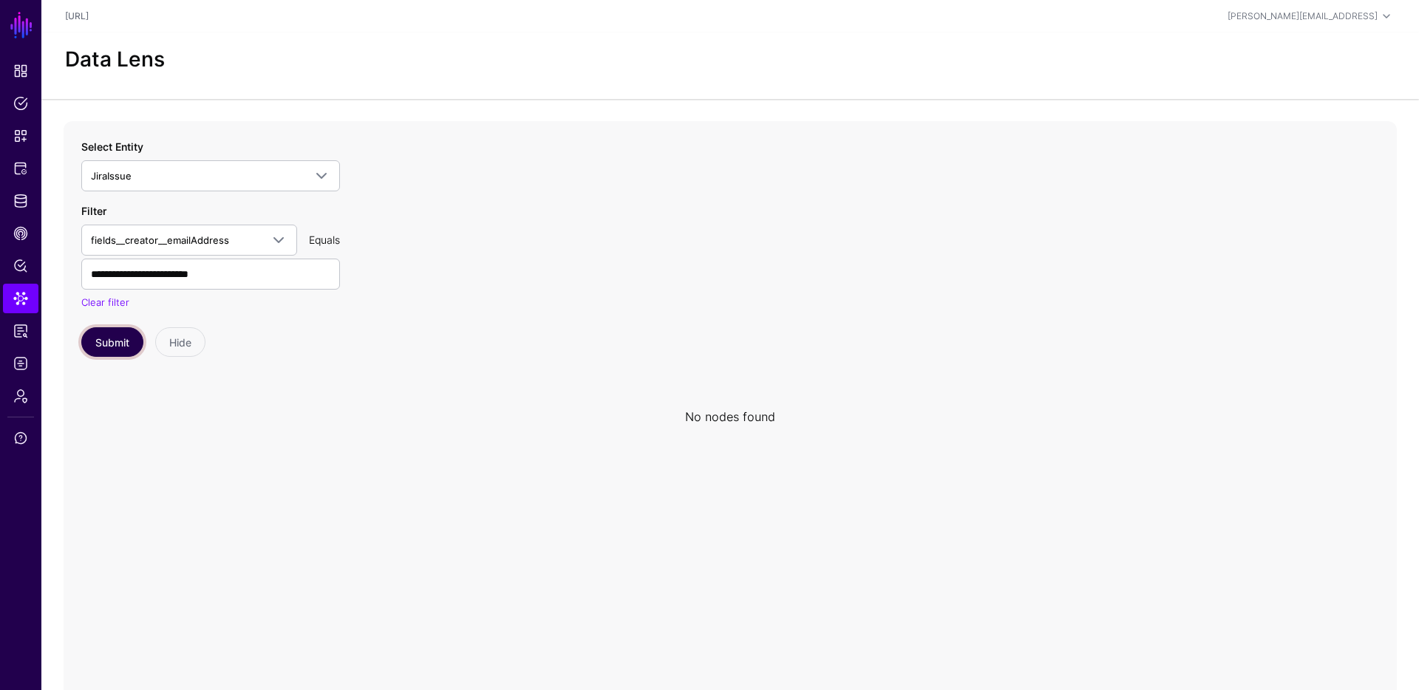
click at [112, 338] on button "Submit" at bounding box center [112, 342] width 62 height 30
click at [275, 234] on span at bounding box center [279, 240] width 18 height 18
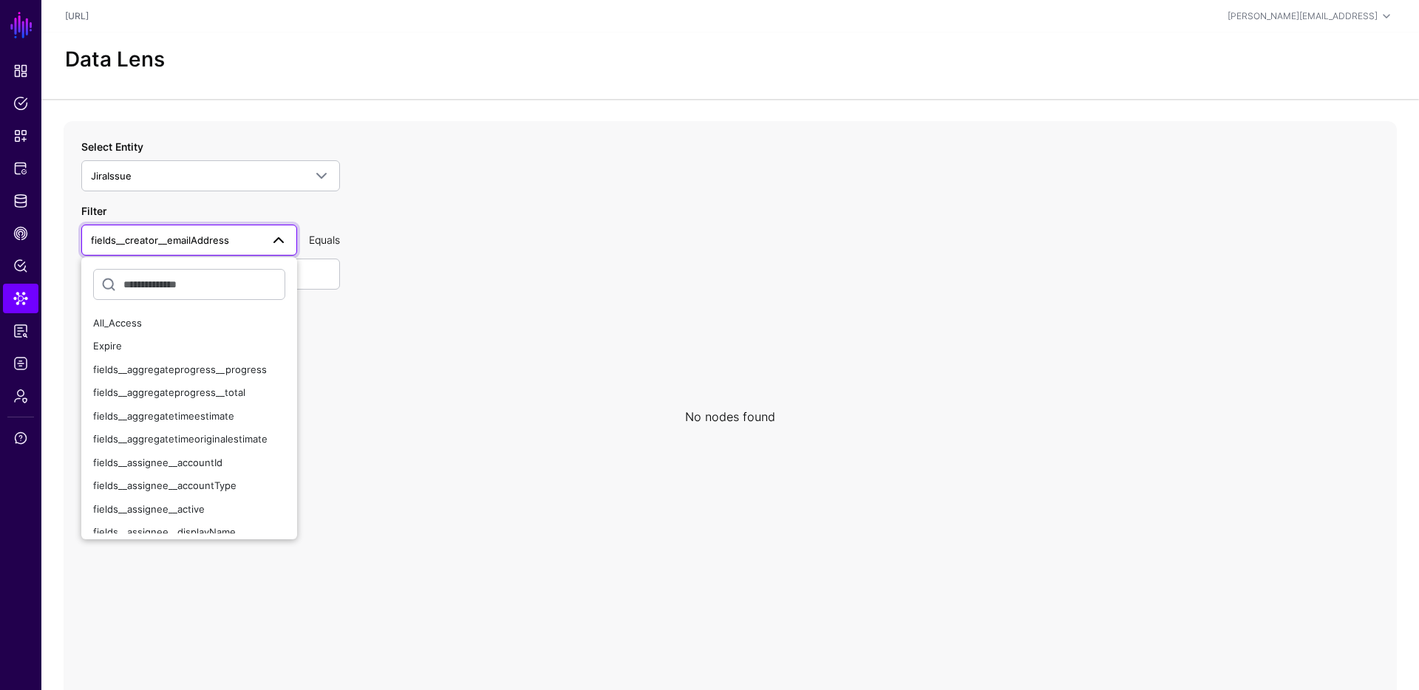
click at [275, 234] on span at bounding box center [279, 240] width 18 height 18
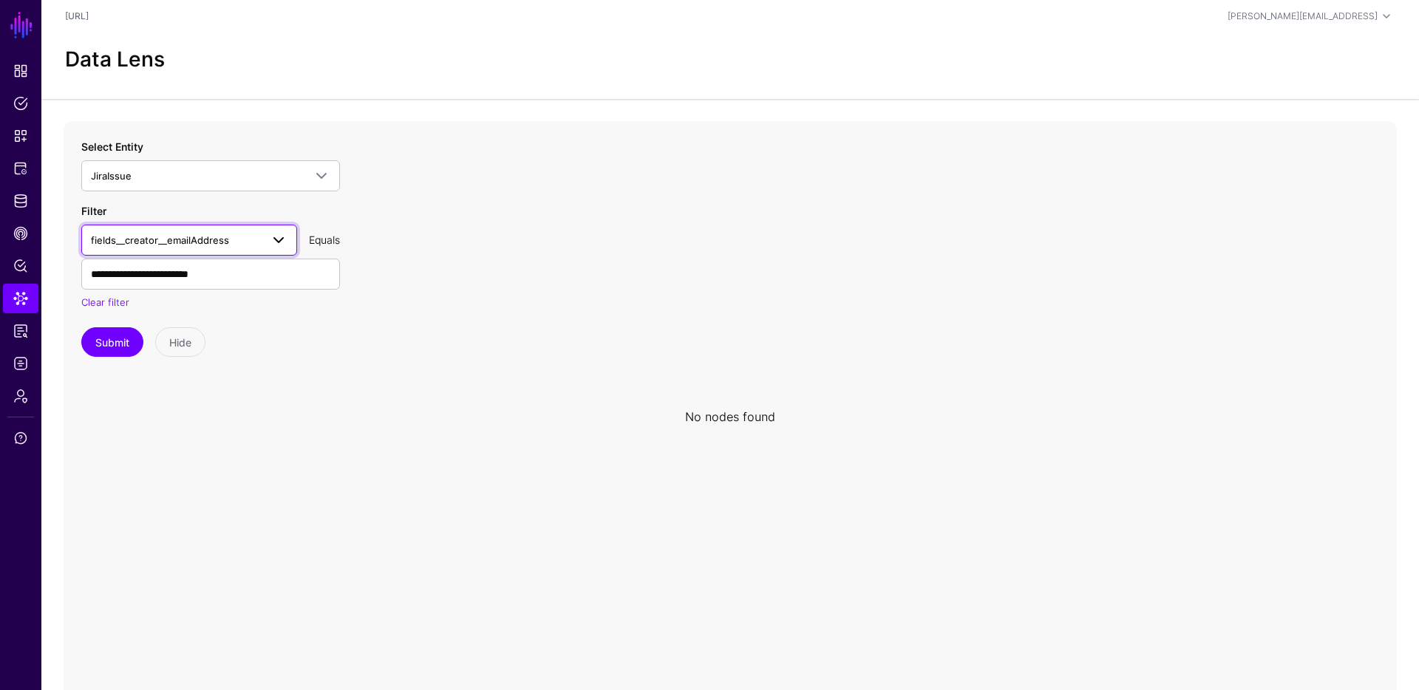
click at [275, 234] on span at bounding box center [279, 240] width 18 height 18
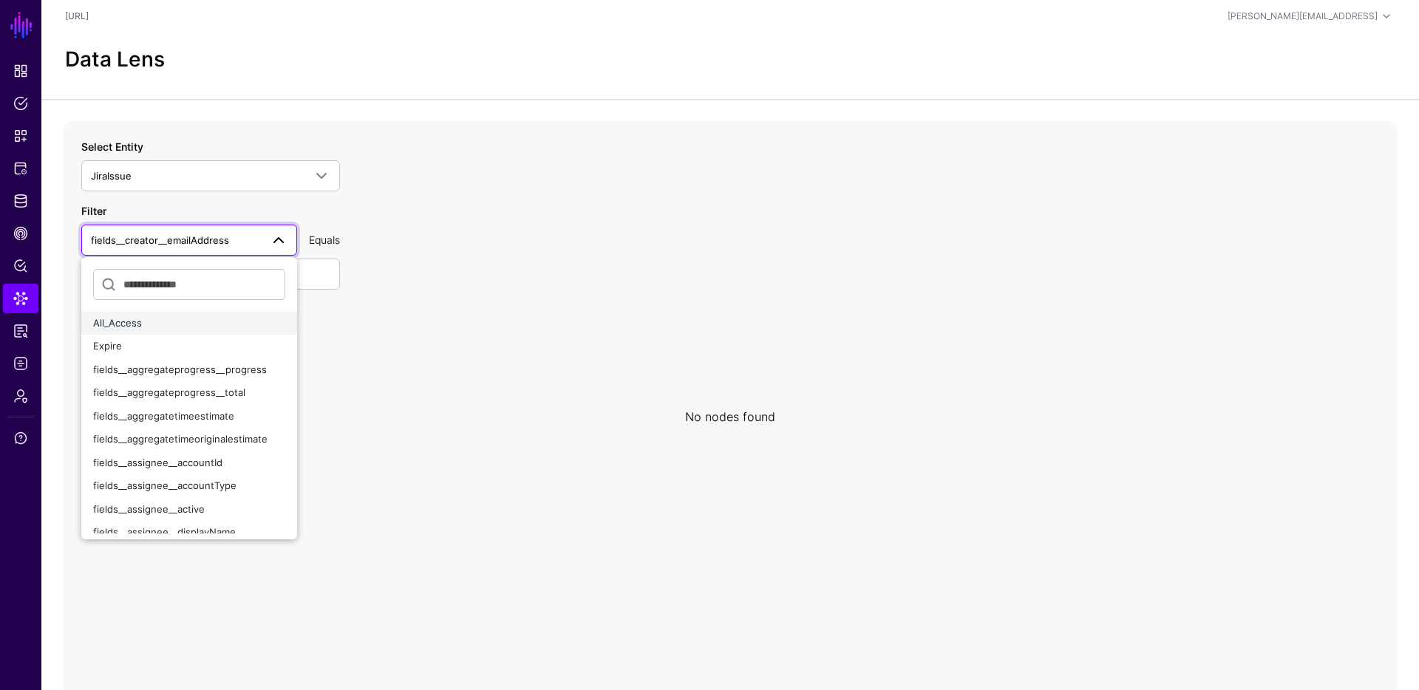
click at [195, 316] on div "All_Access" at bounding box center [189, 323] width 192 height 15
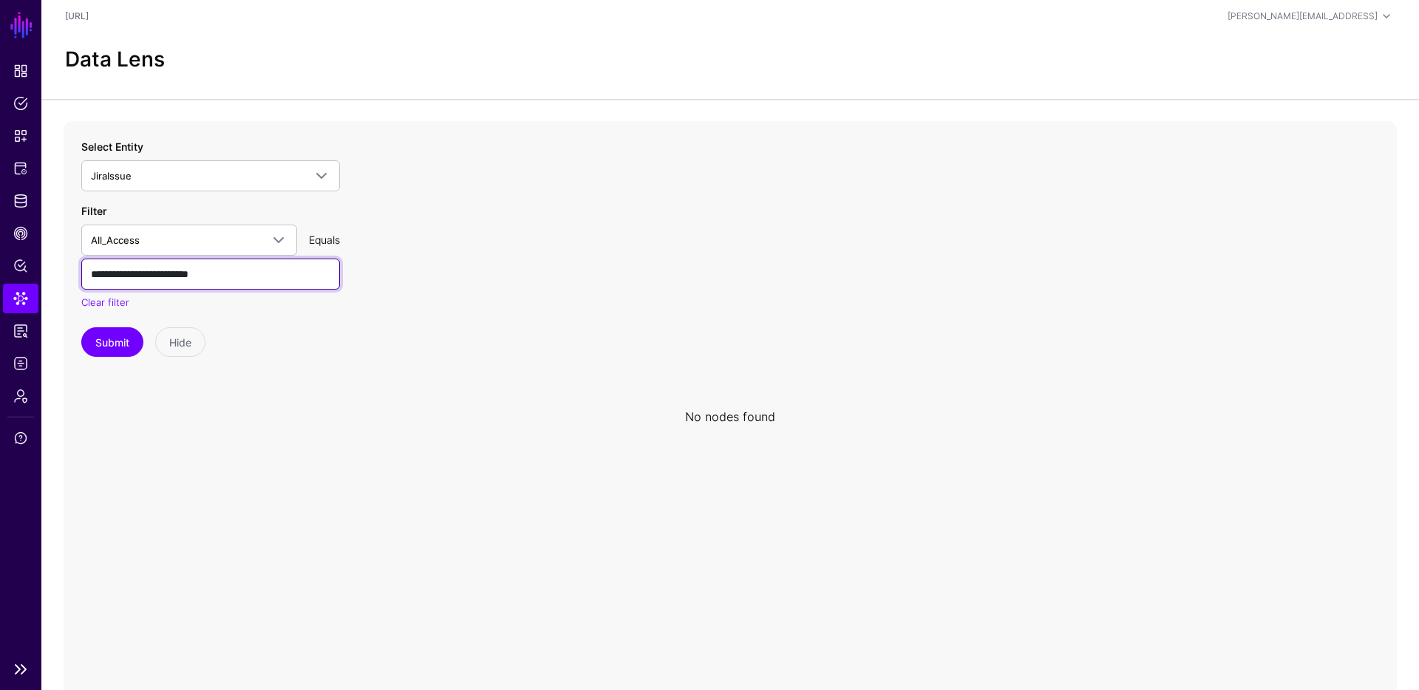
drag, startPoint x: 242, startPoint y: 271, endPoint x: 0, endPoint y: 270, distance: 242.4
click at [0, 270] on main "SGNL Dashboard Policies Snippets Protected Systems Identity Data Fabric CAEP Hu…" at bounding box center [709, 356] width 1419 height 712
click at [127, 340] on button "Submit" at bounding box center [112, 342] width 62 height 30
click at [18, 301] on span "Data Lens" at bounding box center [20, 298] width 15 height 15
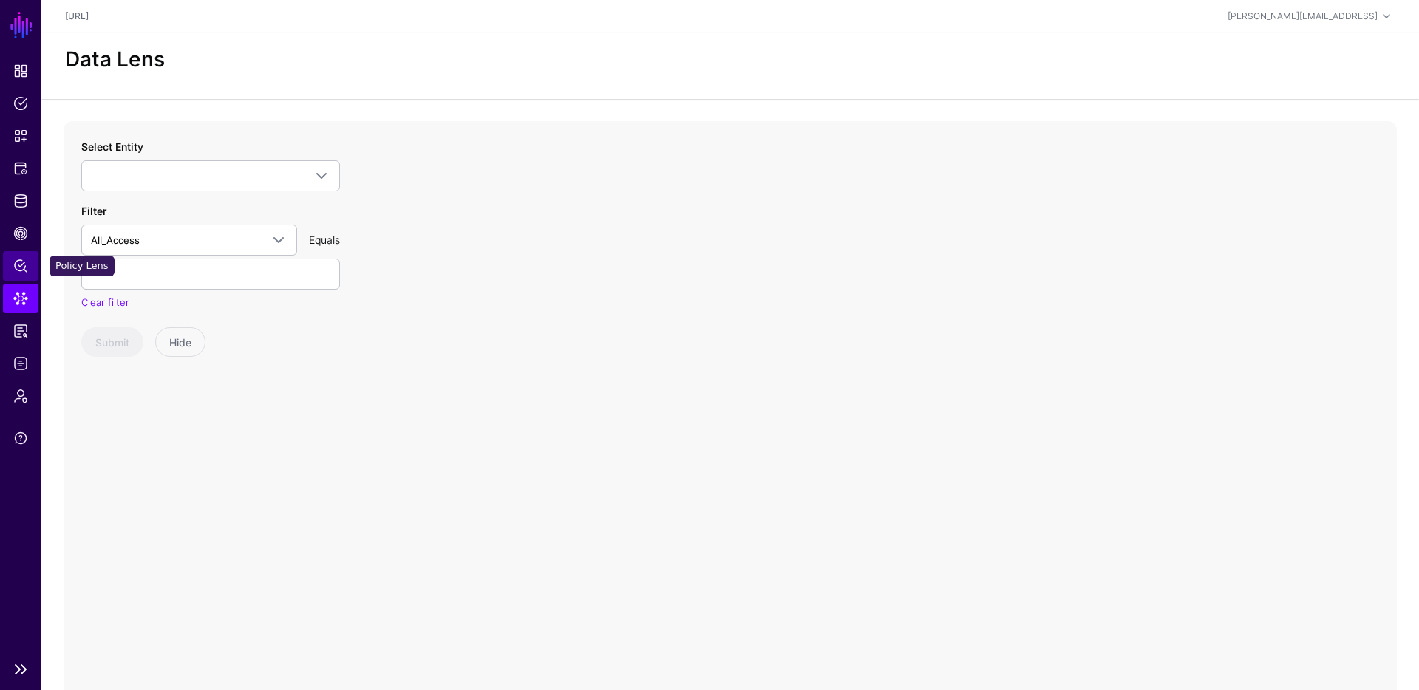
click at [24, 268] on span "Policy Lens" at bounding box center [20, 266] width 15 height 15
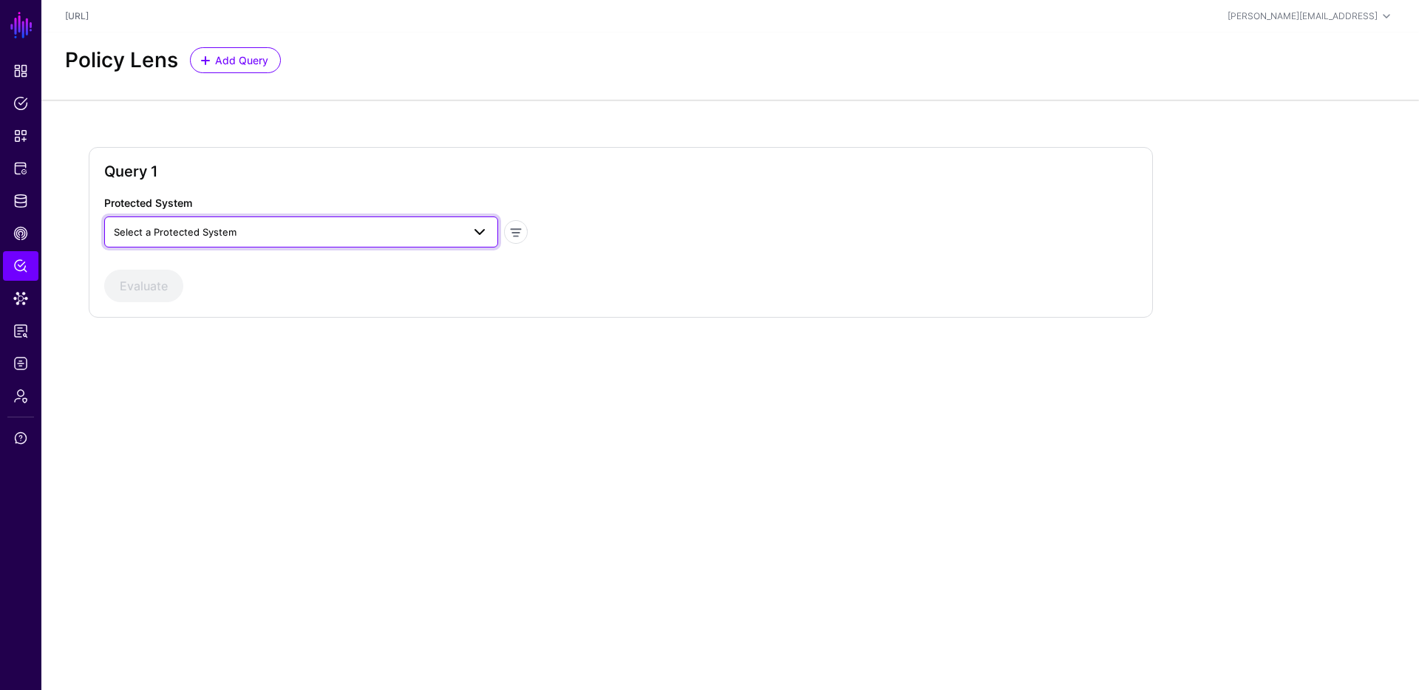
click at [231, 236] on span "Select a Protected System" at bounding box center [175, 232] width 123 height 12
click at [210, 292] on span "Jira Service Management" at bounding box center [174, 290] width 117 height 12
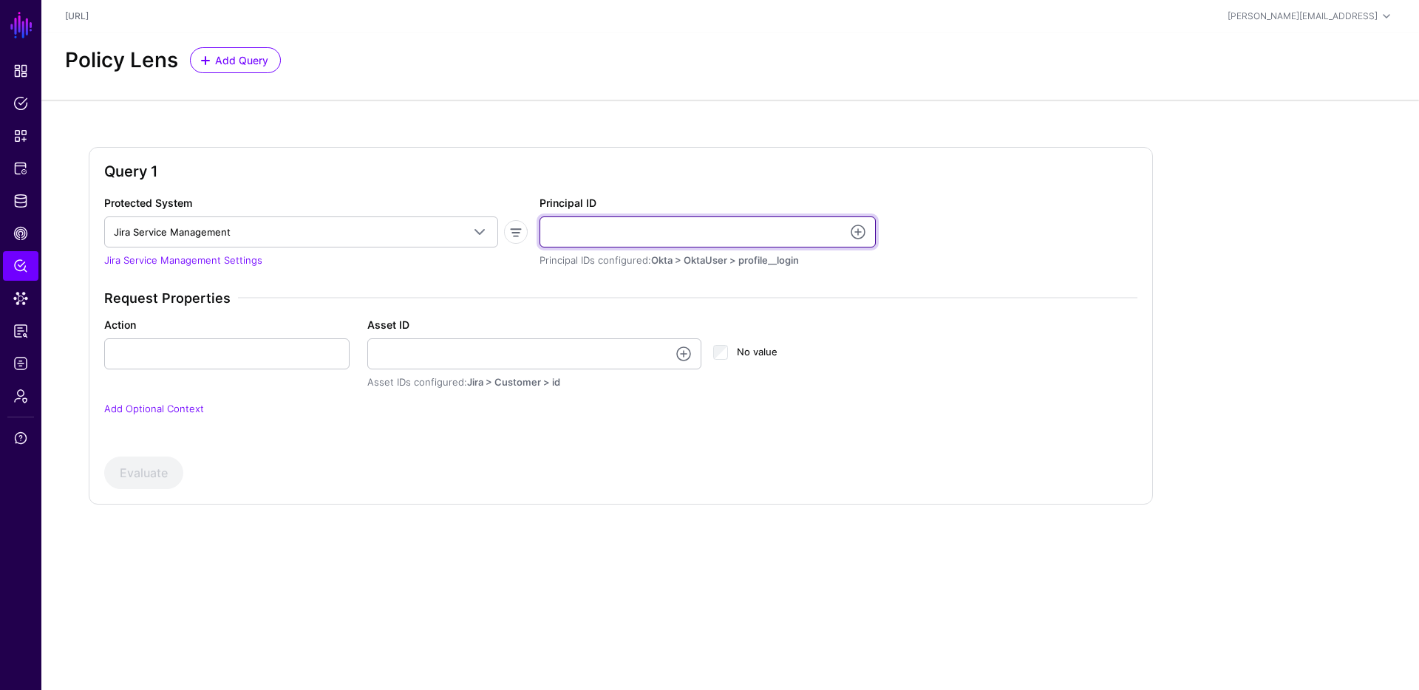
click at [689, 228] on input "Principal ID" at bounding box center [707, 232] width 336 height 31
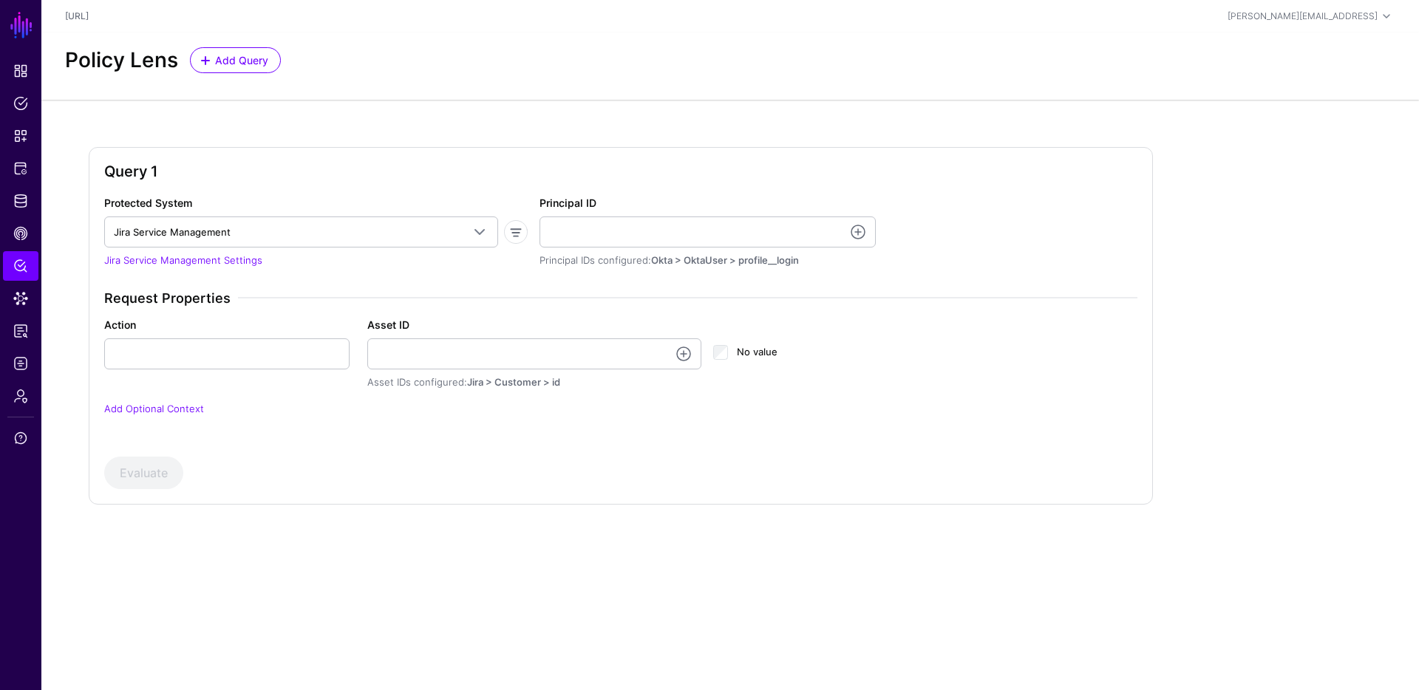
click at [723, 171] on h2 "Query 1" at bounding box center [620, 172] width 1033 height 18
click at [511, 171] on h2 "Query 1" at bounding box center [620, 172] width 1033 height 18
click at [19, 197] on span "Identity Data Fabric" at bounding box center [20, 201] width 15 height 15
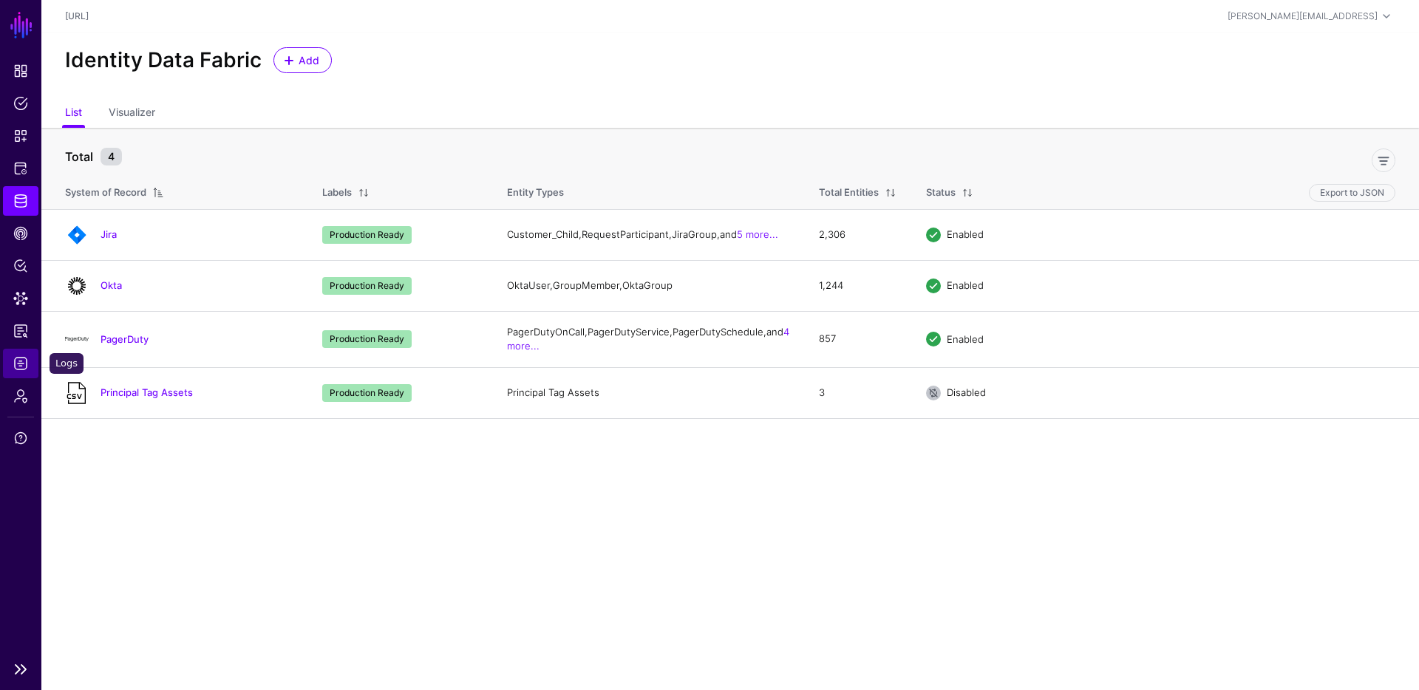
click at [24, 361] on span "Logs" at bounding box center [20, 363] width 15 height 15
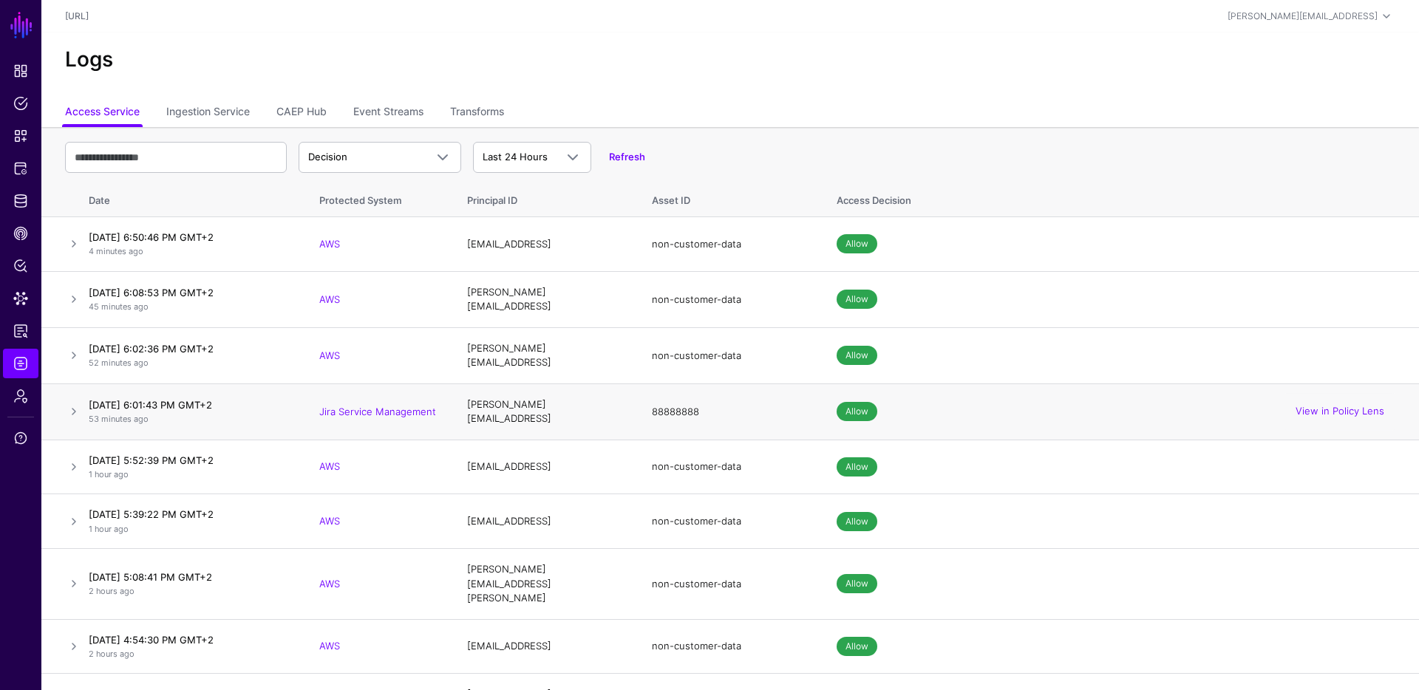
scroll to position [39, 0]
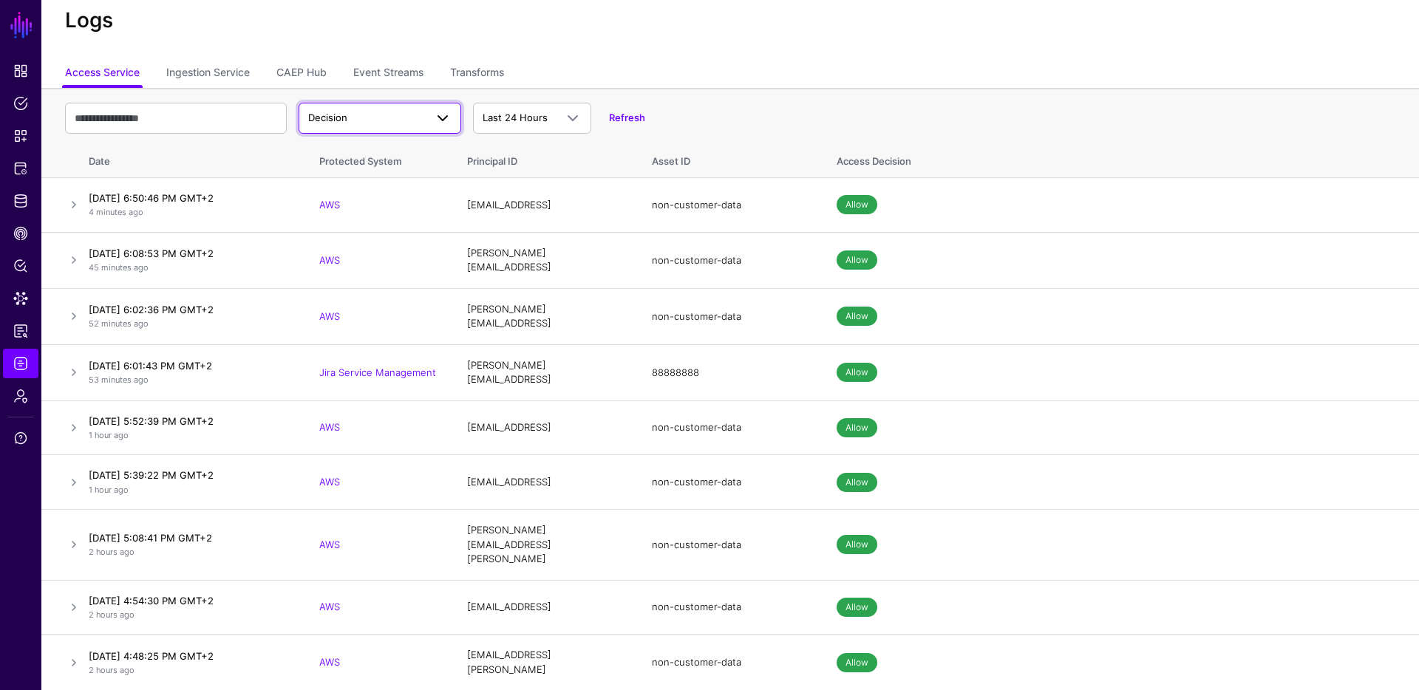
click at [417, 115] on span "Decision" at bounding box center [366, 118] width 117 height 15
click at [533, 89] on th "Decision Decision Match Last 24 Hours Last 24 Hours Last 7 Days Last 30 Days La…" at bounding box center [729, 114] width 1377 height 52
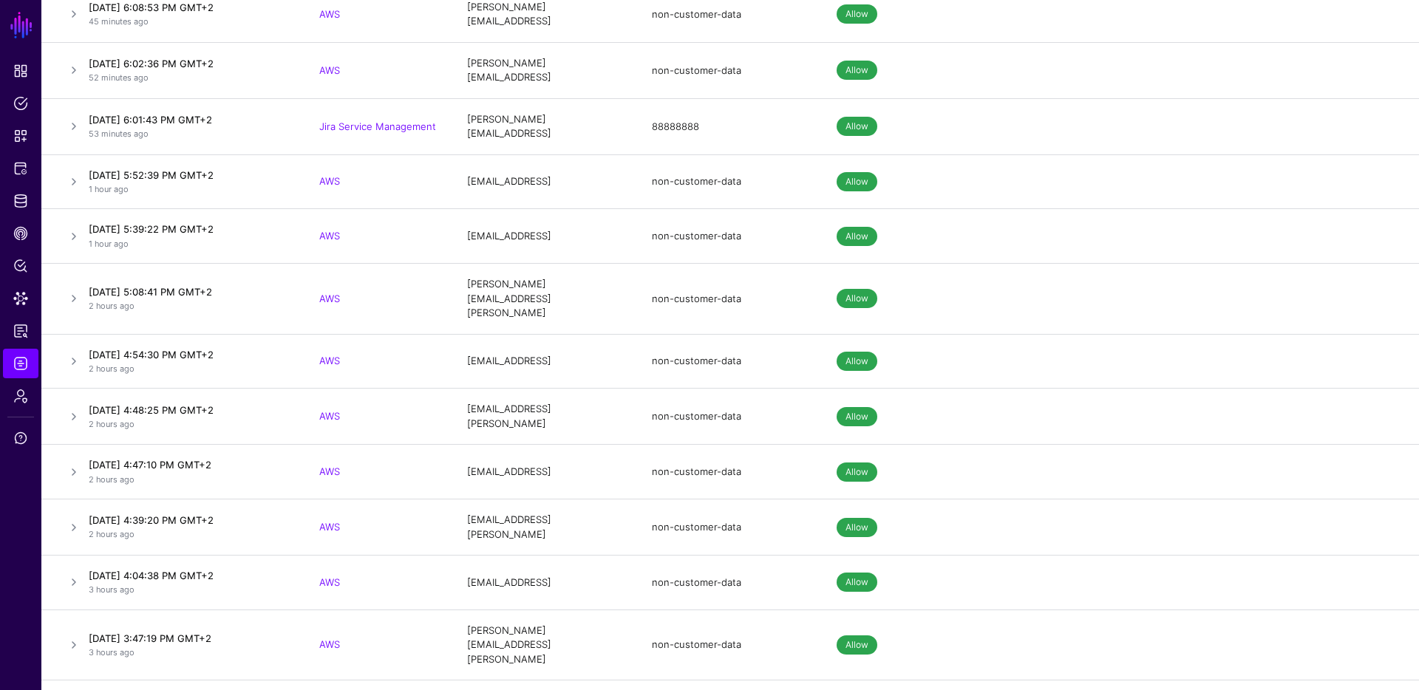
scroll to position [0, 0]
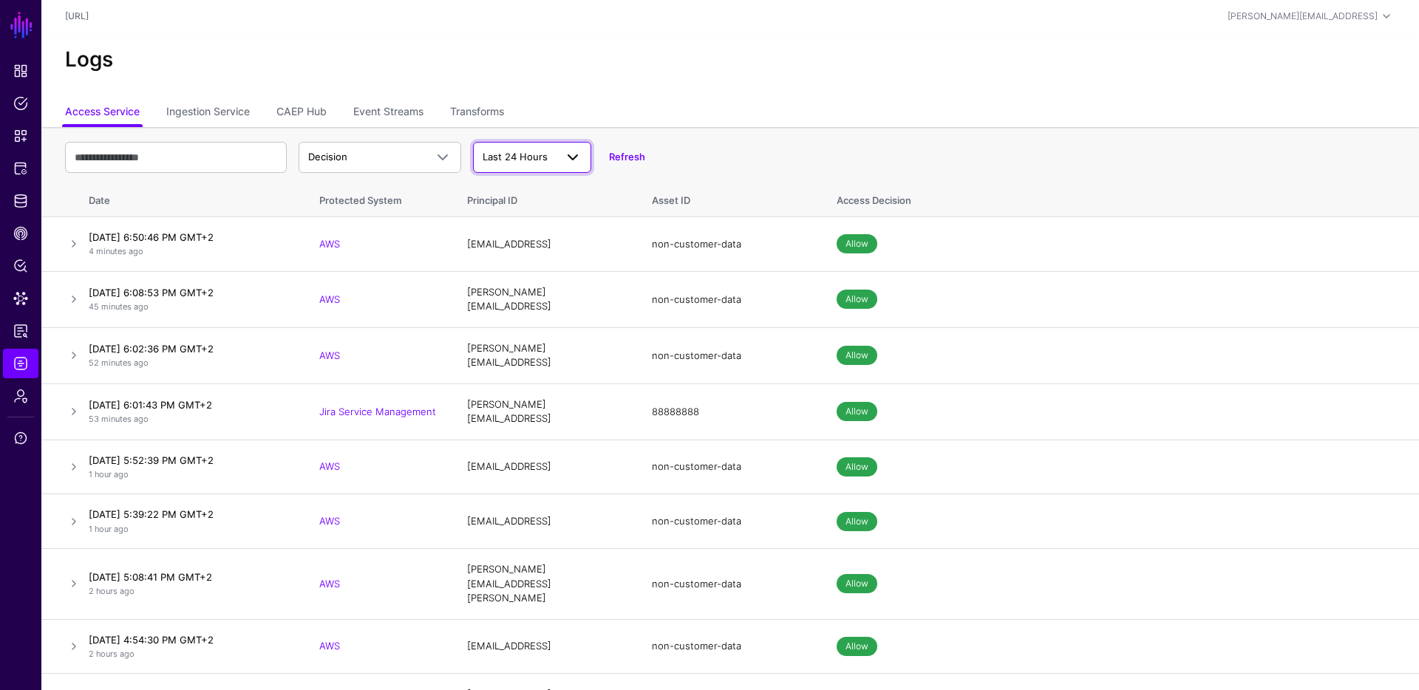
click at [572, 163] on span at bounding box center [573, 158] width 18 height 18
click at [559, 205] on button "Last 7 Days" at bounding box center [532, 215] width 118 height 24
click at [23, 67] on span "Dashboard" at bounding box center [20, 71] width 15 height 15
